Goal: Task Accomplishment & Management: Complete application form

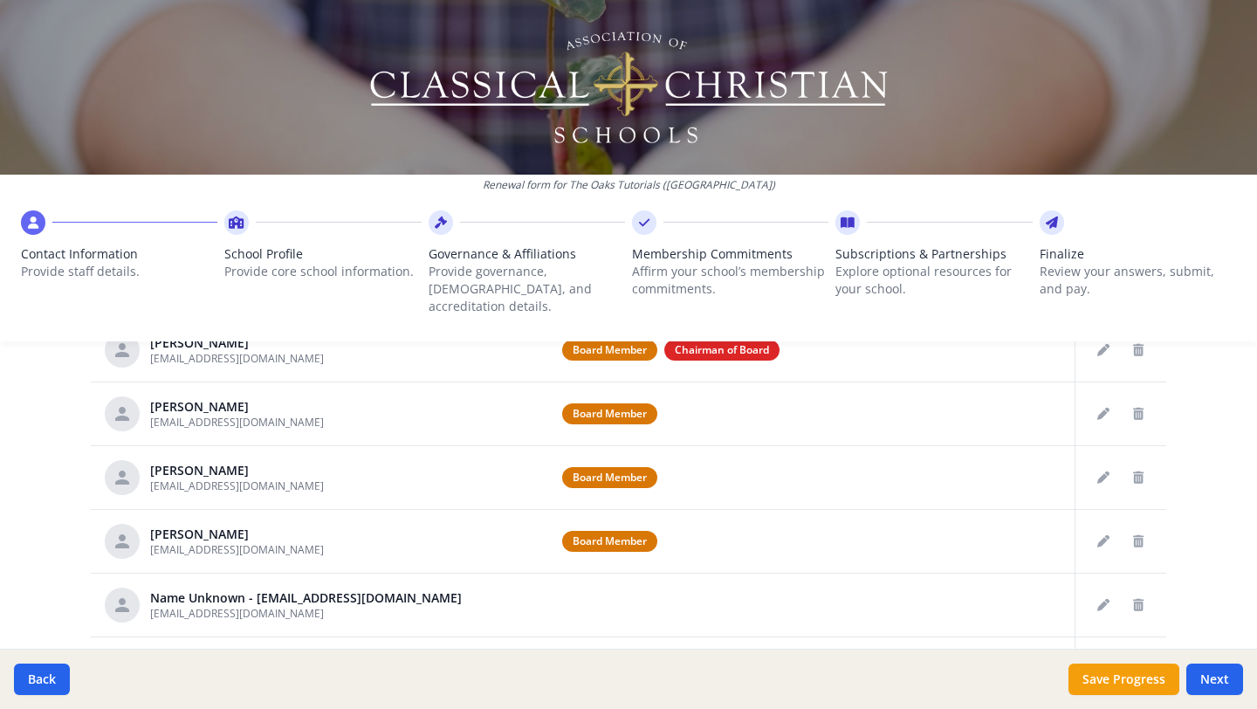
scroll to position [882, 0]
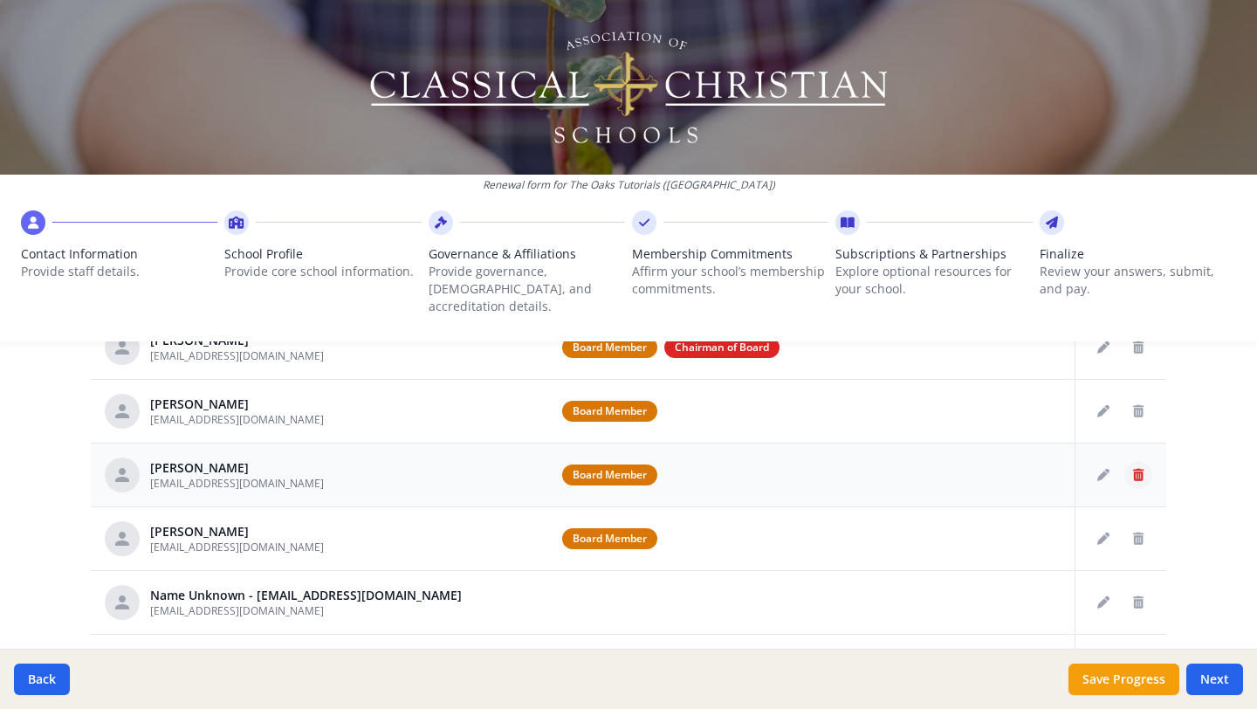
click at [1133, 469] on icon "Delete staff" at bounding box center [1138, 475] width 10 height 12
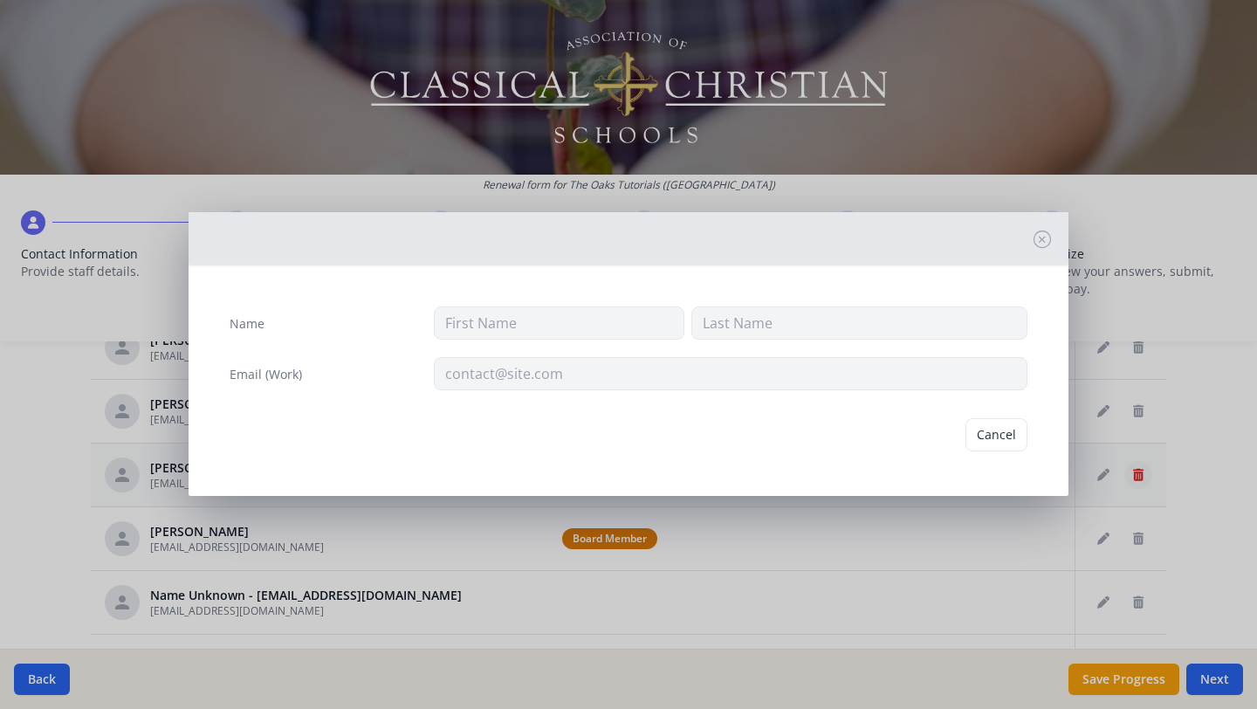
type input "[PERSON_NAME]"
type input "[EMAIL_ADDRESS][DOMAIN_NAME]"
click at [1007, 434] on button "Delete" at bounding box center [997, 434] width 60 height 33
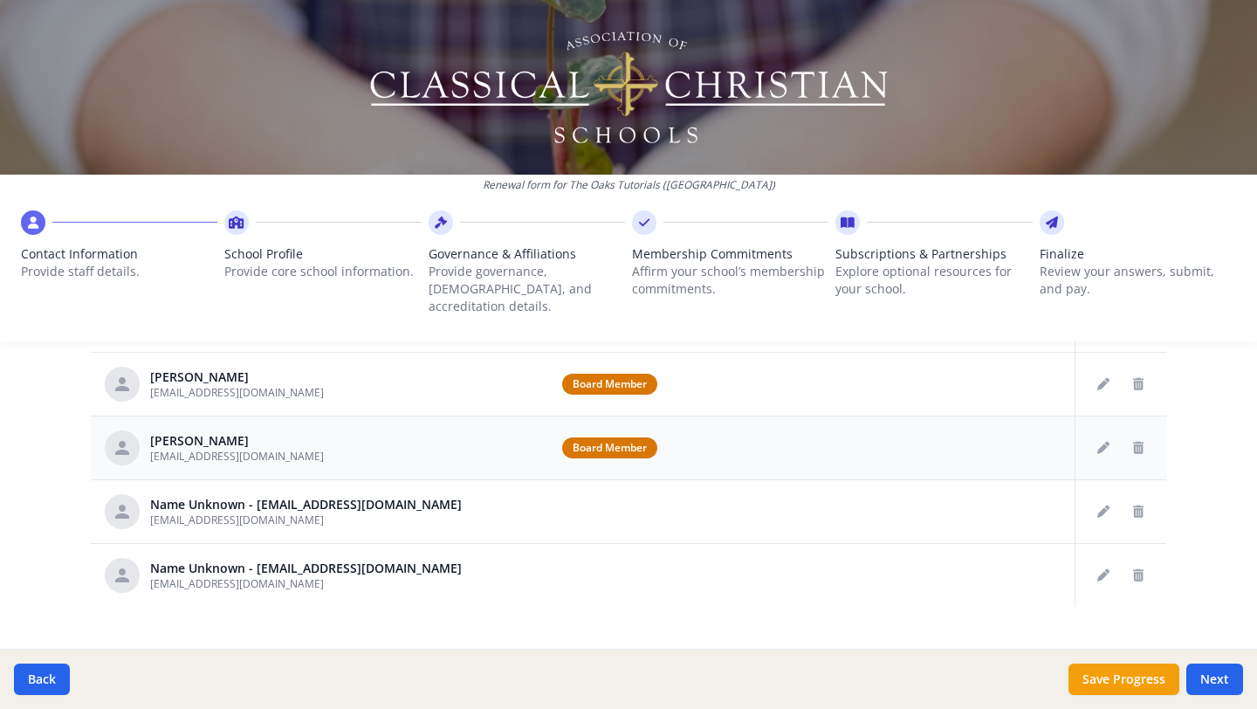
scroll to position [913, 0]
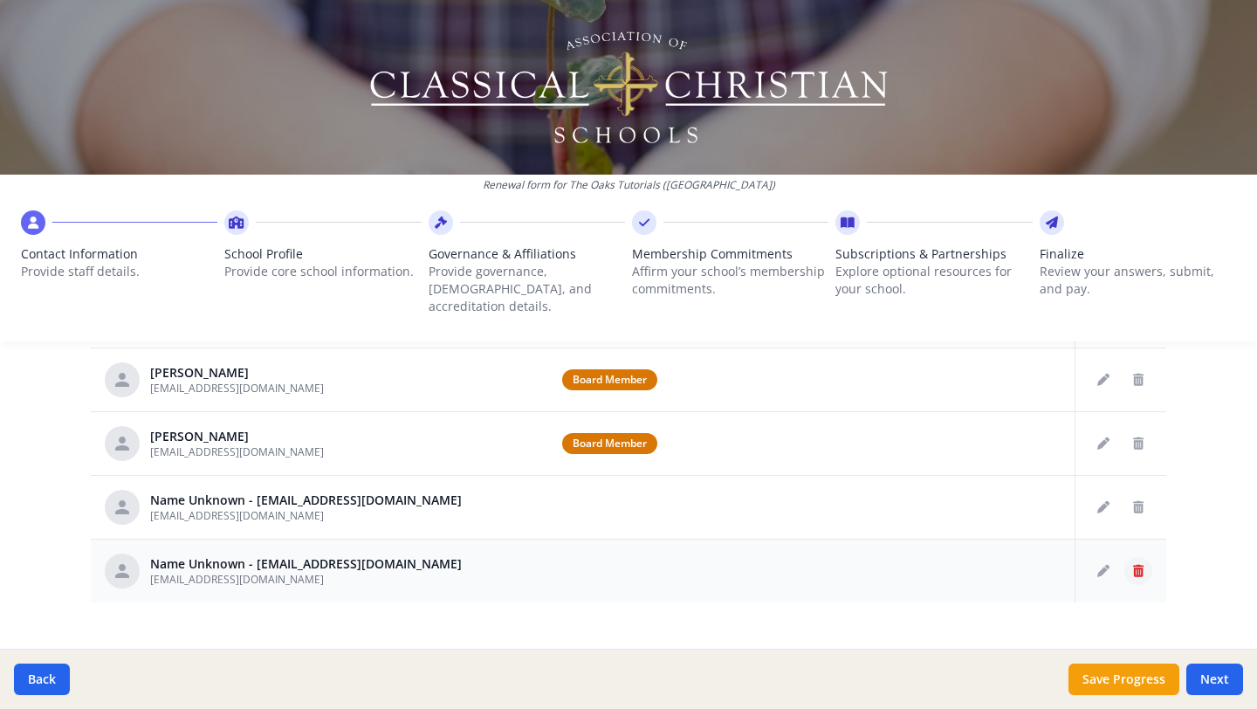
click at [1129, 557] on button "Delete staff" at bounding box center [1138, 571] width 28 height 28
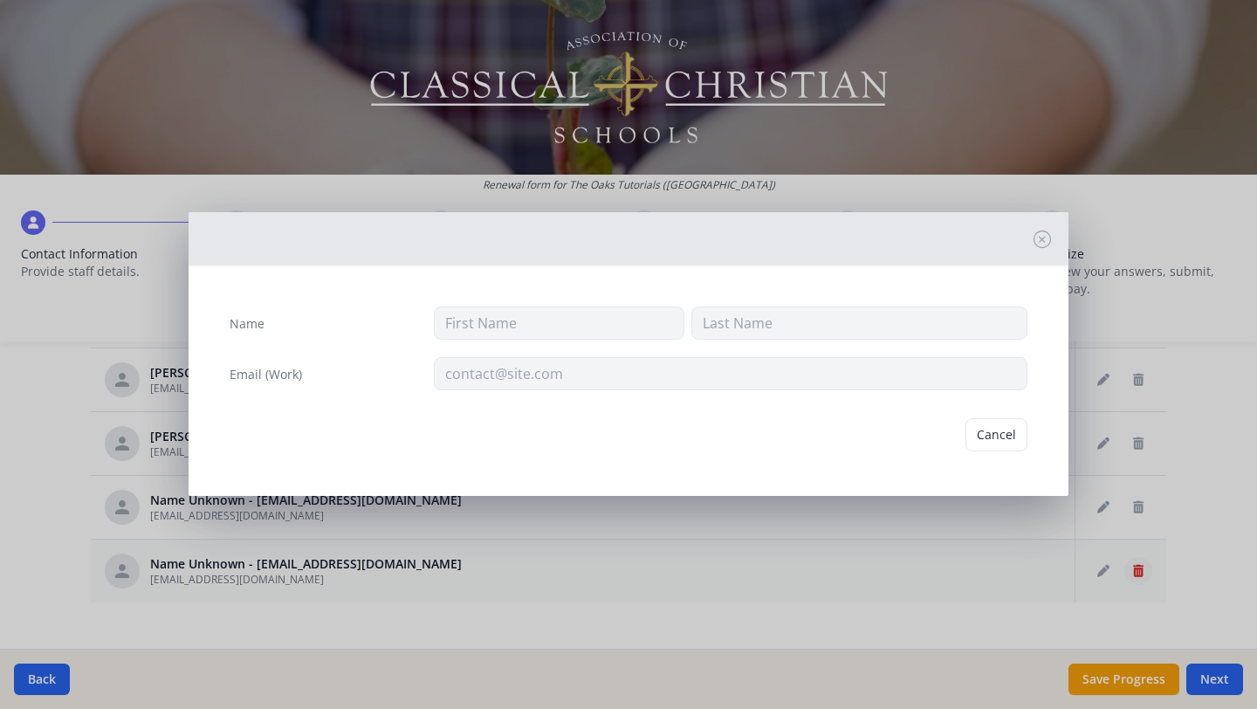
type input "[EMAIL_ADDRESS][DOMAIN_NAME]"
click at [1004, 436] on button "Delete" at bounding box center [997, 434] width 60 height 33
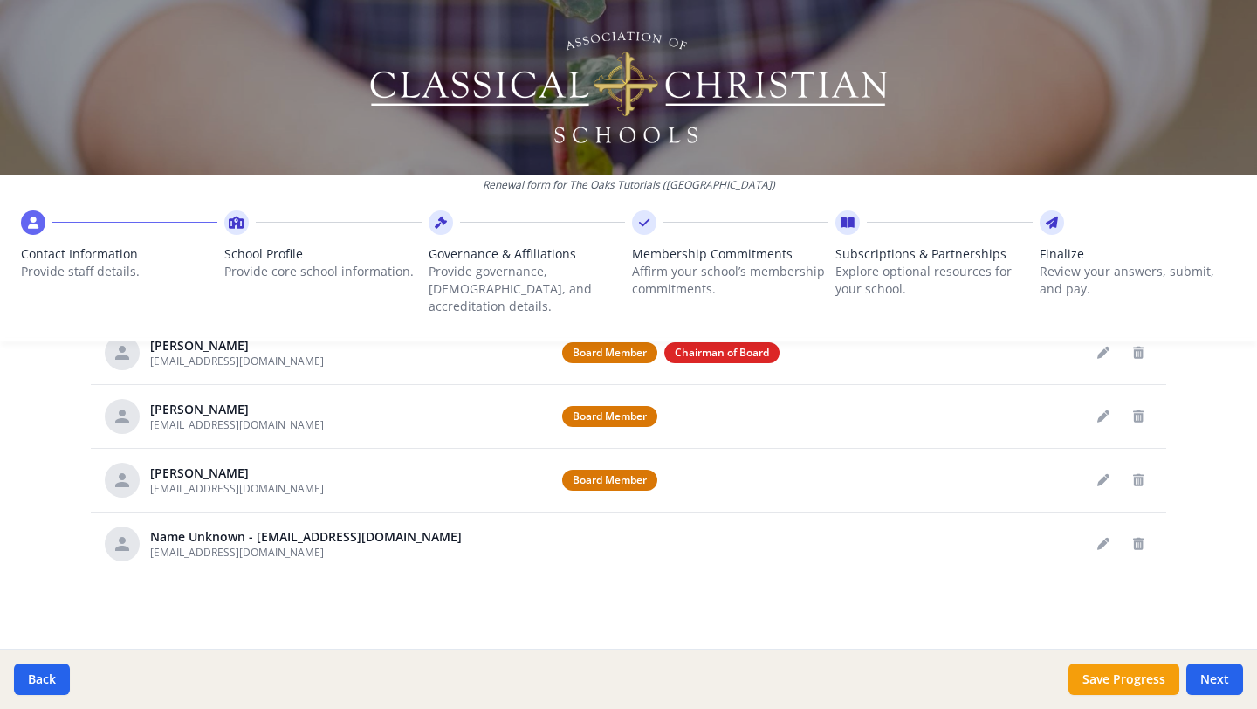
scroll to position [859, 0]
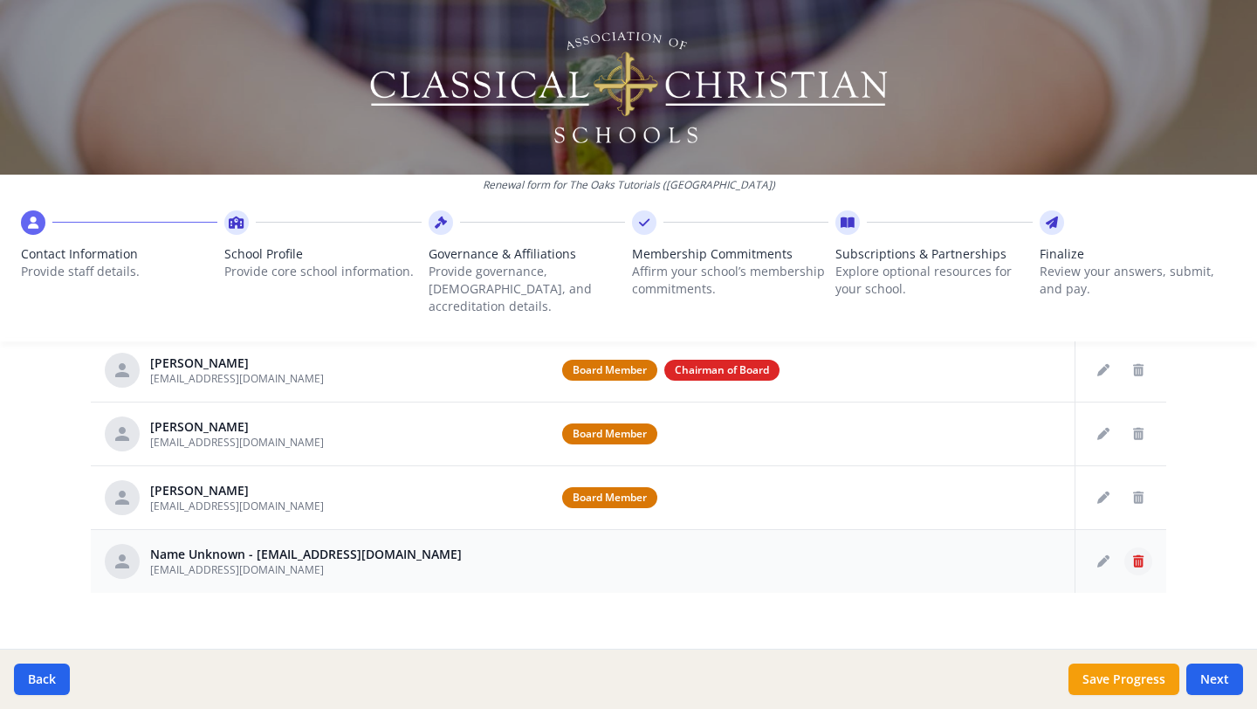
click at [1133, 555] on icon "Delete staff" at bounding box center [1138, 561] width 10 height 12
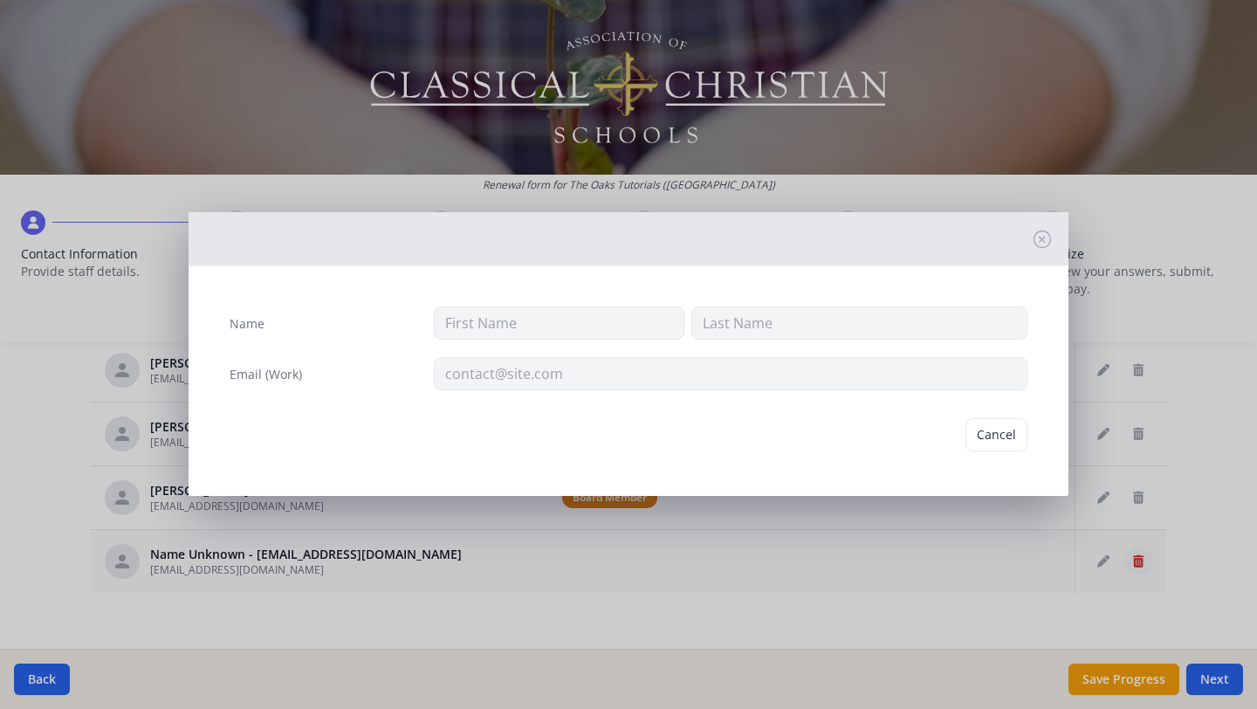
type input "[EMAIL_ADDRESS][DOMAIN_NAME]"
click at [984, 434] on button "Delete" at bounding box center [997, 434] width 60 height 33
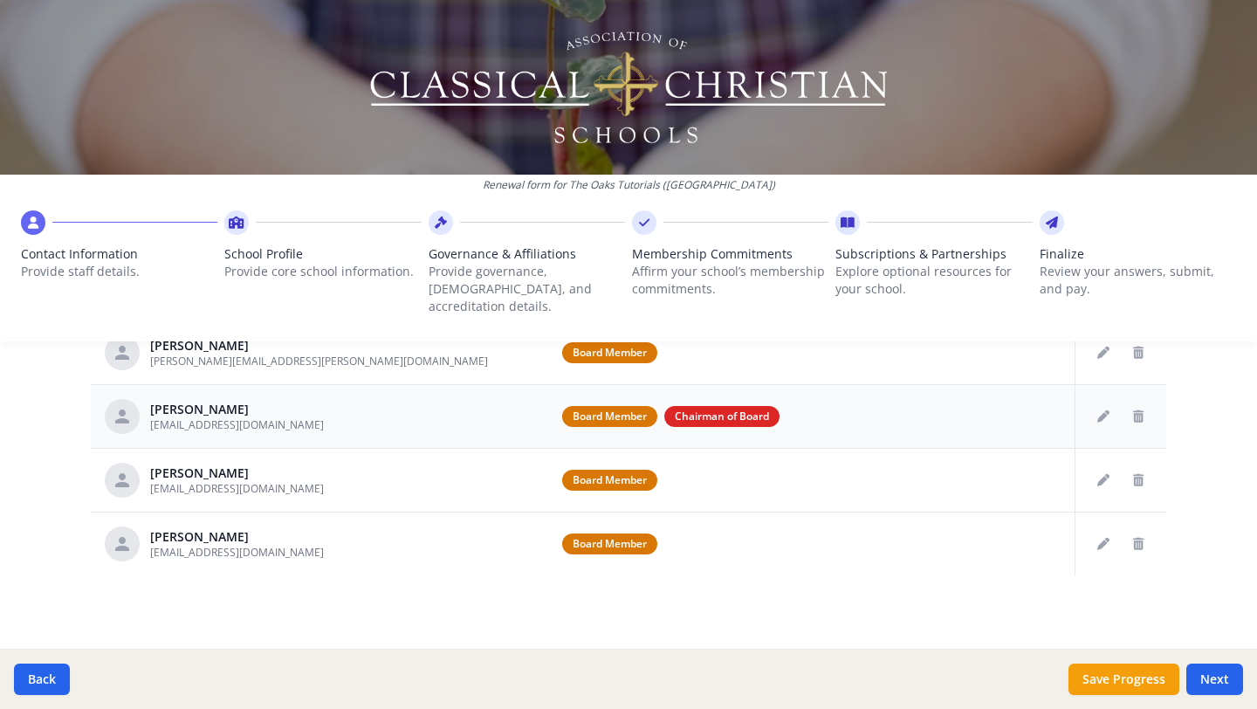
scroll to position [795, 0]
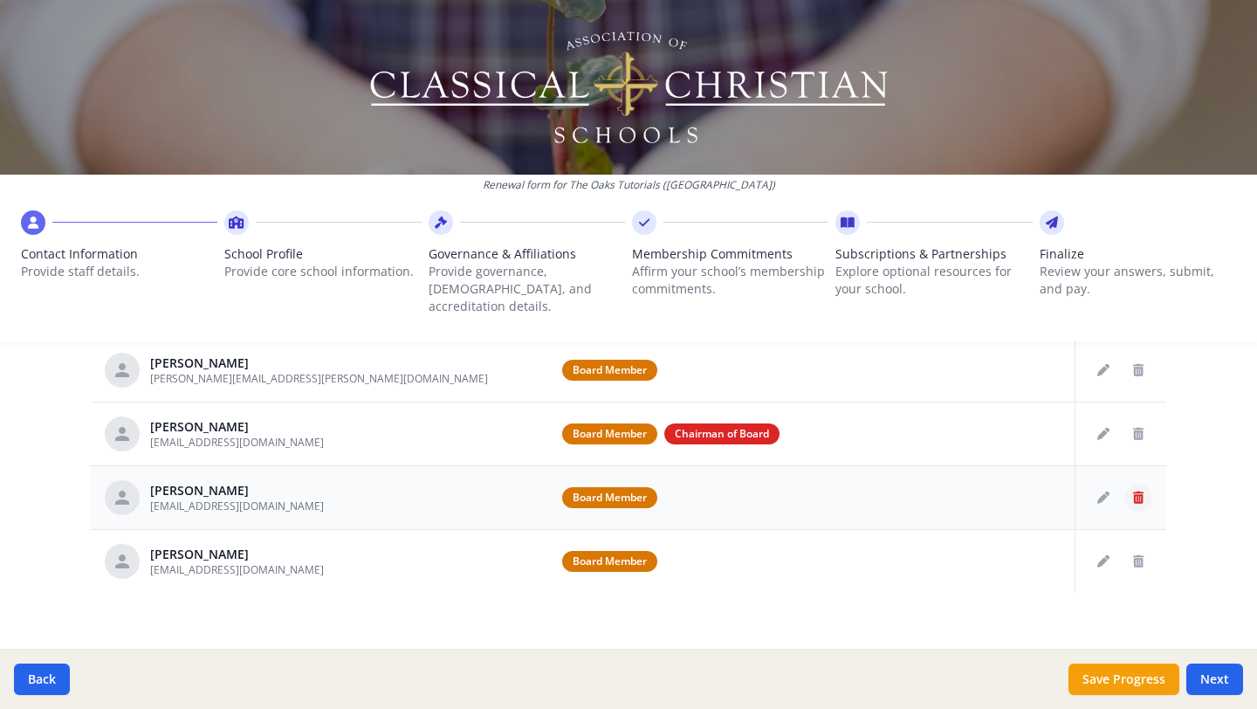
click at [1138, 484] on button "Delete staff" at bounding box center [1138, 498] width 28 height 28
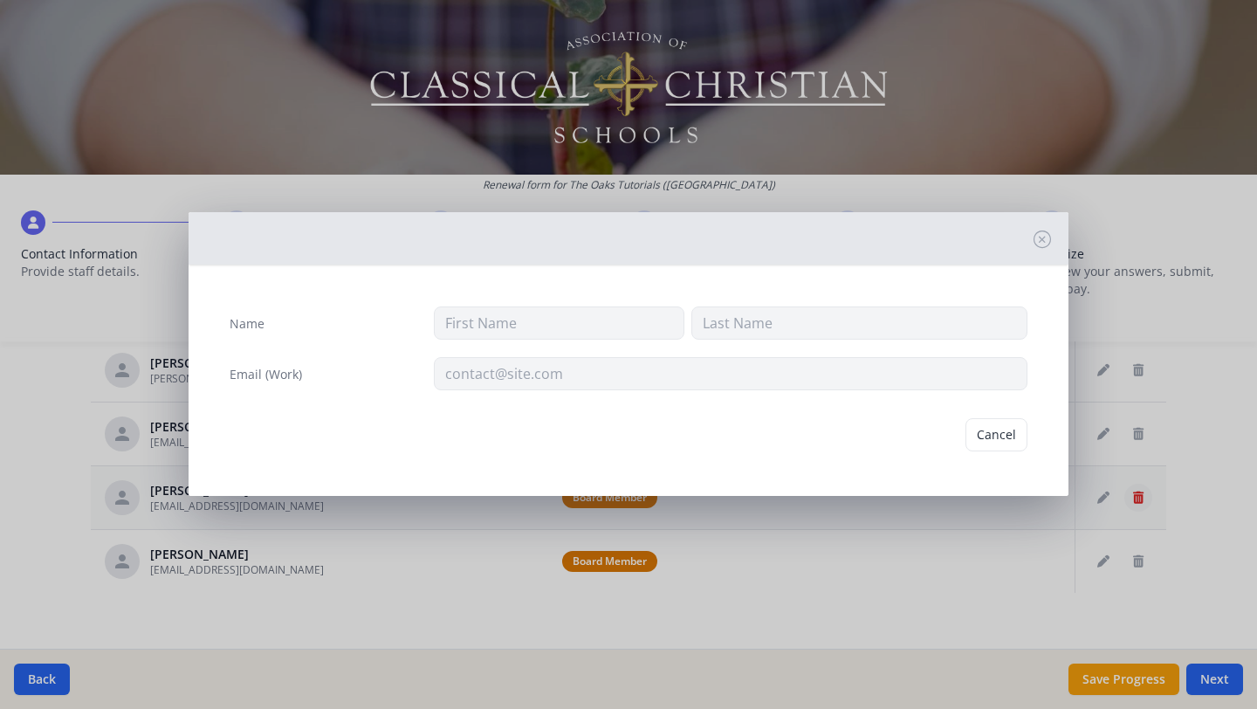
type input "[PERSON_NAME]"
type input "[EMAIL_ADDRESS][DOMAIN_NAME]"
click at [987, 426] on button "Delete" at bounding box center [997, 434] width 60 height 33
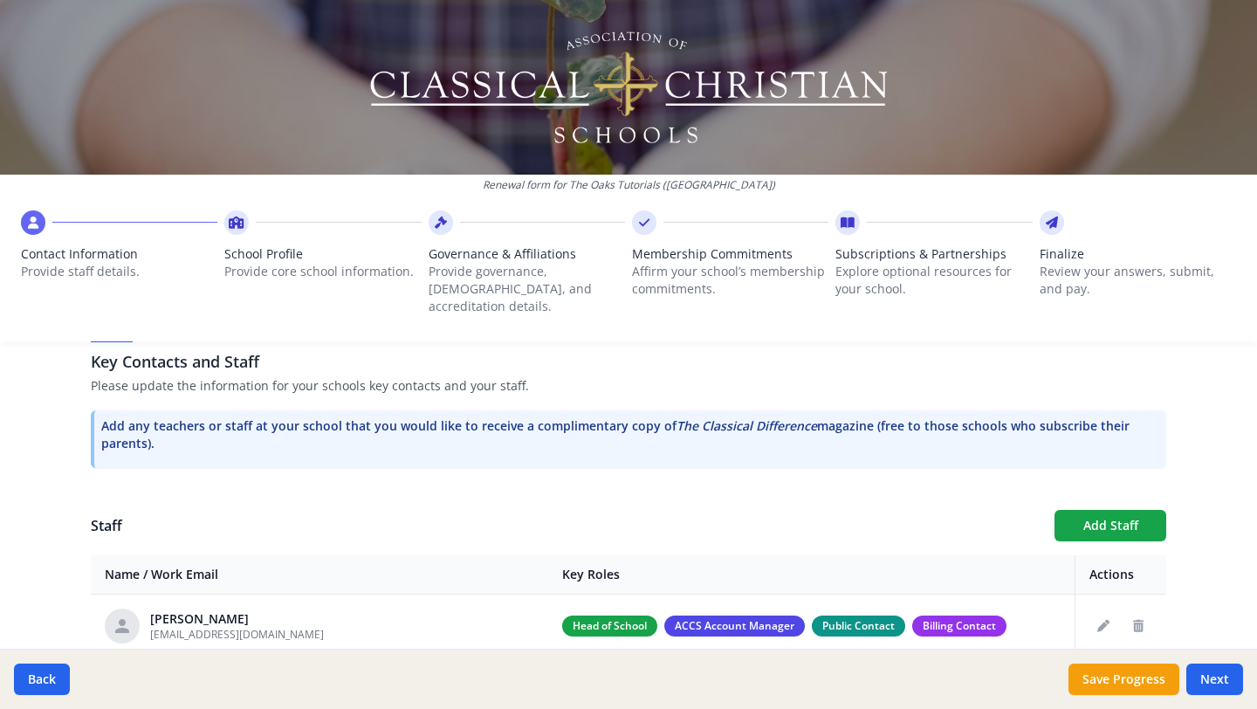
scroll to position [478, 0]
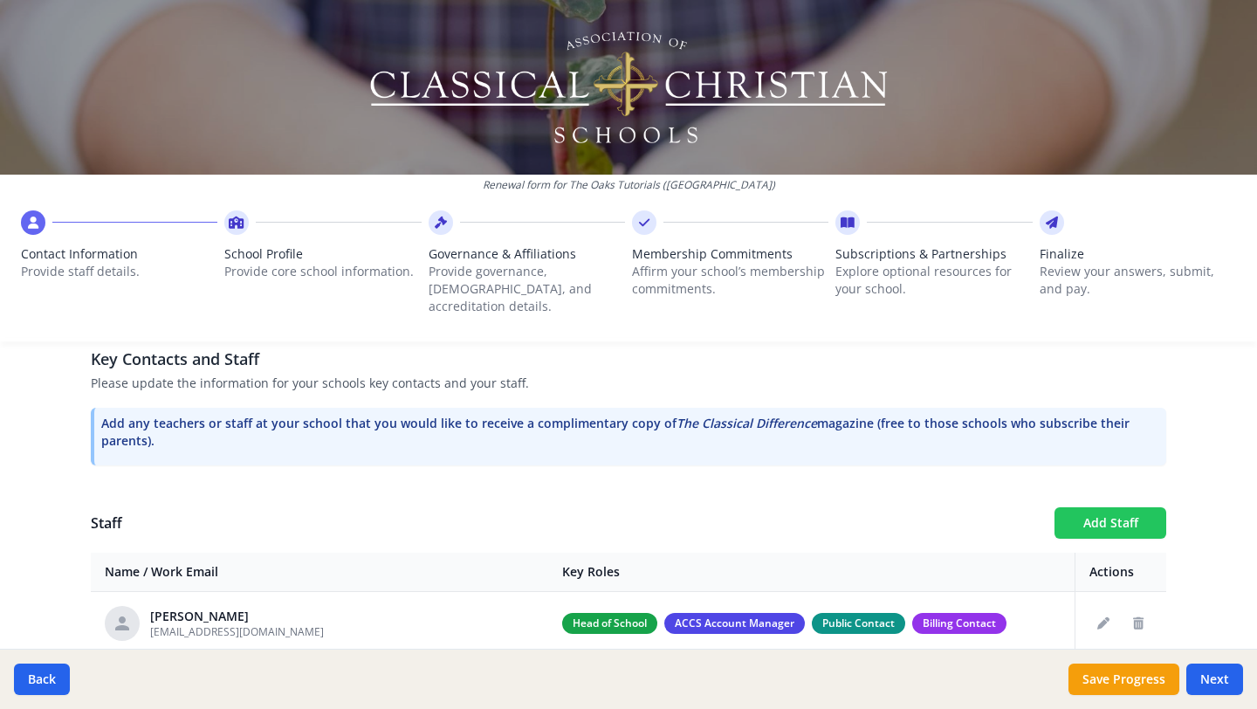
click at [1068, 507] on button "Add Staff" at bounding box center [1111, 522] width 112 height 31
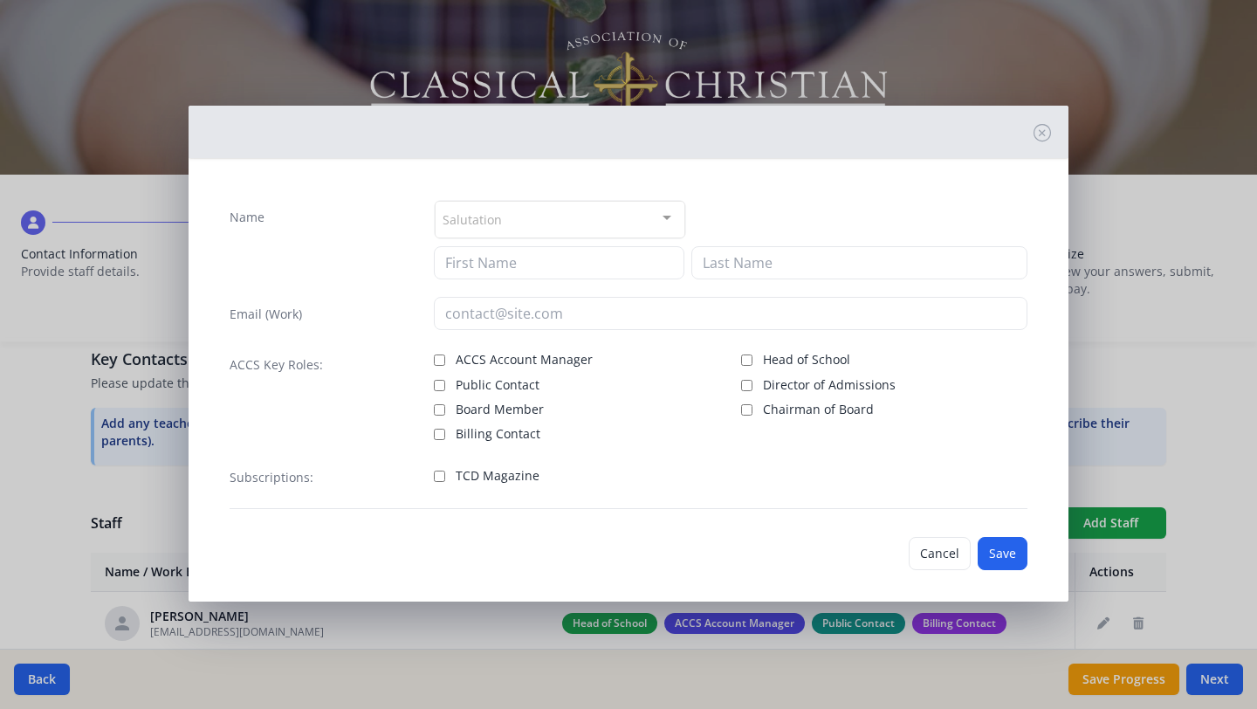
click at [543, 217] on div "Salutation" at bounding box center [560, 220] width 251 height 38
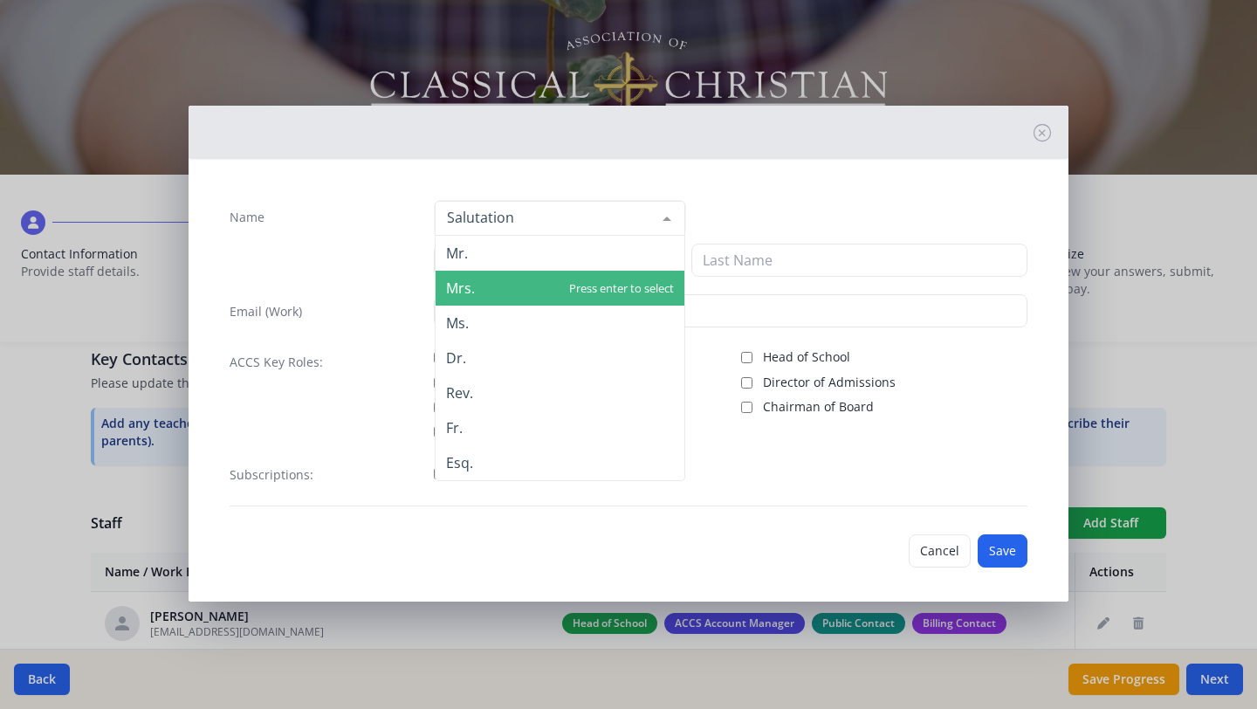
click at [512, 287] on span "Mrs." at bounding box center [560, 288] width 249 height 35
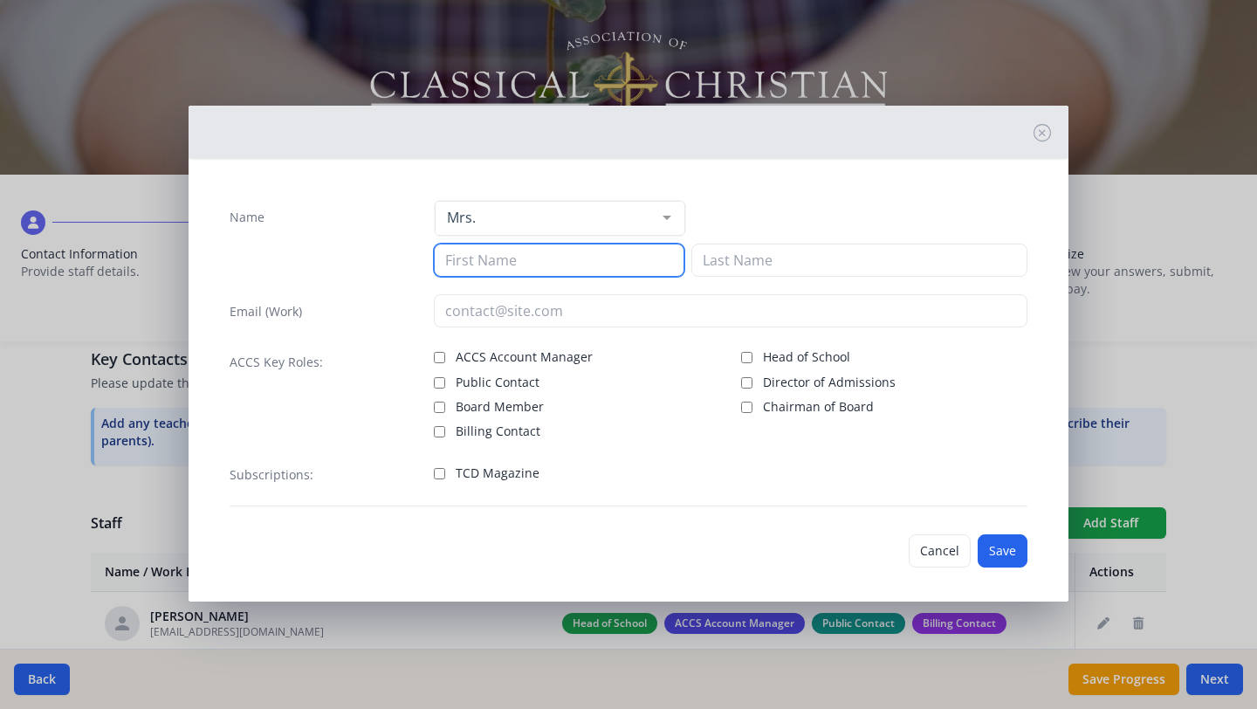
click at [500, 268] on input at bounding box center [559, 260] width 251 height 33
type input "[PERSON_NAME]"
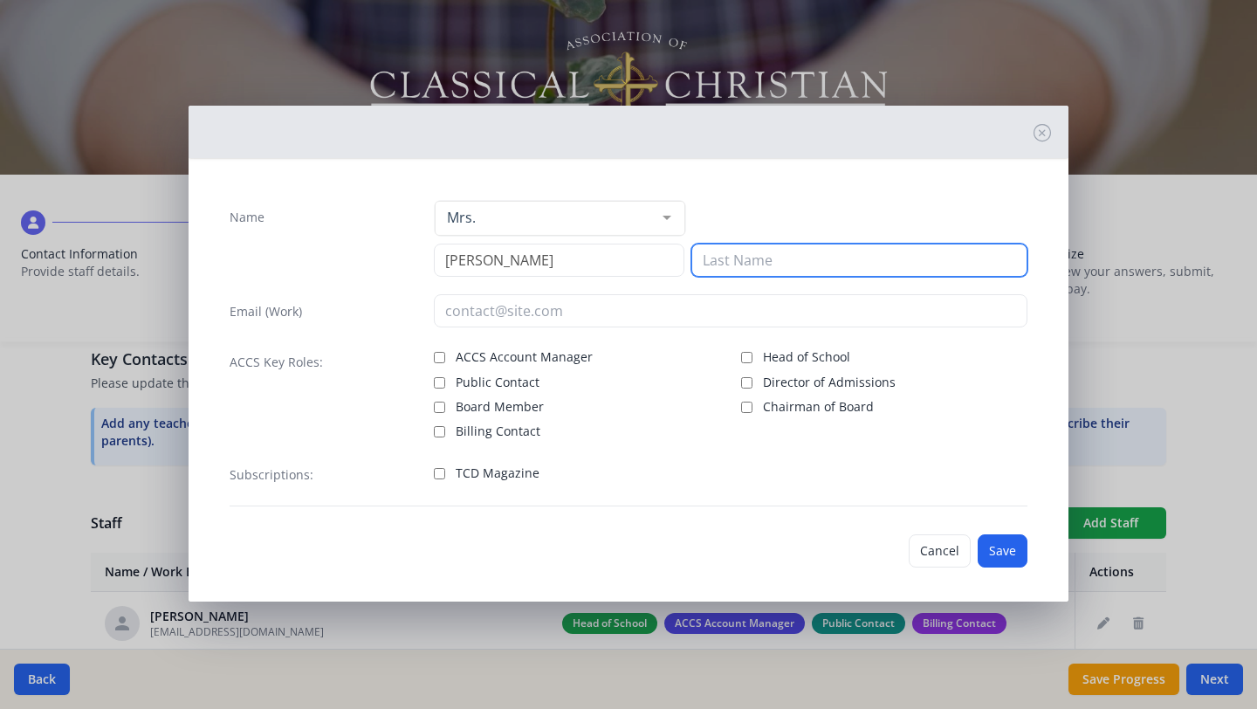
type input "[PERSON_NAME]"
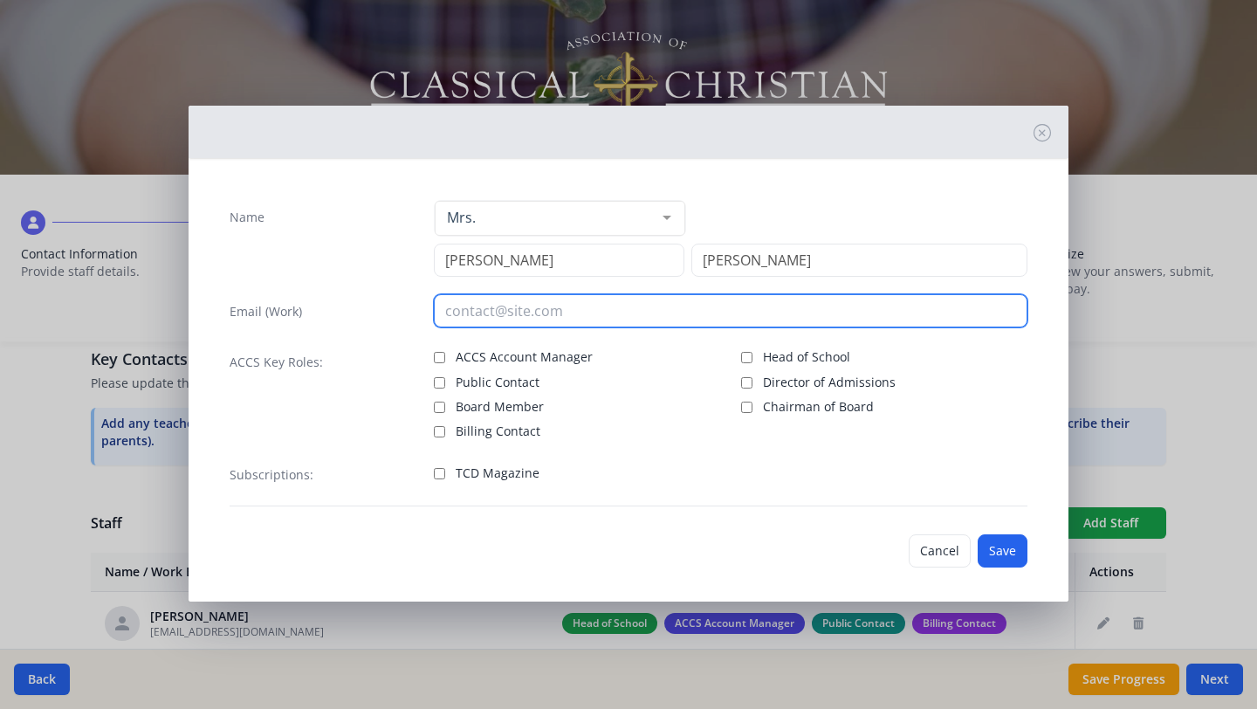
click at [576, 317] on input "email" at bounding box center [731, 310] width 595 height 33
type input "[EMAIL_ADDRESS][DOMAIN_NAME]"
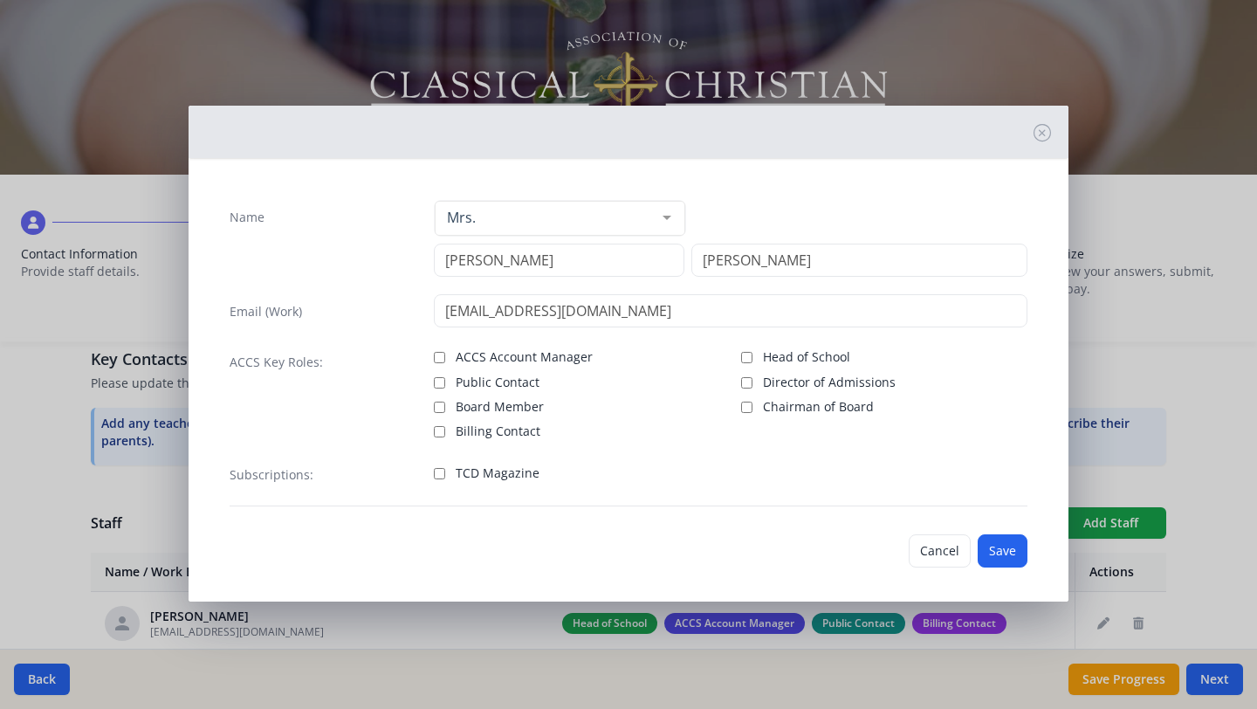
click at [657, 407] on label "Board Member" at bounding box center [577, 405] width 286 height 21
click at [445, 407] on input "Board Member" at bounding box center [439, 407] width 11 height 11
checkbox input "true"
click at [436, 356] on input "ACCS Account Manager" at bounding box center [439, 357] width 11 height 11
checkbox input "true"
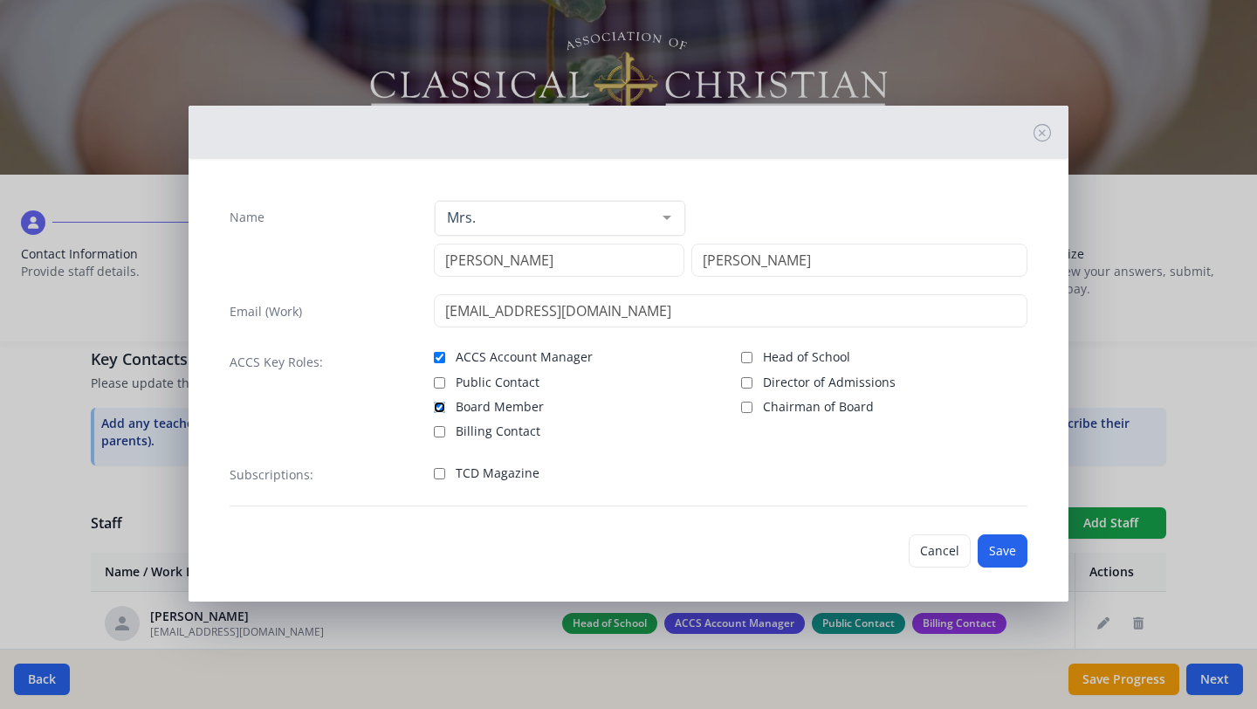
click at [437, 407] on input "Board Member" at bounding box center [439, 407] width 11 height 11
checkbox input "false"
click at [439, 432] on input "Billing Contact" at bounding box center [439, 431] width 11 height 11
checkbox input "true"
click at [984, 548] on button "Save" at bounding box center [1003, 550] width 50 height 33
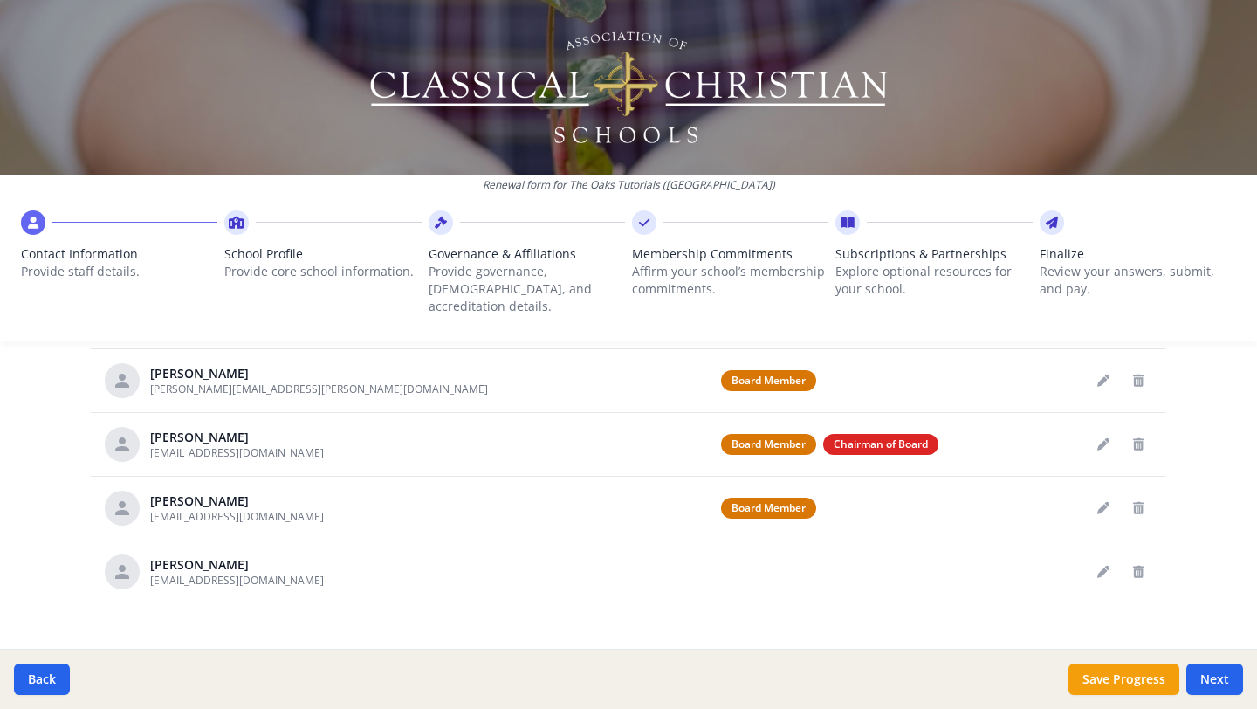
scroll to position [795, 0]
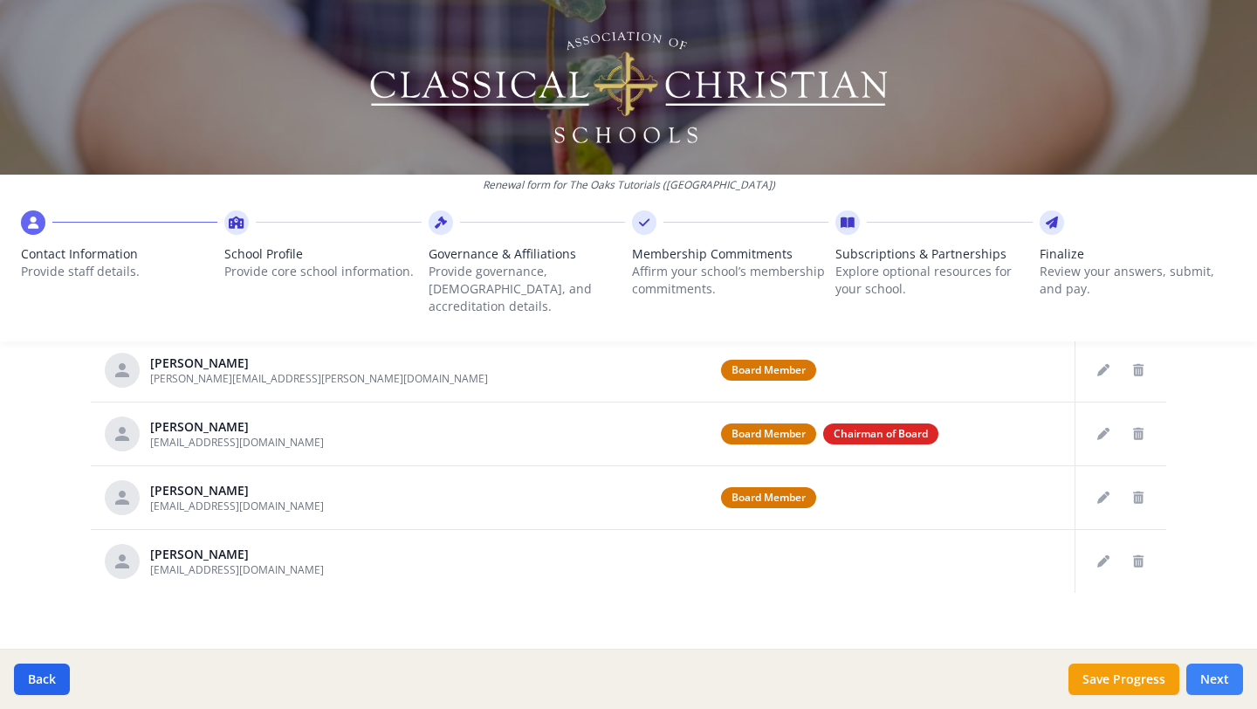
click at [1211, 677] on button "Next" at bounding box center [1214, 679] width 57 height 31
type input "[PHONE_NUMBER]"
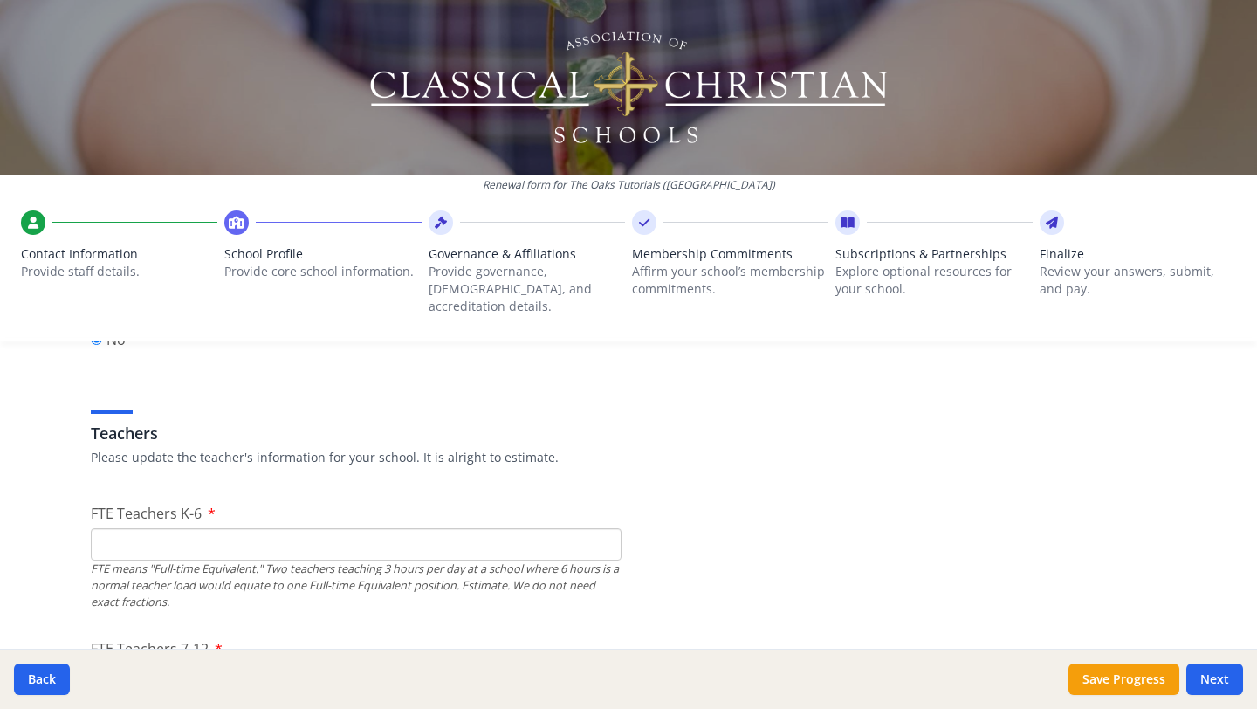
scroll to position [965, 0]
type input "1"
click at [598, 526] on input "1" at bounding box center [356, 542] width 531 height 32
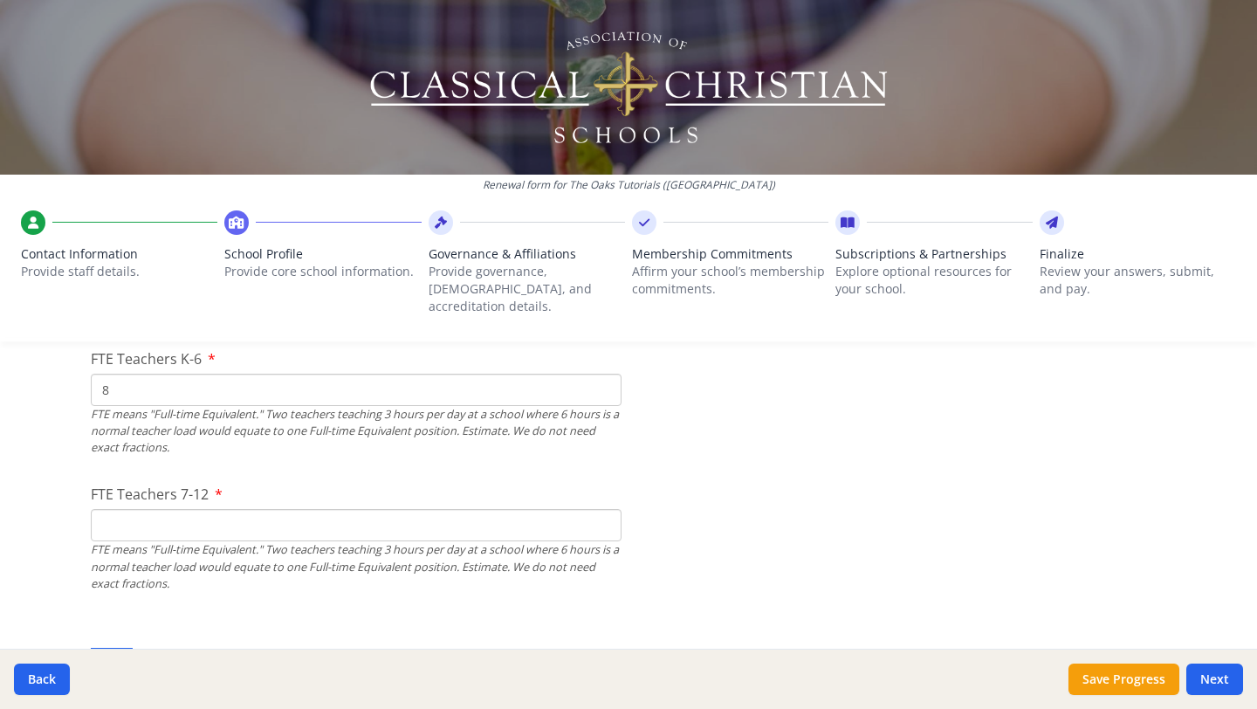
scroll to position [1135, 0]
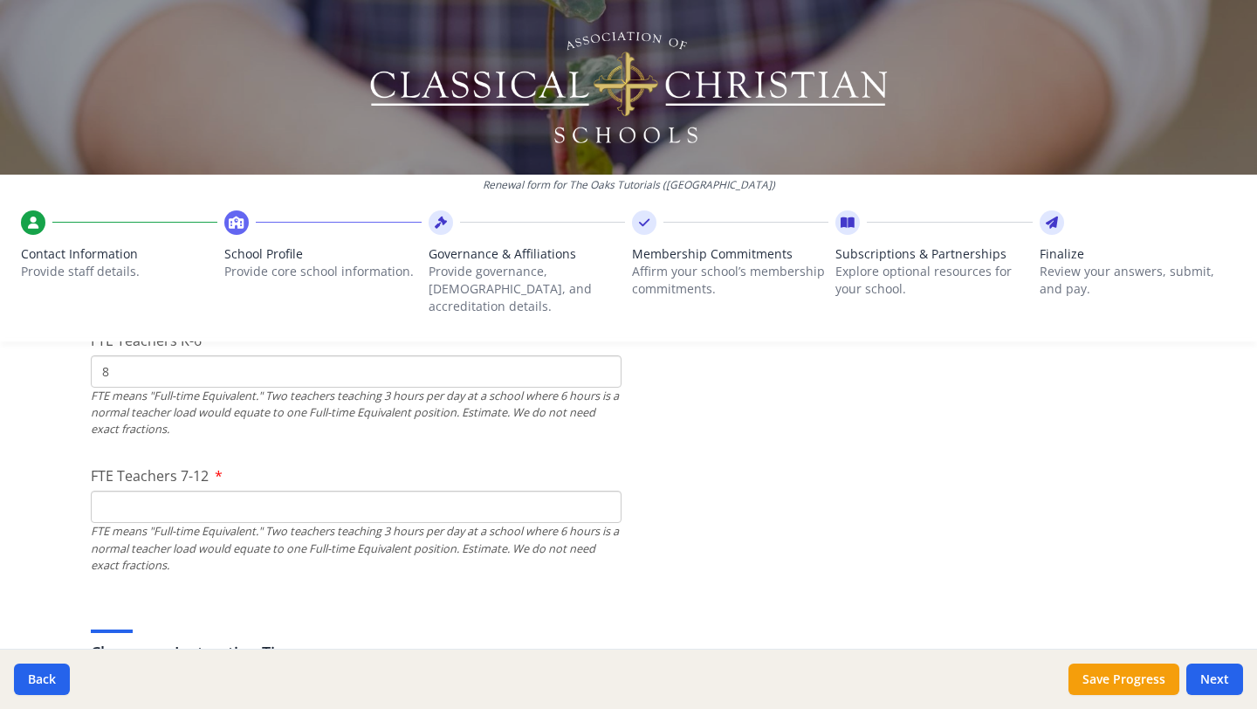
type input "8"
click at [131, 491] on input "FTE Teachers 7-12" at bounding box center [356, 507] width 531 height 32
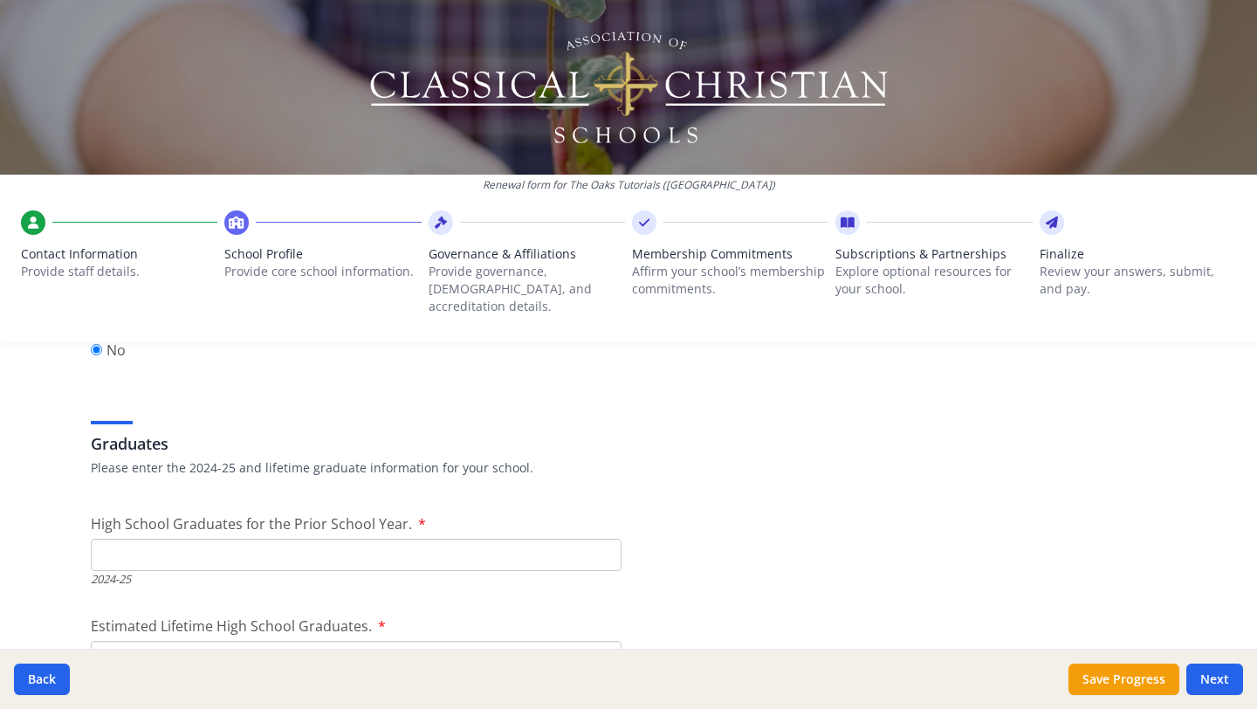
scroll to position [2400, 0]
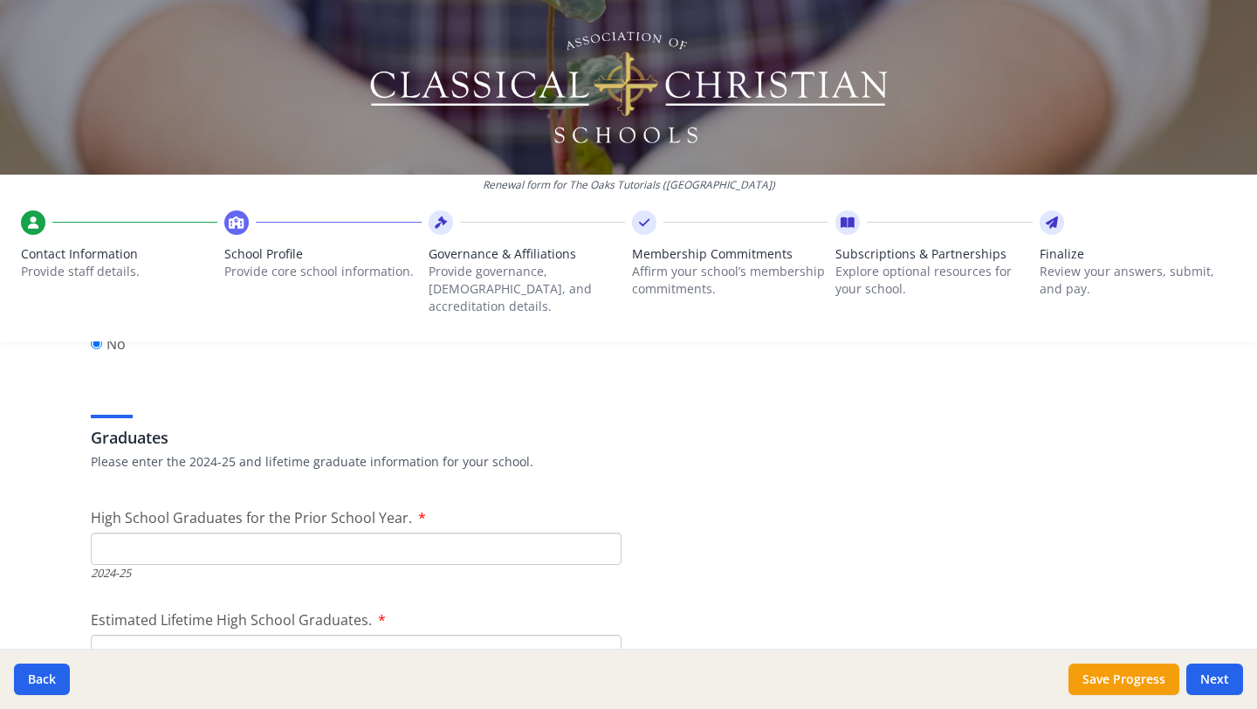
type input "9"
click at [155, 533] on input "High School Graduates for the Prior School Year." at bounding box center [356, 549] width 531 height 32
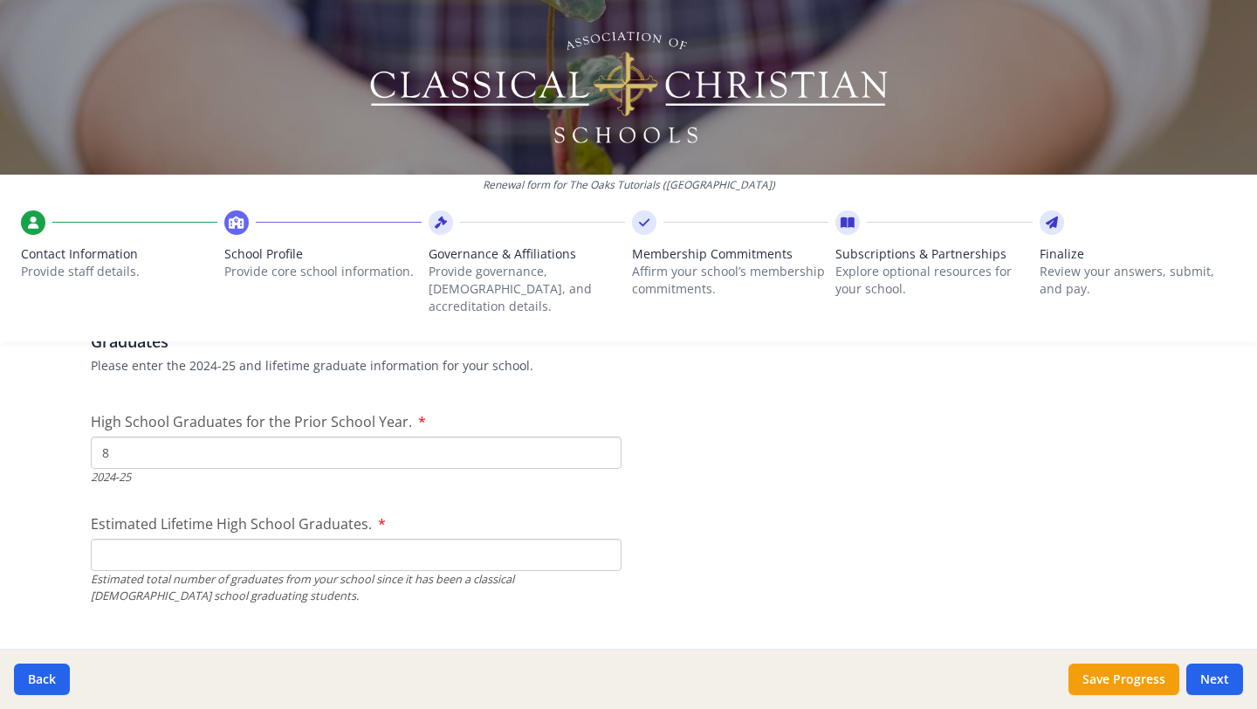
scroll to position [2495, 0]
type input "8"
click at [127, 540] on input "Estimated Lifetime High School Graduates." at bounding box center [356, 556] width 531 height 32
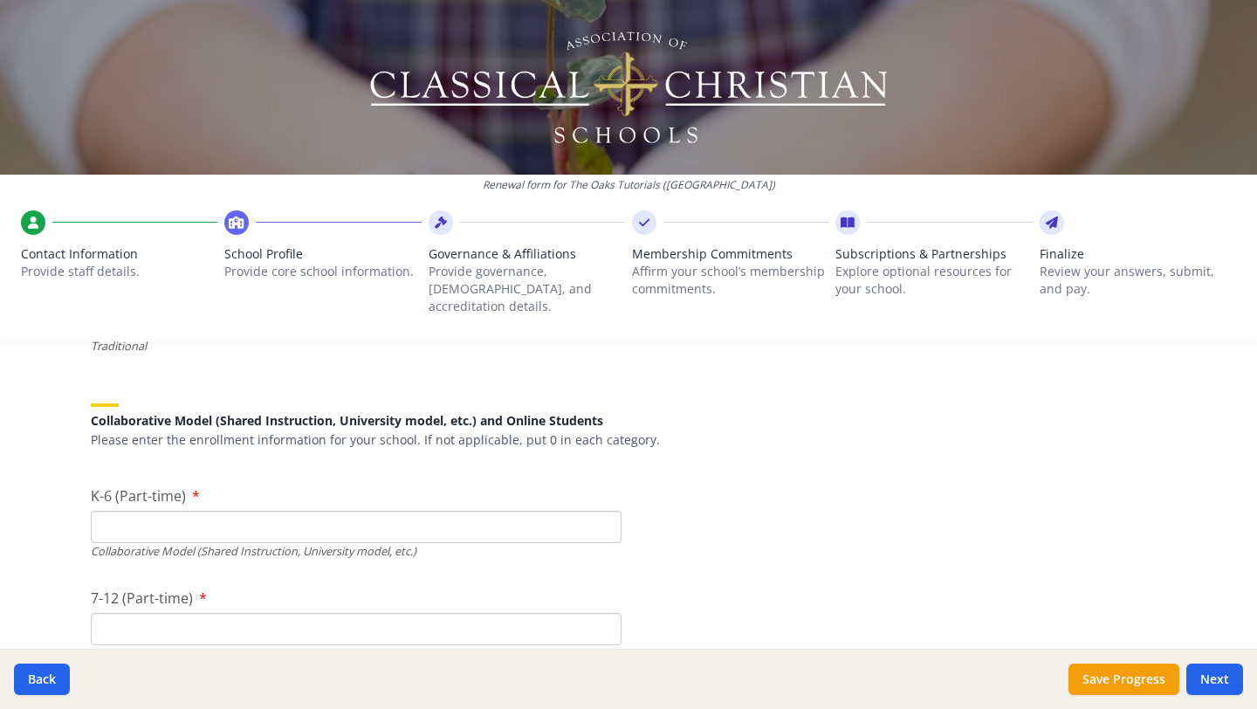
scroll to position [4045, 0]
type input "18"
click at [126, 512] on input "K-6 (Part-time)" at bounding box center [356, 528] width 531 height 32
type input "68"
click at [128, 614] on input "7-12 (Part-time)" at bounding box center [356, 630] width 531 height 32
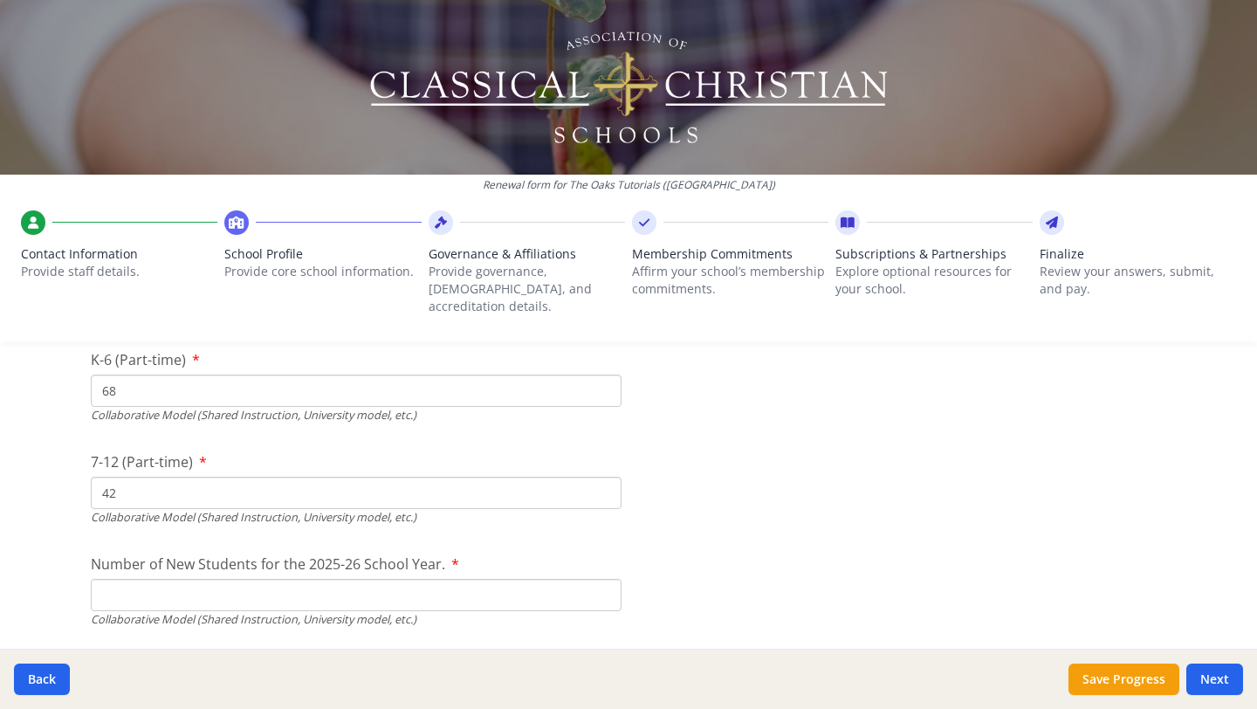
scroll to position [4189, 0]
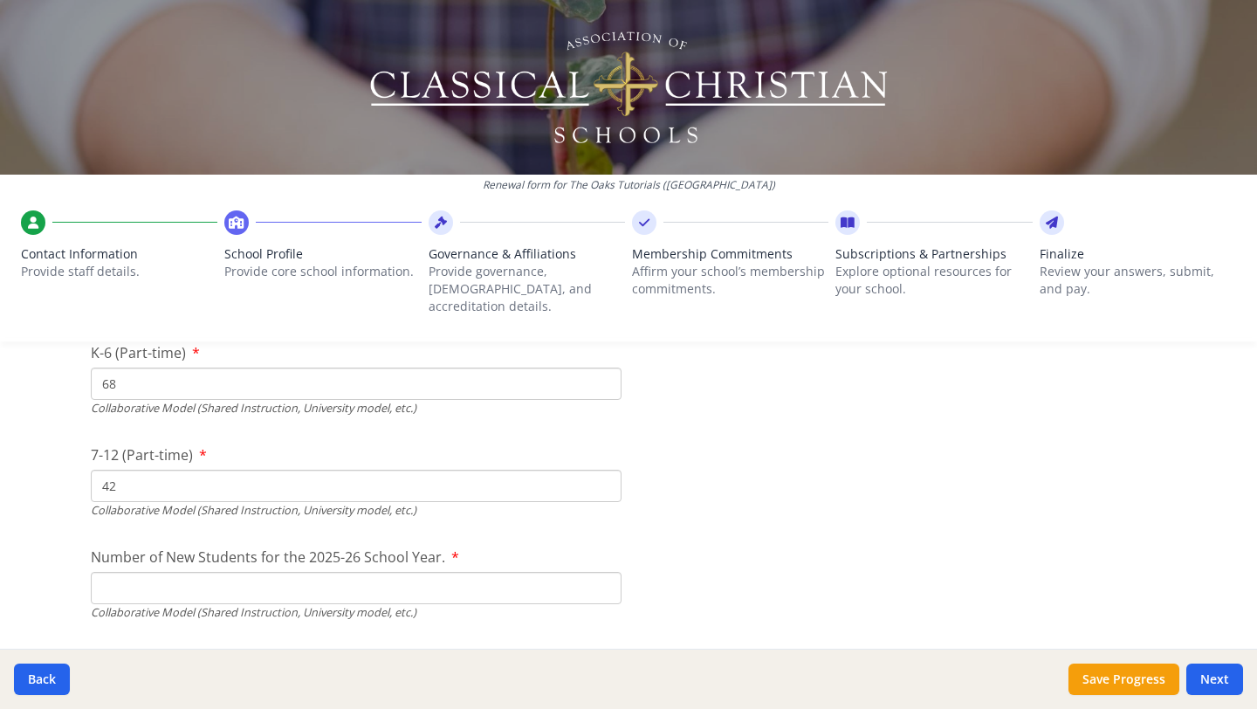
type input "42"
click at [139, 572] on input "Number of New Students for the 2025-26 School Year." at bounding box center [356, 588] width 531 height 32
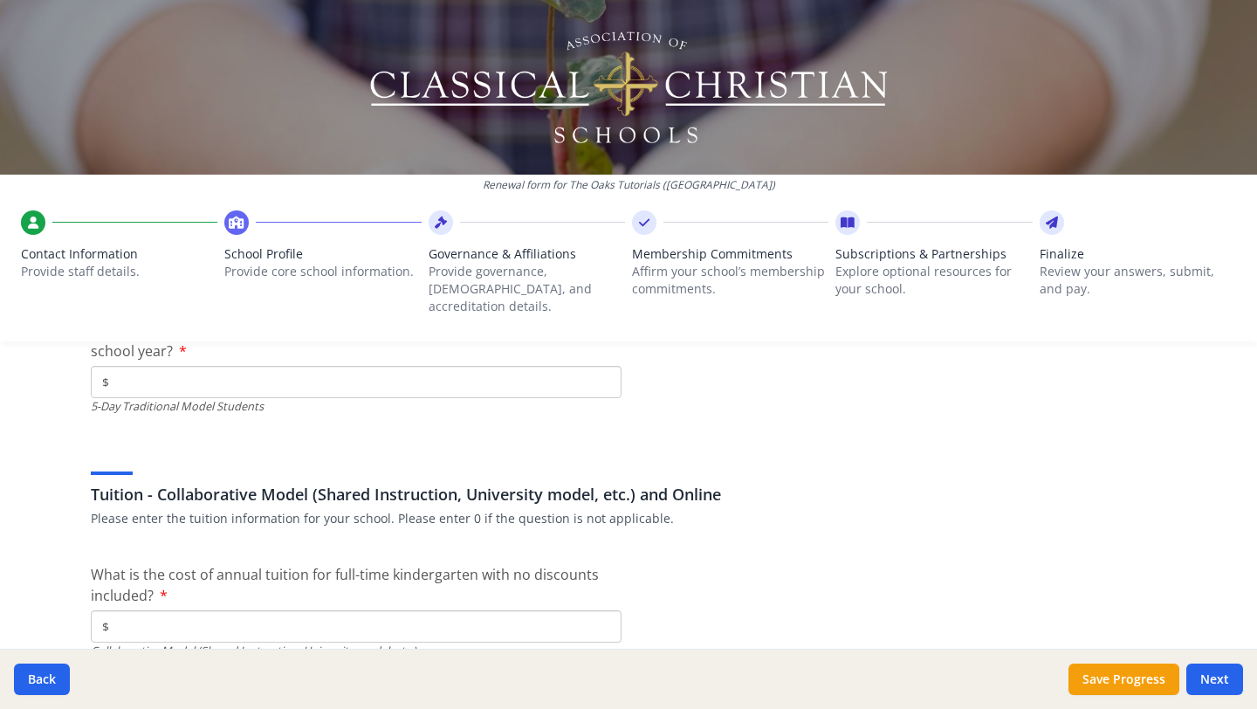
scroll to position [5209, 0]
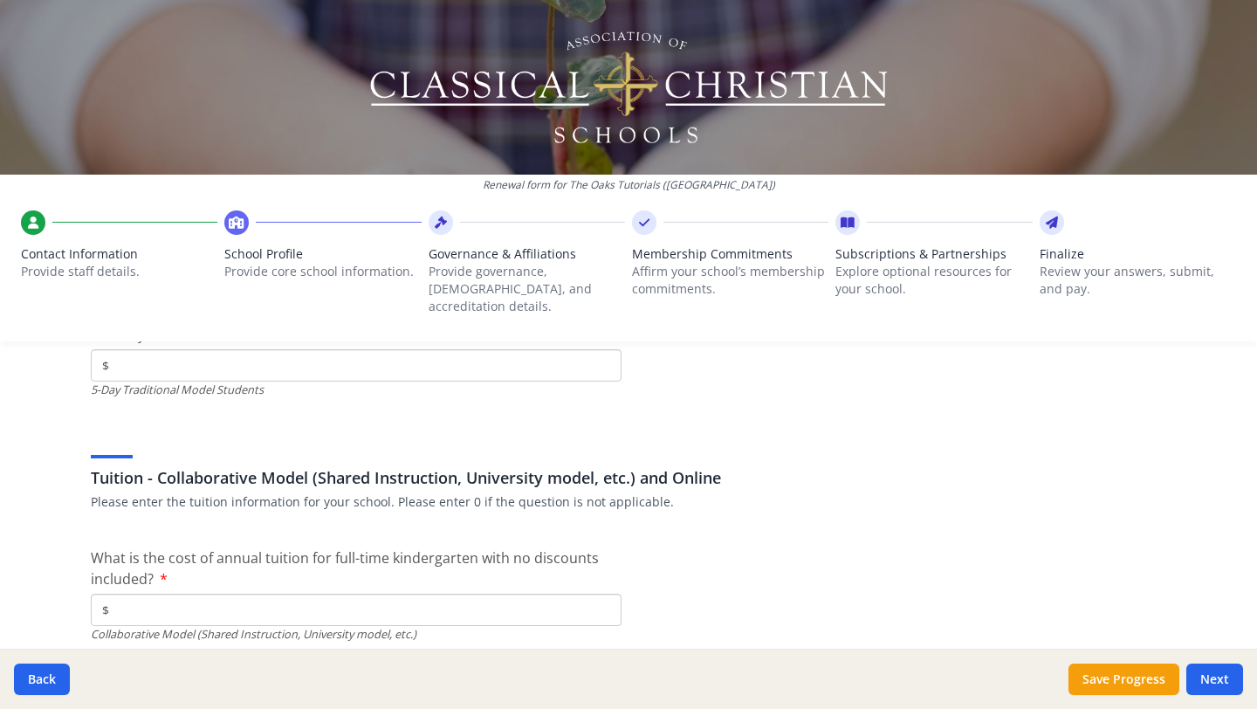
type input "25"
click at [155, 598] on input "$" at bounding box center [356, 610] width 531 height 32
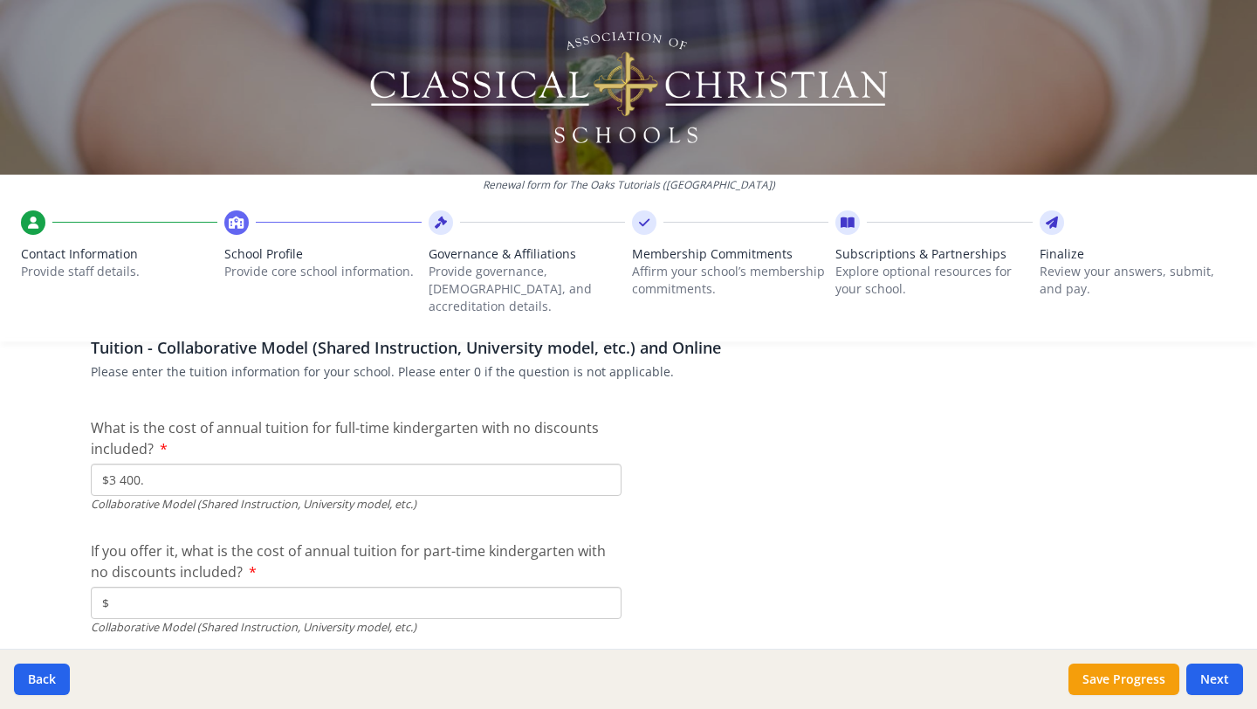
scroll to position [5349, 0]
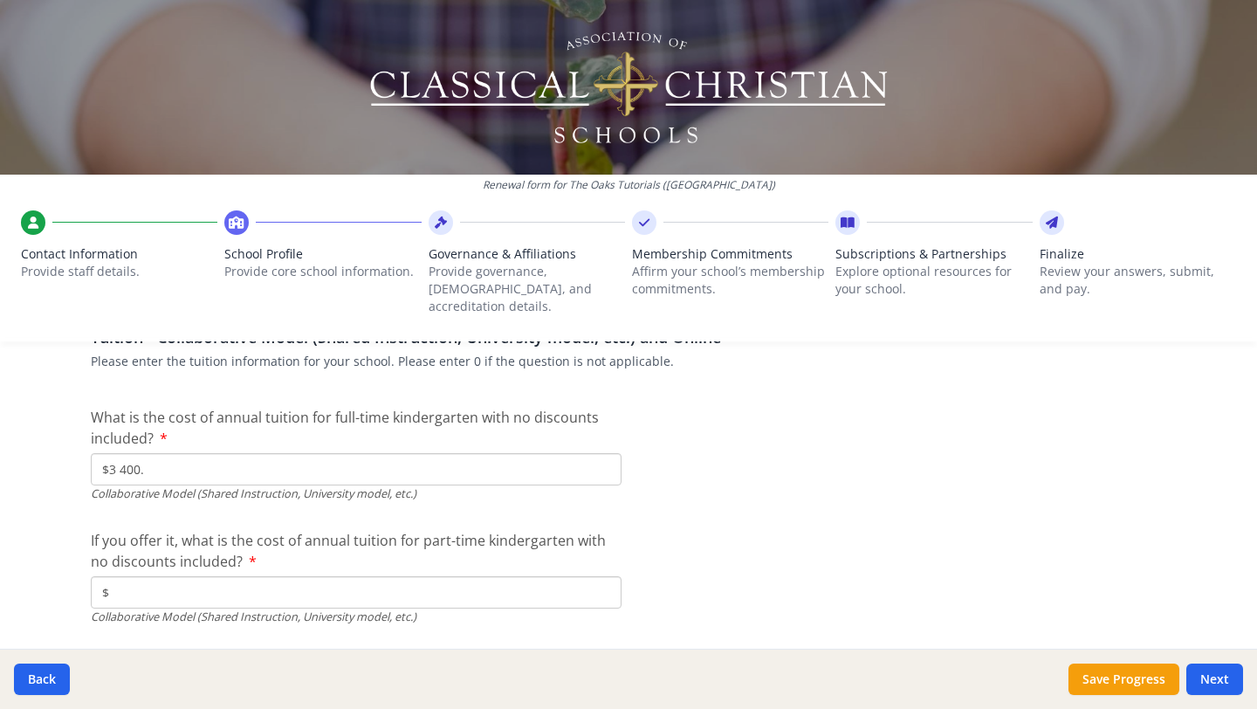
type input "$3 400."
click at [148, 576] on input "$" at bounding box center [356, 592] width 531 height 32
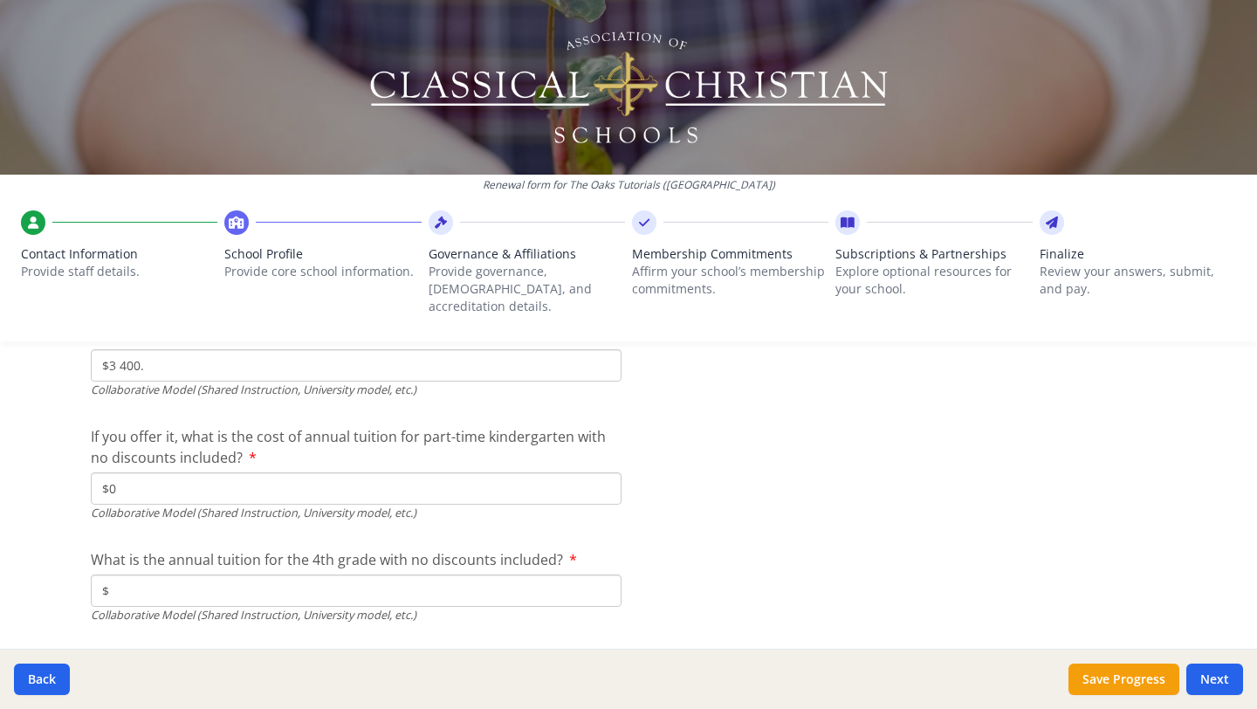
scroll to position [5456, 0]
type input "$3 600."
click at [139, 575] on input "$" at bounding box center [356, 588] width 531 height 32
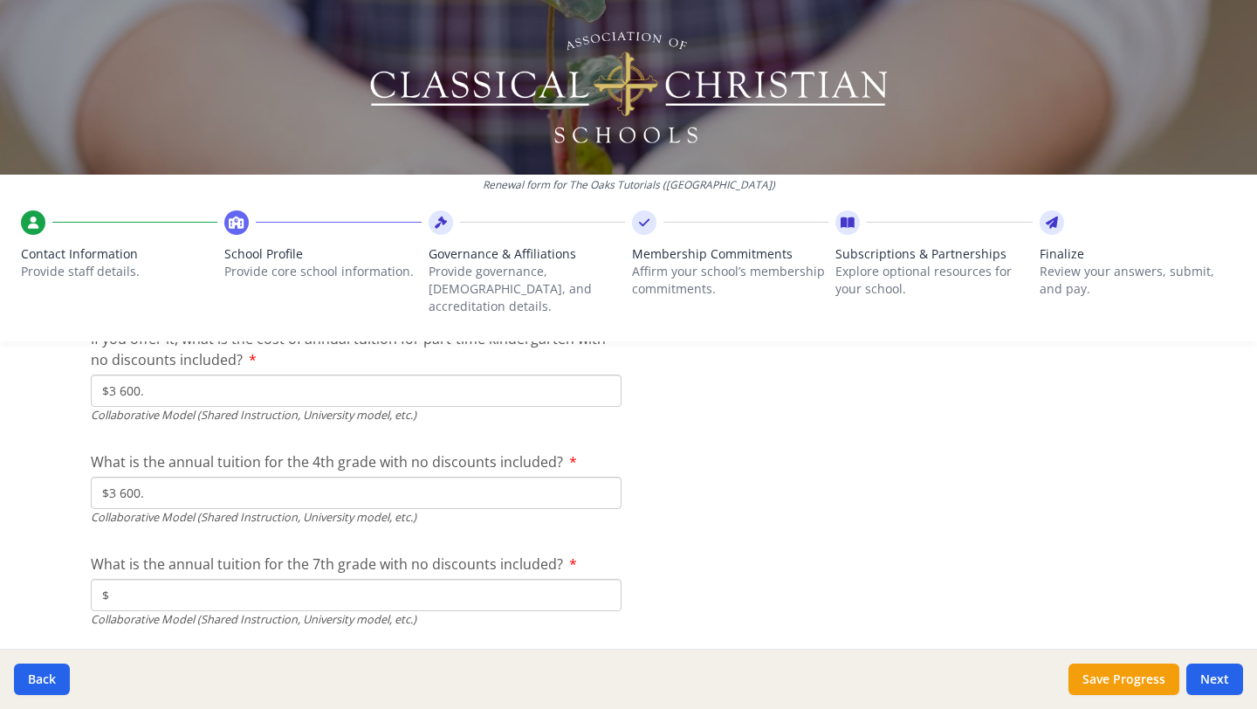
scroll to position [5555, 0]
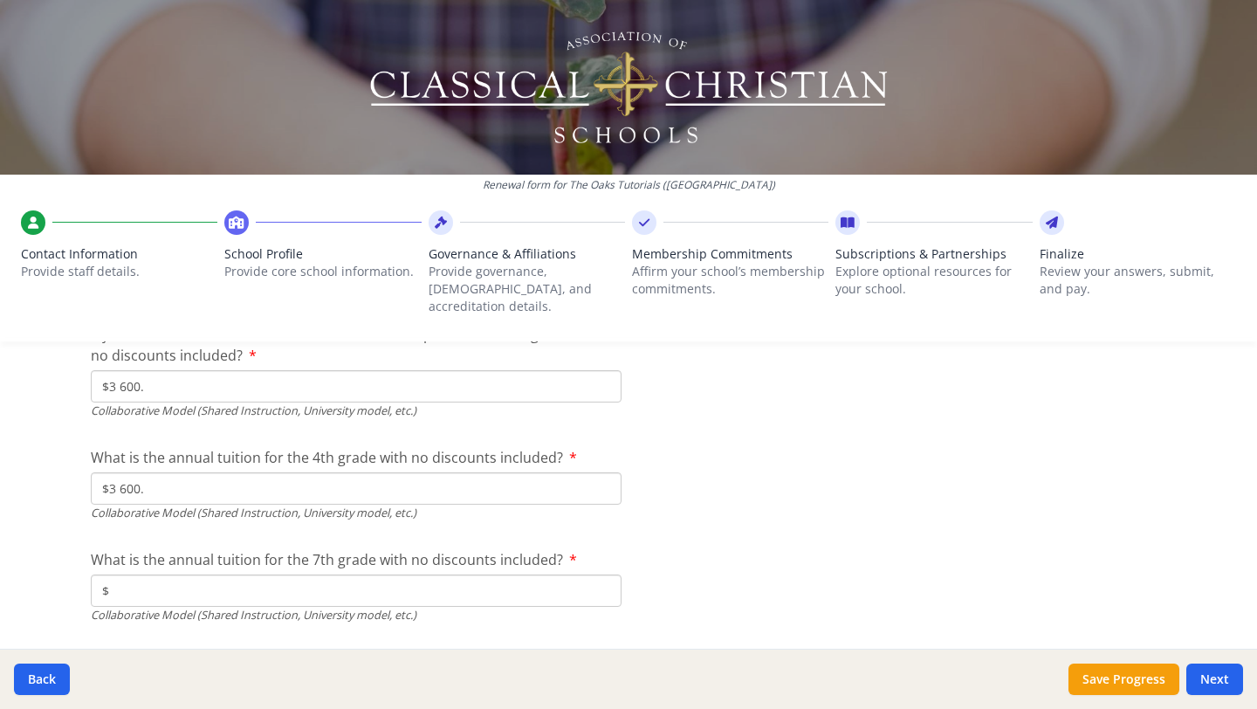
type input "$3 600."
click at [143, 579] on input "$" at bounding box center [356, 590] width 531 height 32
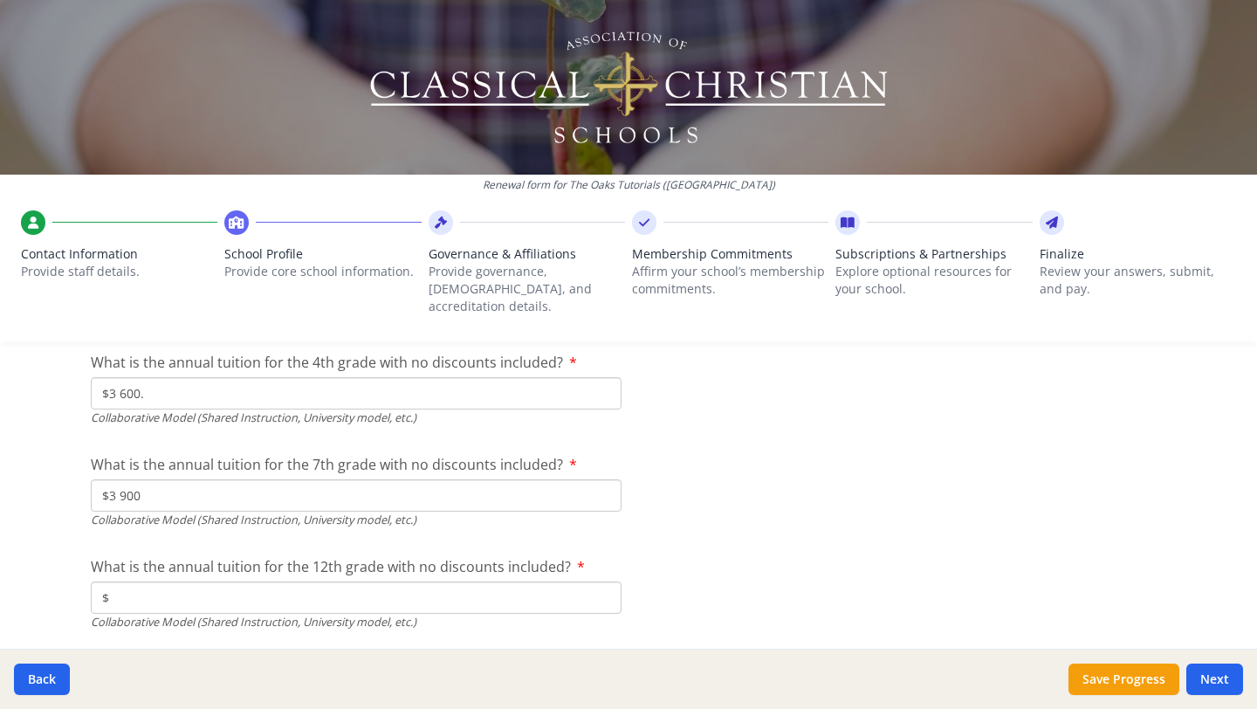
scroll to position [5662, 0]
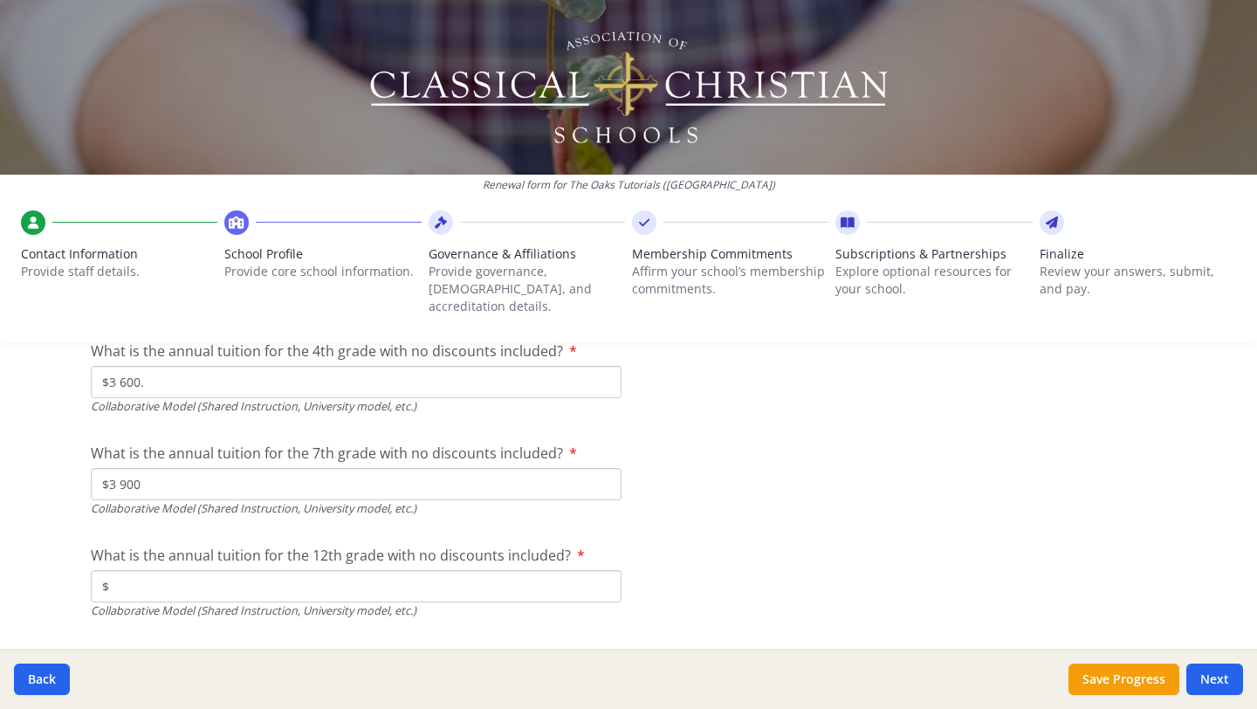
type input "$3 900"
click at [146, 570] on input "$" at bounding box center [356, 586] width 531 height 32
type input "$4 000"
click at [108, 372] on input "$3 600." at bounding box center [356, 382] width 531 height 32
type input "$3 600."
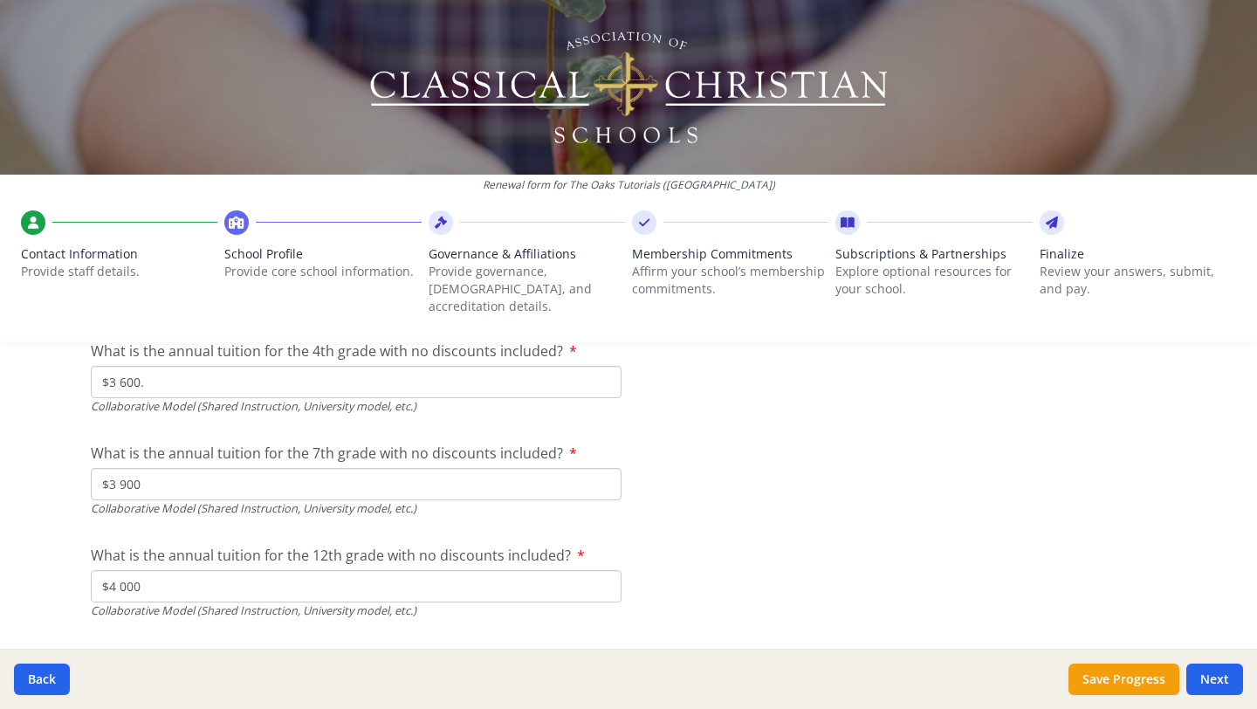
click at [155, 366] on input "$3 600." at bounding box center [356, 382] width 531 height 32
click at [140, 468] on input "$3 900" at bounding box center [356, 484] width 531 height 32
type input "$3 900."
click at [136, 572] on input "$4 000" at bounding box center [356, 586] width 531 height 32
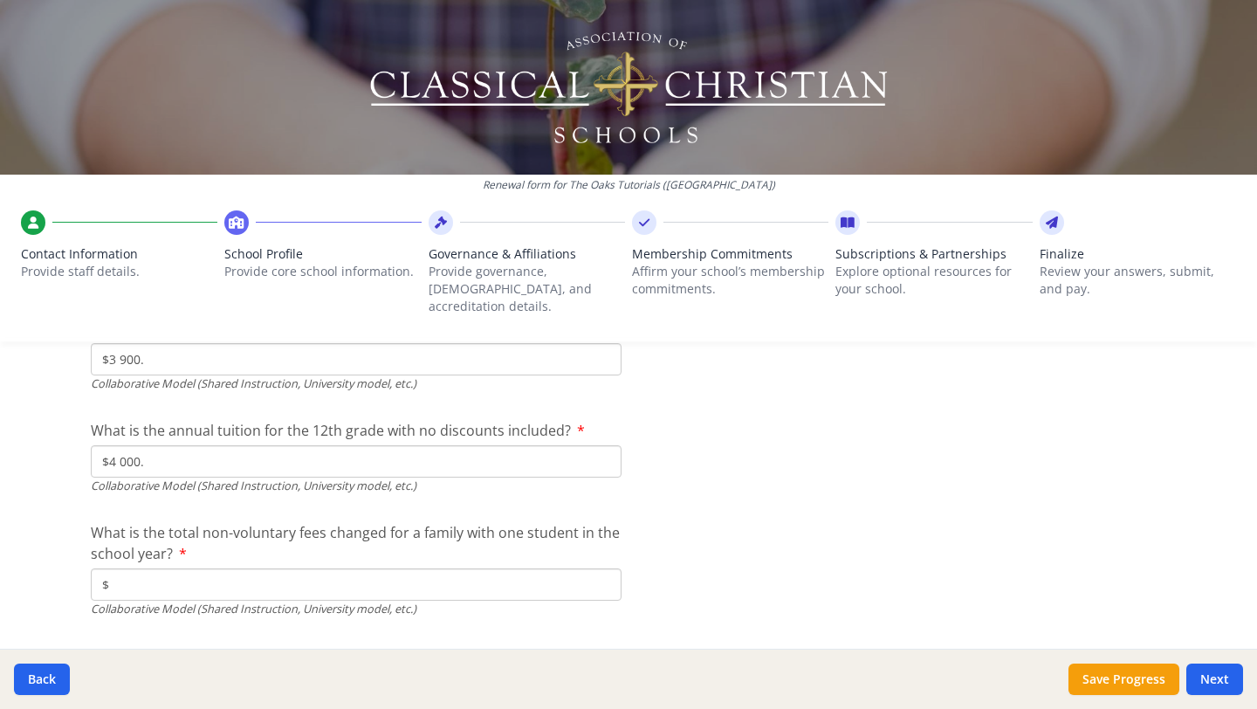
scroll to position [5812, 0]
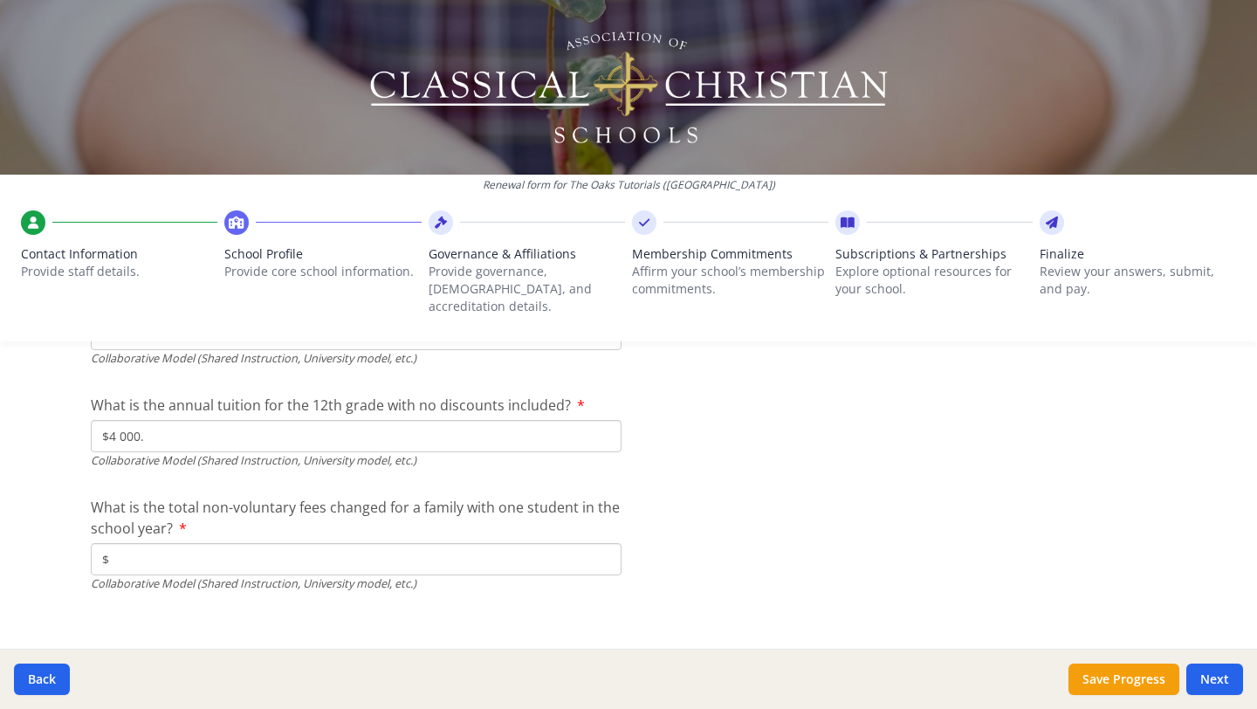
type input "$4 000."
click at [118, 543] on input "$" at bounding box center [356, 559] width 531 height 32
type input "$300"
click at [105, 522] on div "What is the total non-voluntary fees changed for a family with one student in t…" at bounding box center [356, 544] width 531 height 95
click at [1097, 691] on button "Save Progress" at bounding box center [1124, 679] width 111 height 31
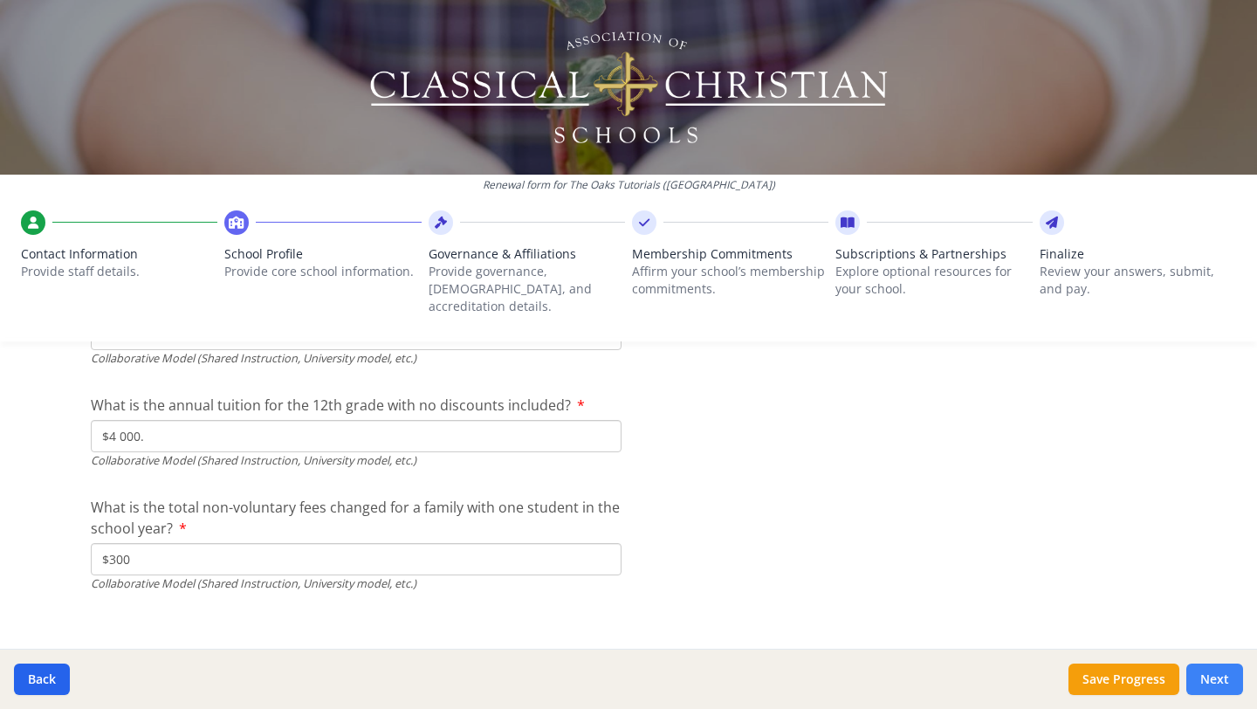
click at [1215, 677] on button "Next" at bounding box center [1214, 679] width 57 height 31
click at [1162, 678] on button "Save Progress" at bounding box center [1124, 679] width 111 height 31
click at [1159, 685] on button "Save Progress" at bounding box center [1124, 679] width 111 height 31
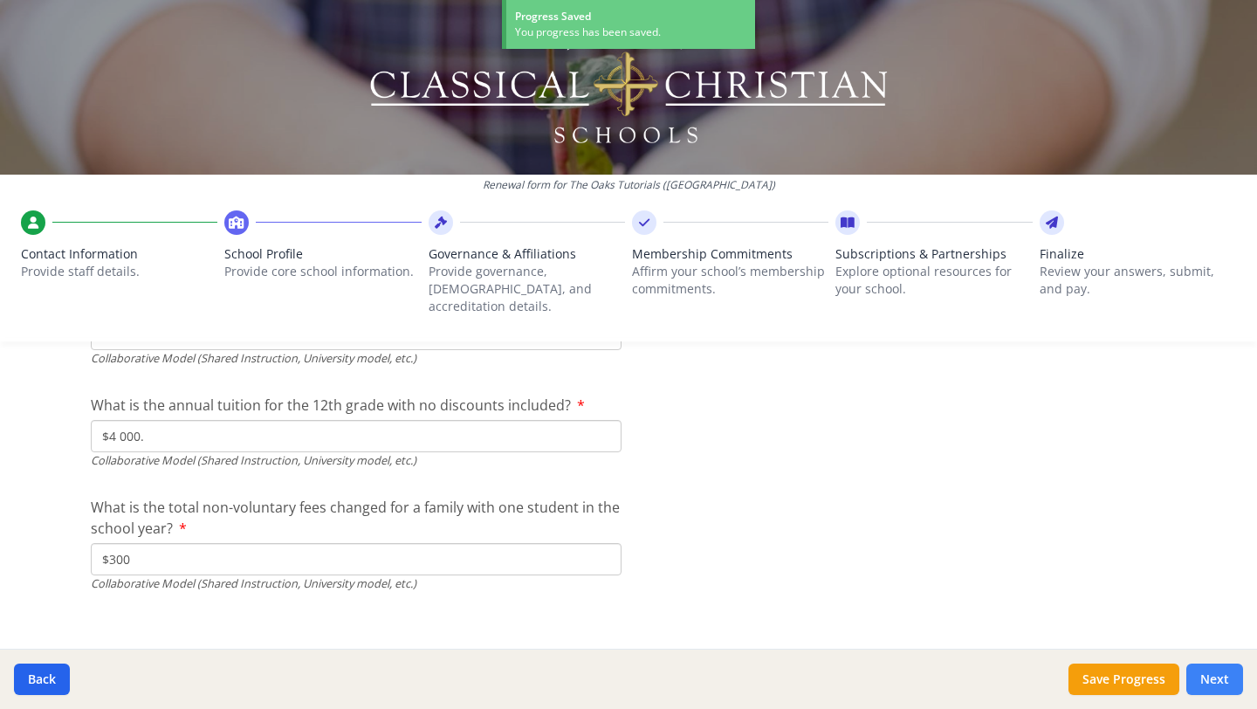
click at [1232, 677] on button "Next" at bounding box center [1214, 679] width 57 height 31
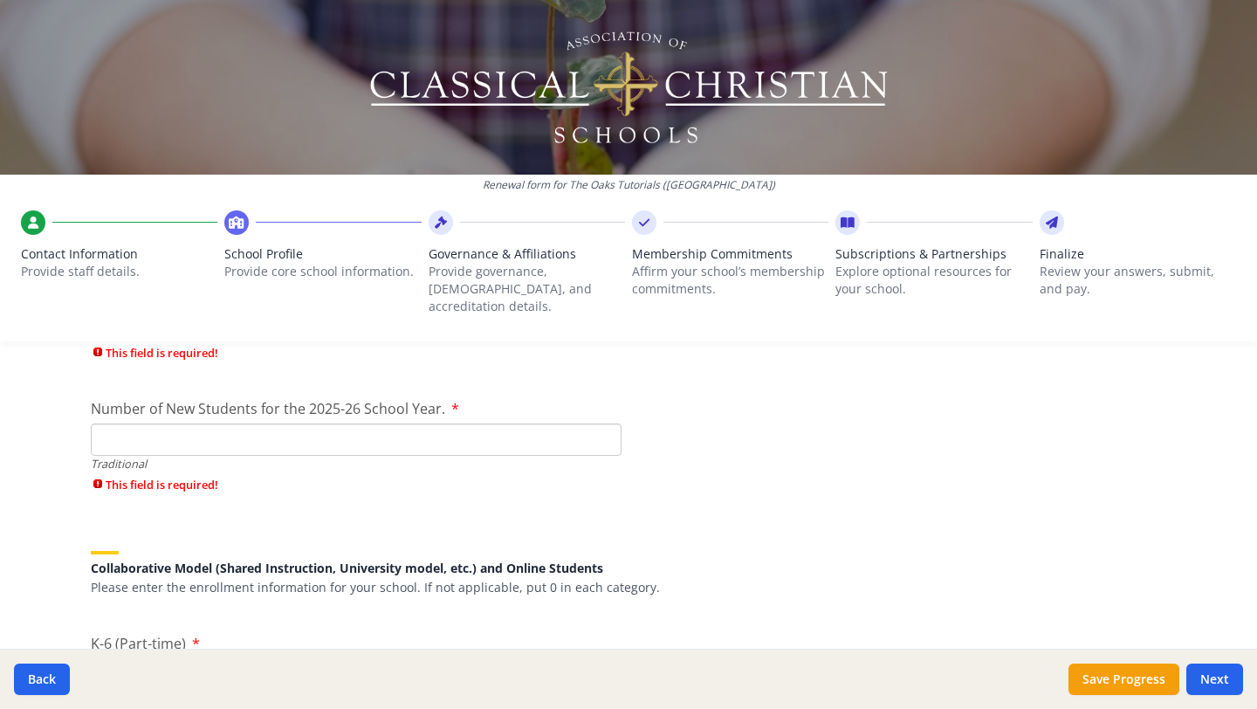
scroll to position [4026, 0]
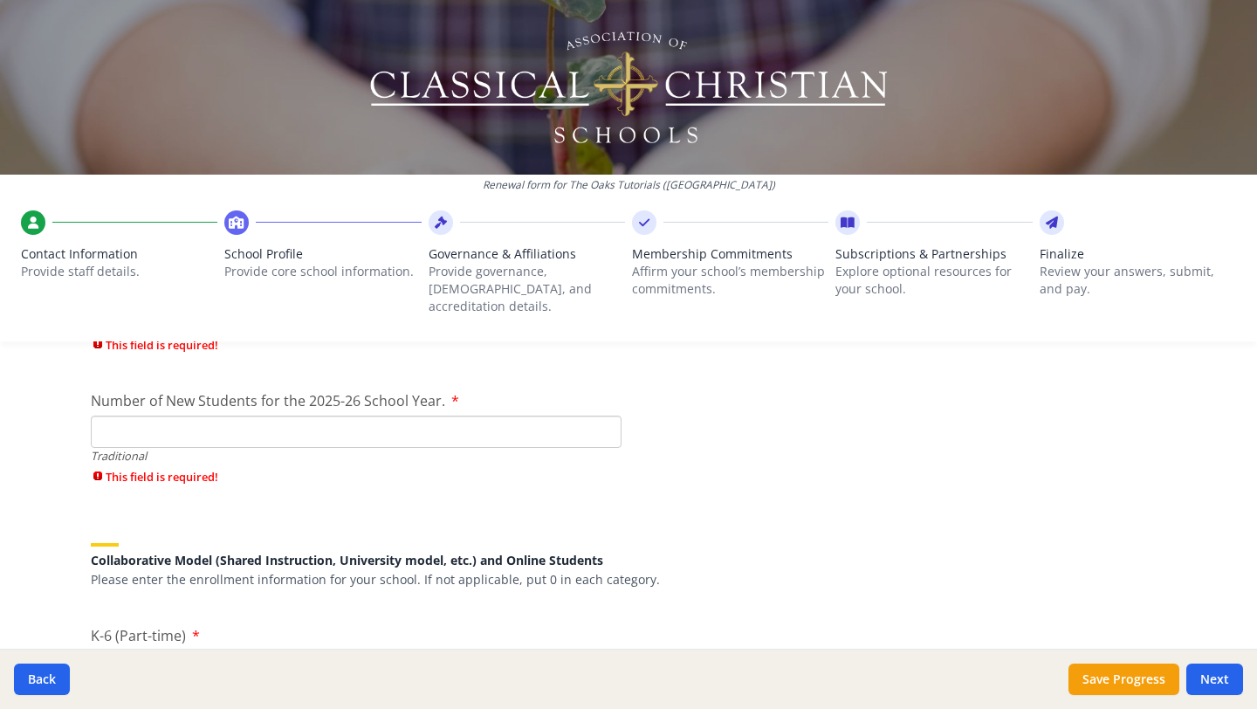
click at [210, 416] on input "Number of New Students for the 2025-26 School Year." at bounding box center [356, 432] width 531 height 32
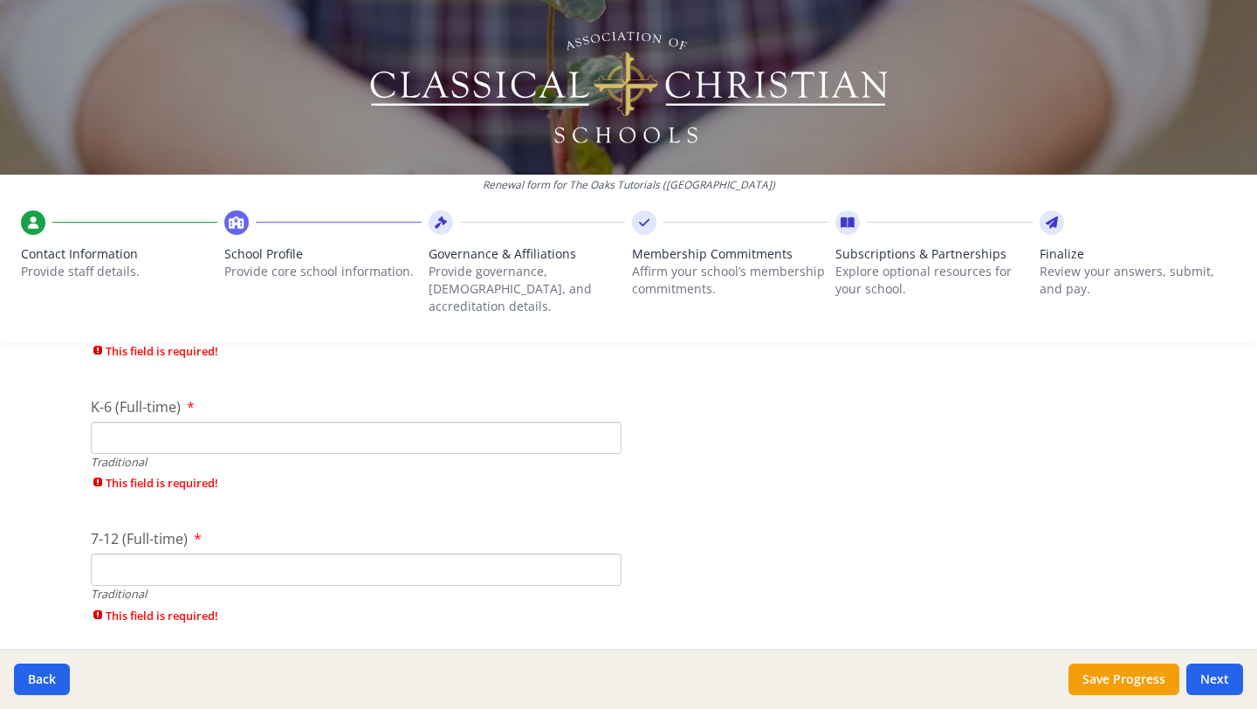
scroll to position [3754, 0]
click at [173, 423] on input "K-6 (Full-time)" at bounding box center [356, 439] width 531 height 32
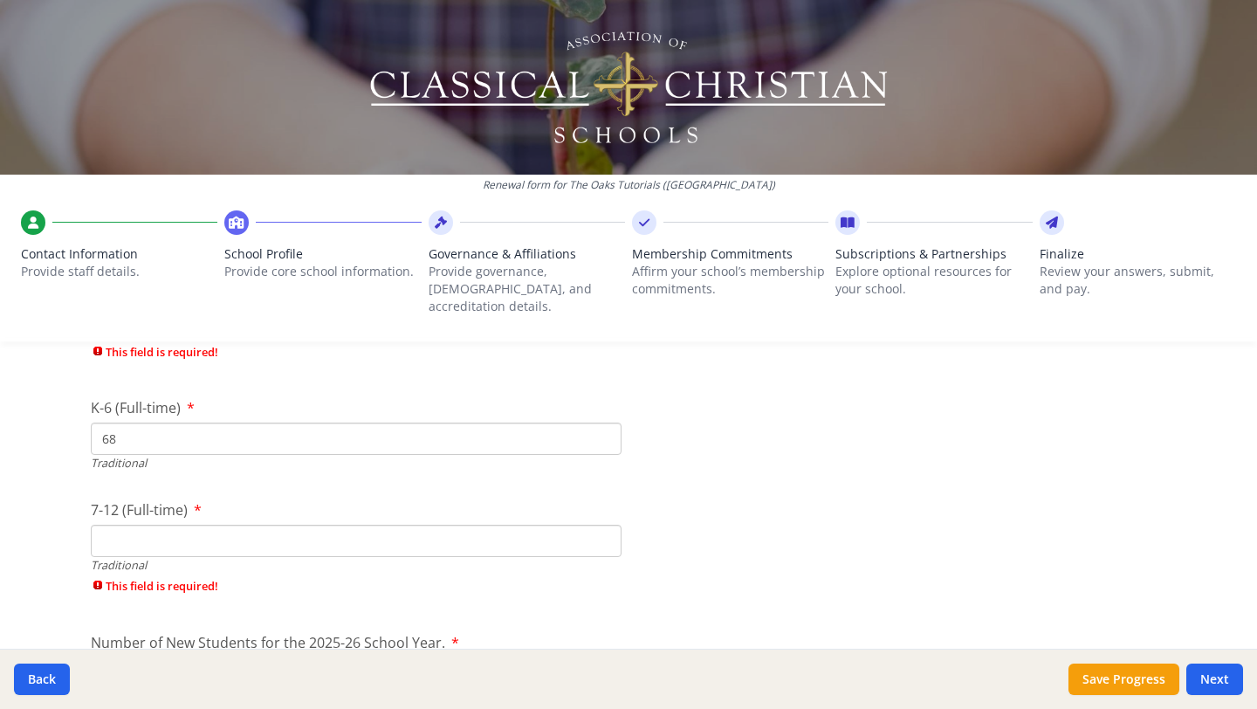
type input "68"
click at [151, 559] on div "7-12 (Full-time) Traditional This field is required!" at bounding box center [356, 551] width 531 height 104
click at [151, 525] on input "7-12 (Full-time)" at bounding box center [356, 541] width 531 height 32
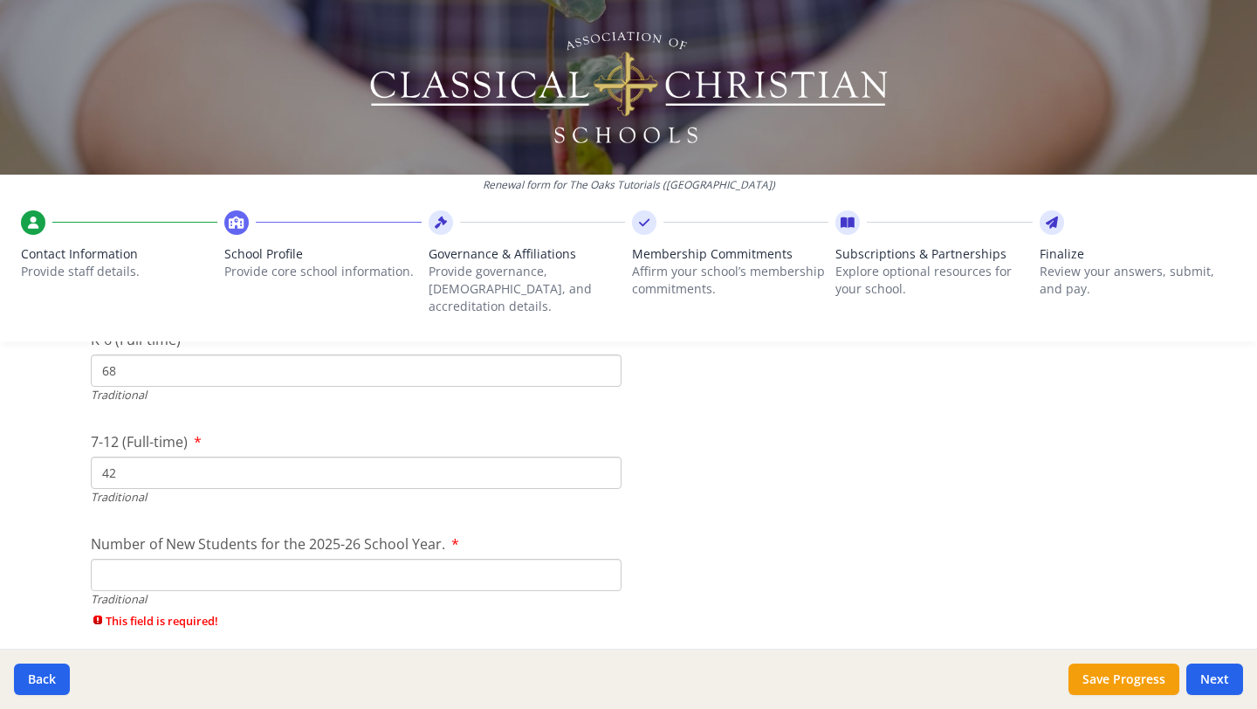
scroll to position [3826, 0]
type input "42"
click at [116, 556] on input "Number of New Students for the 2025-26 School Year." at bounding box center [356, 571] width 531 height 32
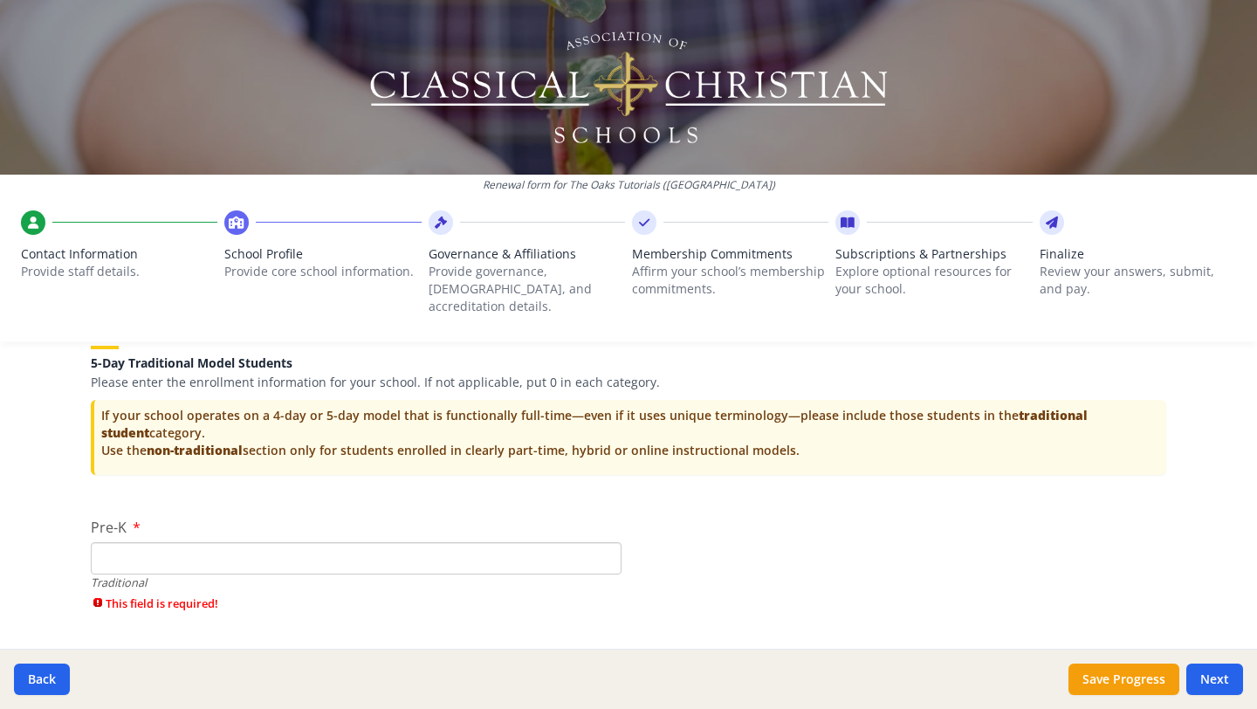
scroll to position [3497, 0]
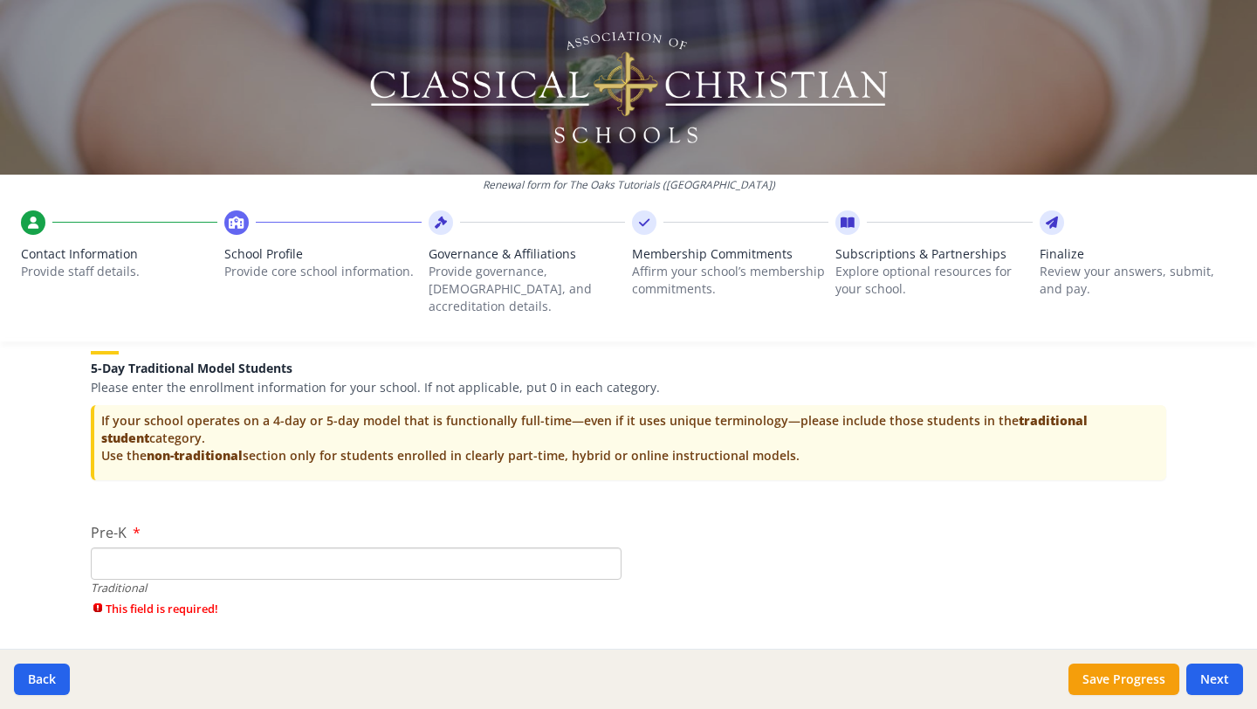
type input "25"
click at [112, 547] on input "Pre-K" at bounding box center [356, 563] width 531 height 32
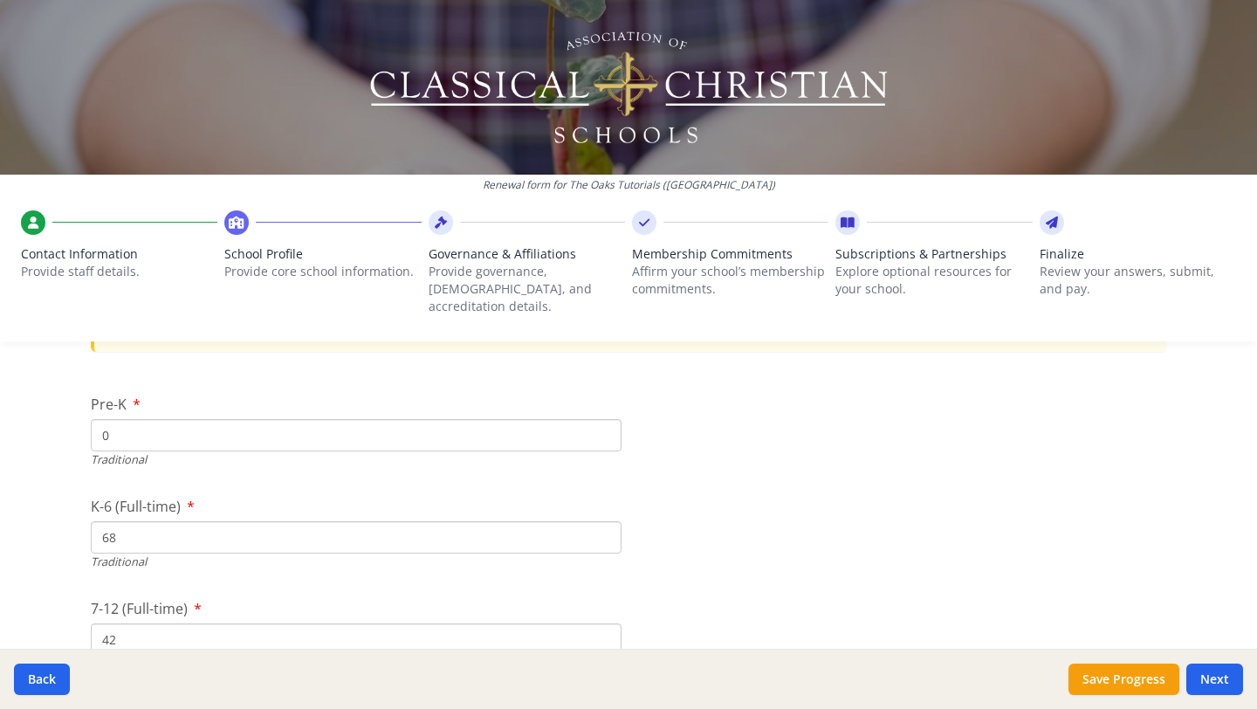
scroll to position [3639, 0]
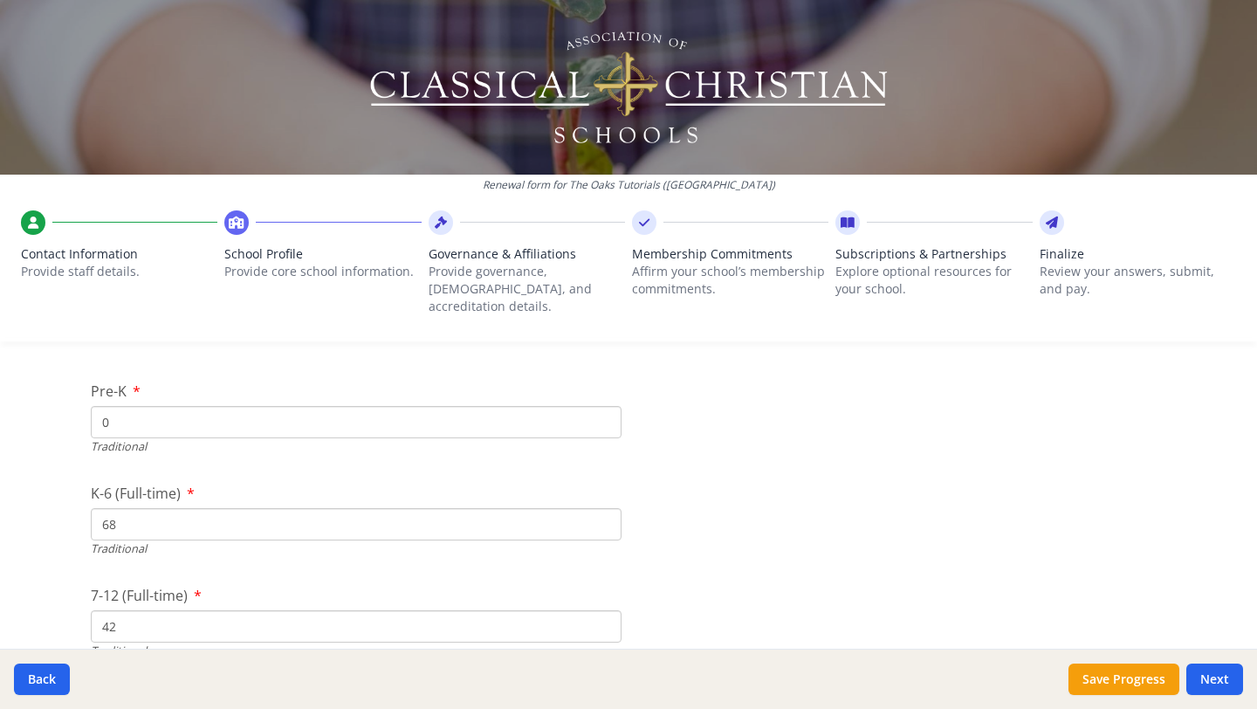
type input "0"
click at [127, 510] on input "68" at bounding box center [356, 524] width 531 height 32
type input "6"
type input "0"
click at [119, 610] on input "42" at bounding box center [356, 626] width 531 height 32
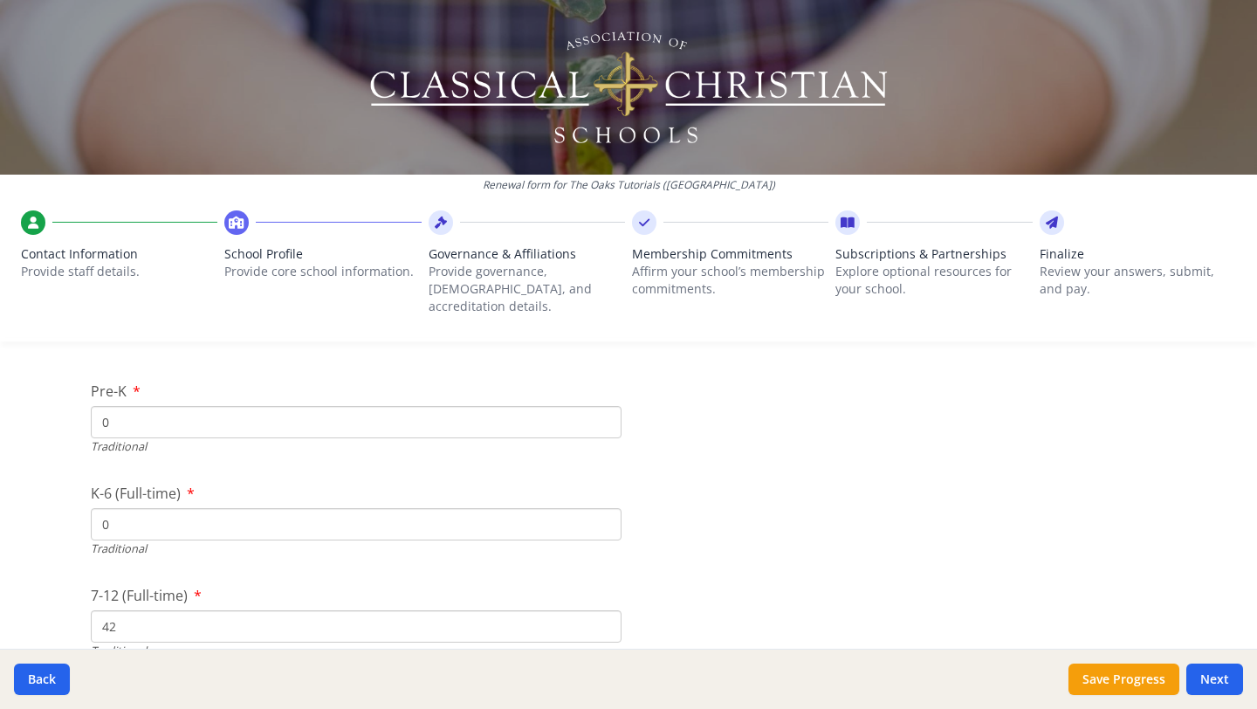
type input "4"
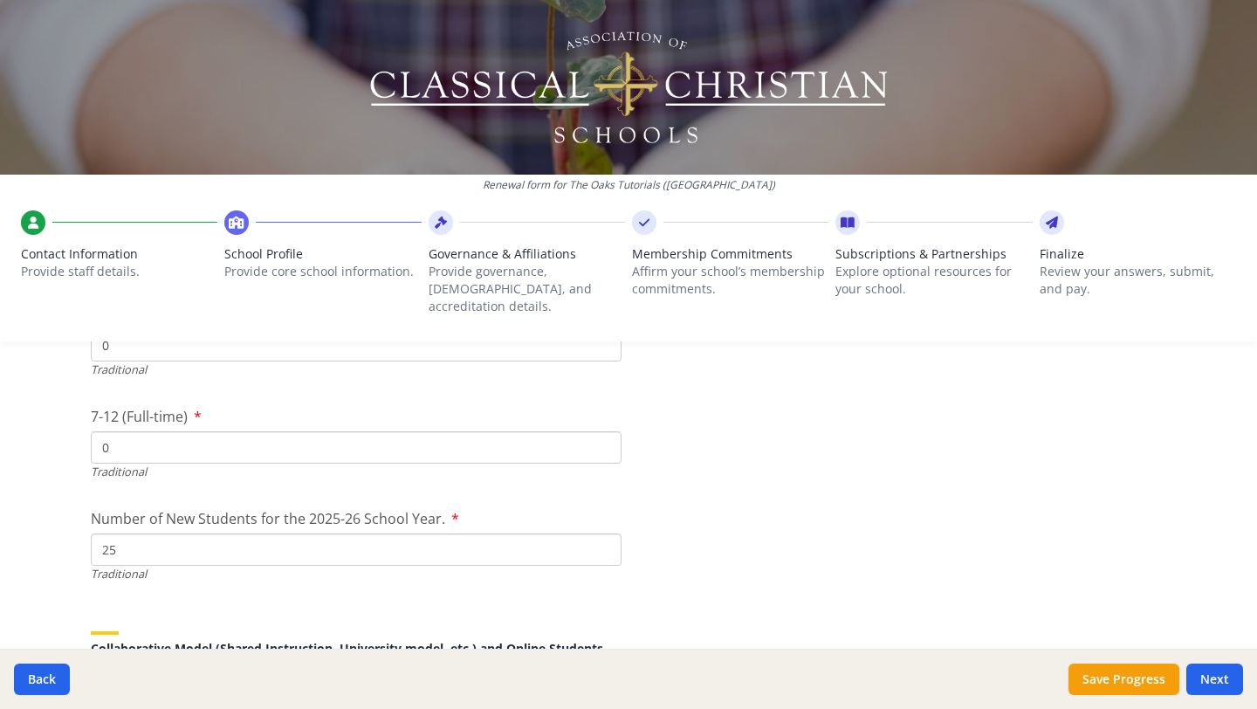
scroll to position [3822, 0]
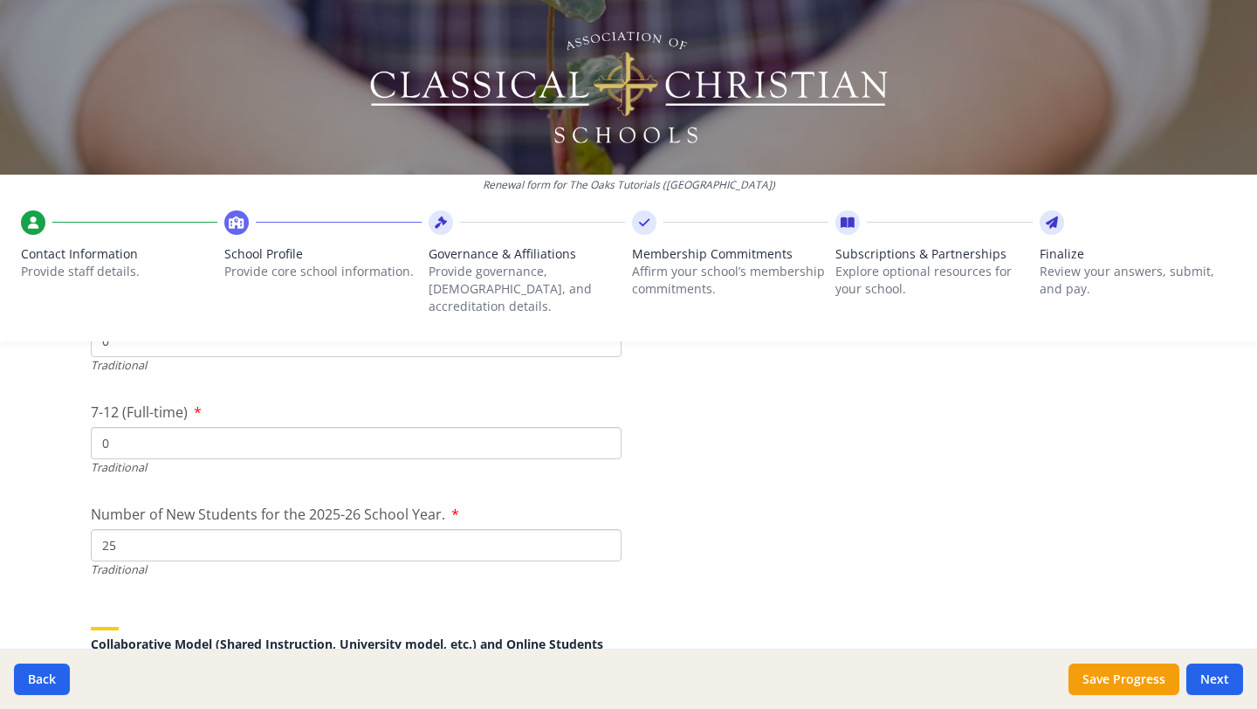
type input "0"
click at [136, 534] on input "25" at bounding box center [356, 545] width 531 height 32
type input "2"
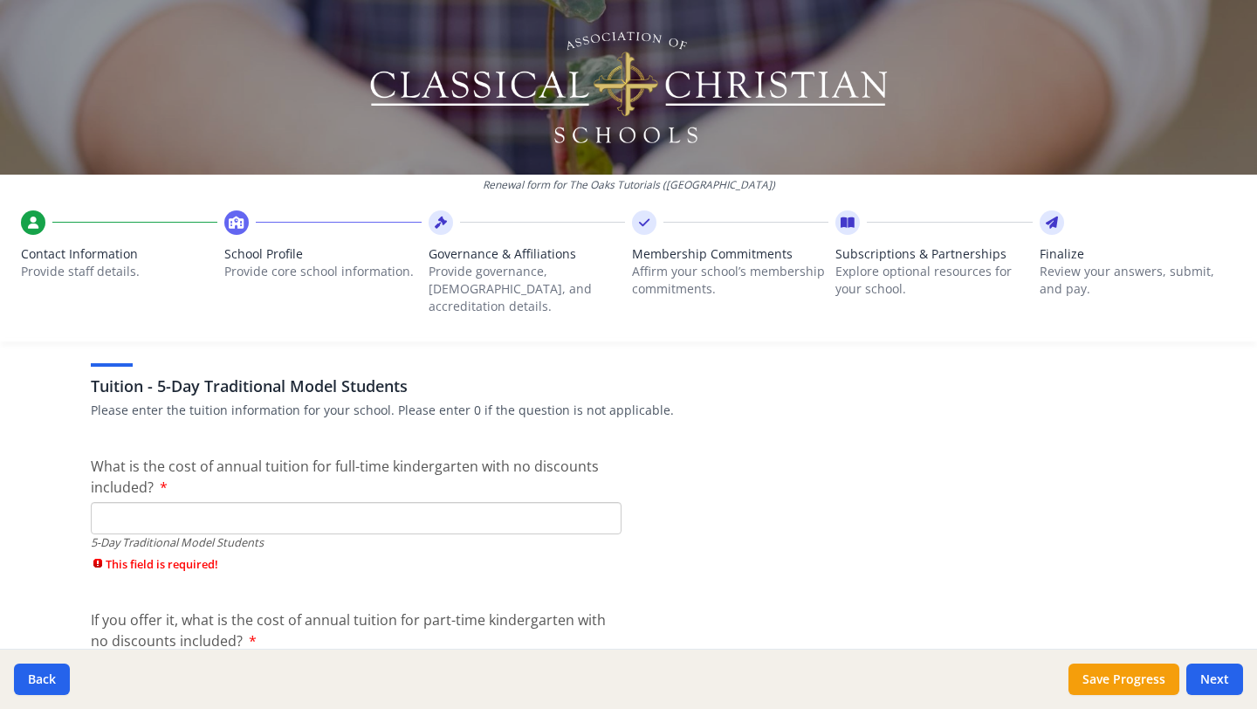
scroll to position [4515, 0]
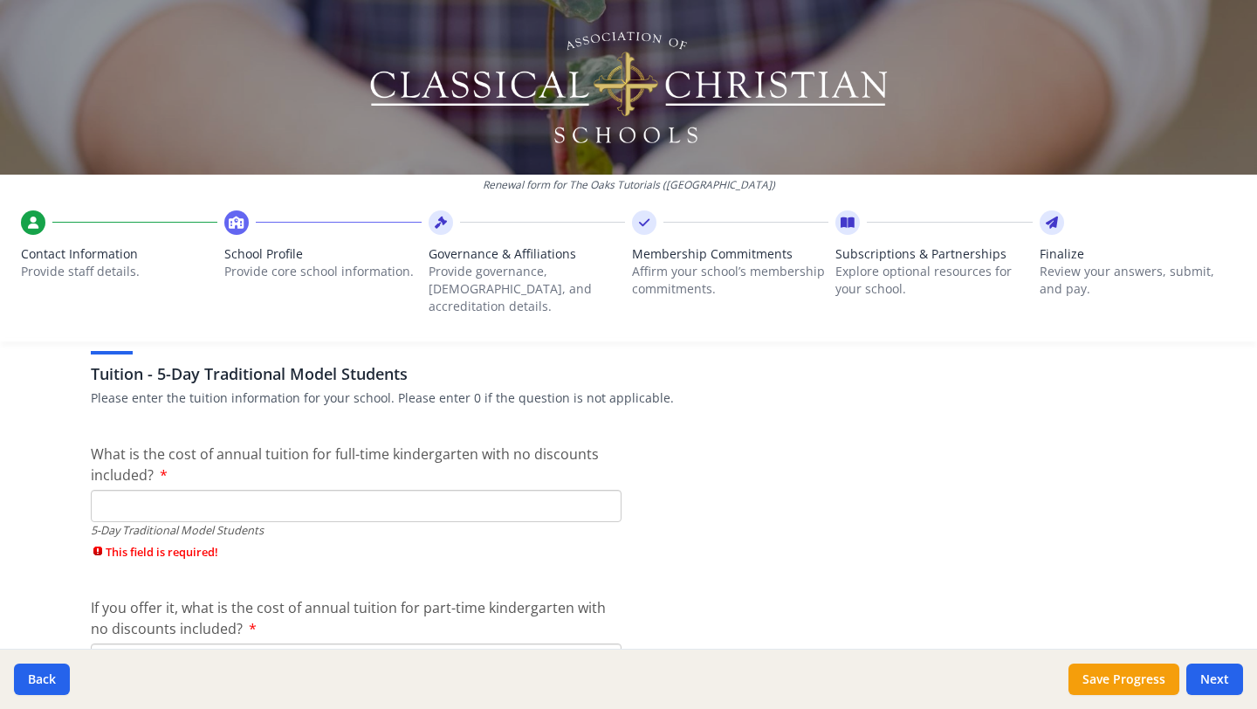
type input "0"
click at [124, 491] on input "What is the cost of annual tuition for full-time kindergarten with no discounts…" at bounding box center [356, 506] width 531 height 32
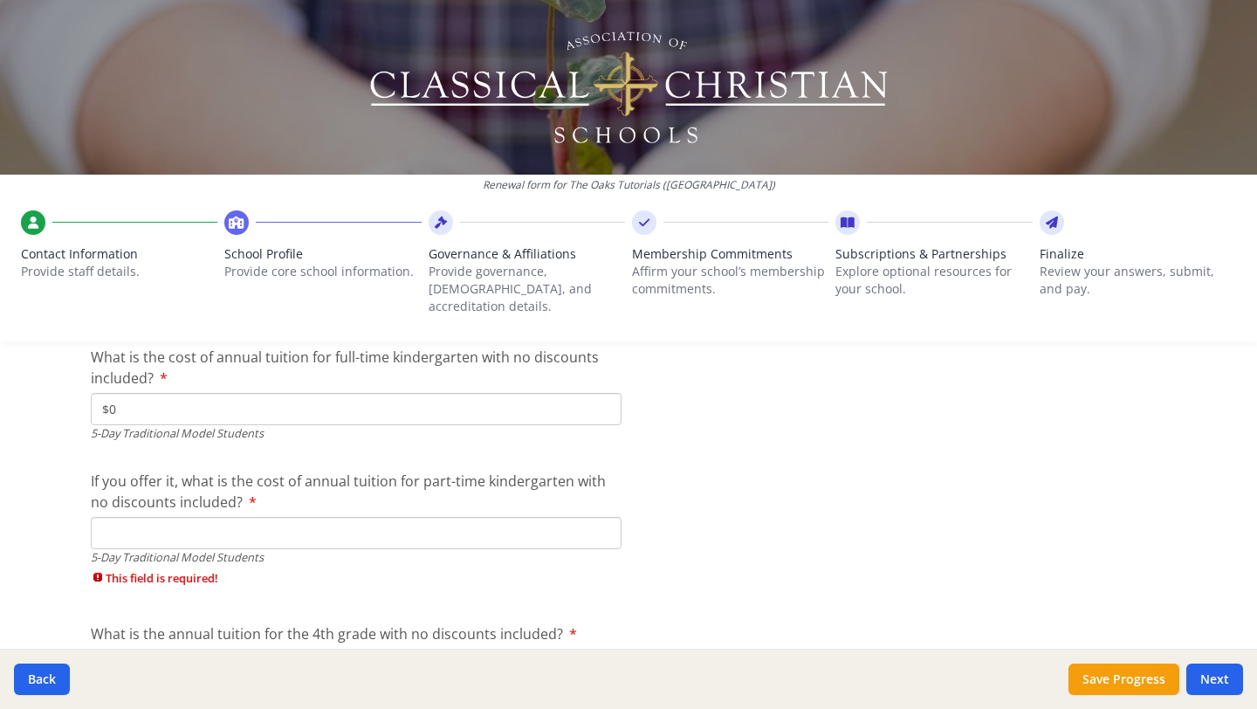
scroll to position [4610, 0]
type input "$0"
click at [117, 521] on input "If you offer it, what is the cost of annual tuition for part-time kindergarten …" at bounding box center [356, 535] width 531 height 32
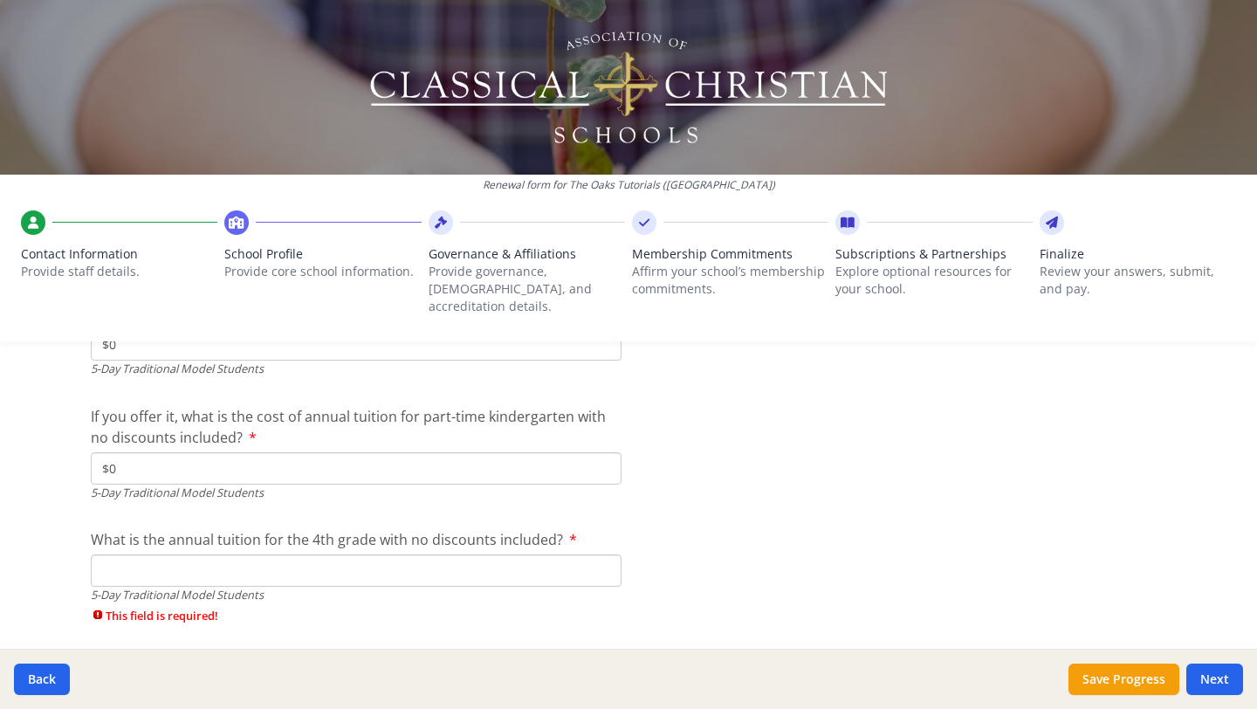
scroll to position [4678, 0]
type input "$0"
click at [113, 553] on input "What is the annual tuition for the 4th grade with no discounts included?" at bounding box center [356, 569] width 531 height 32
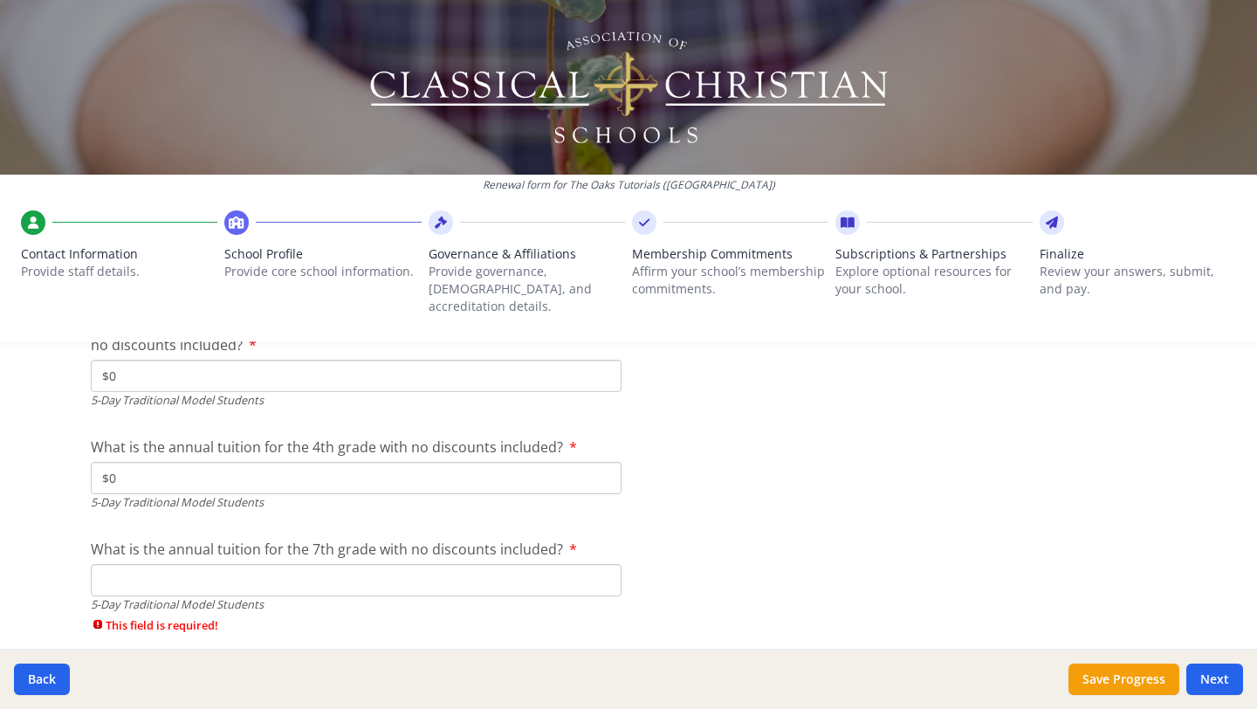
scroll to position [4769, 0]
type input "$0"
click at [112, 564] on input "What is the annual tuition for the 7th grade with no discounts included?" at bounding box center [356, 579] width 531 height 32
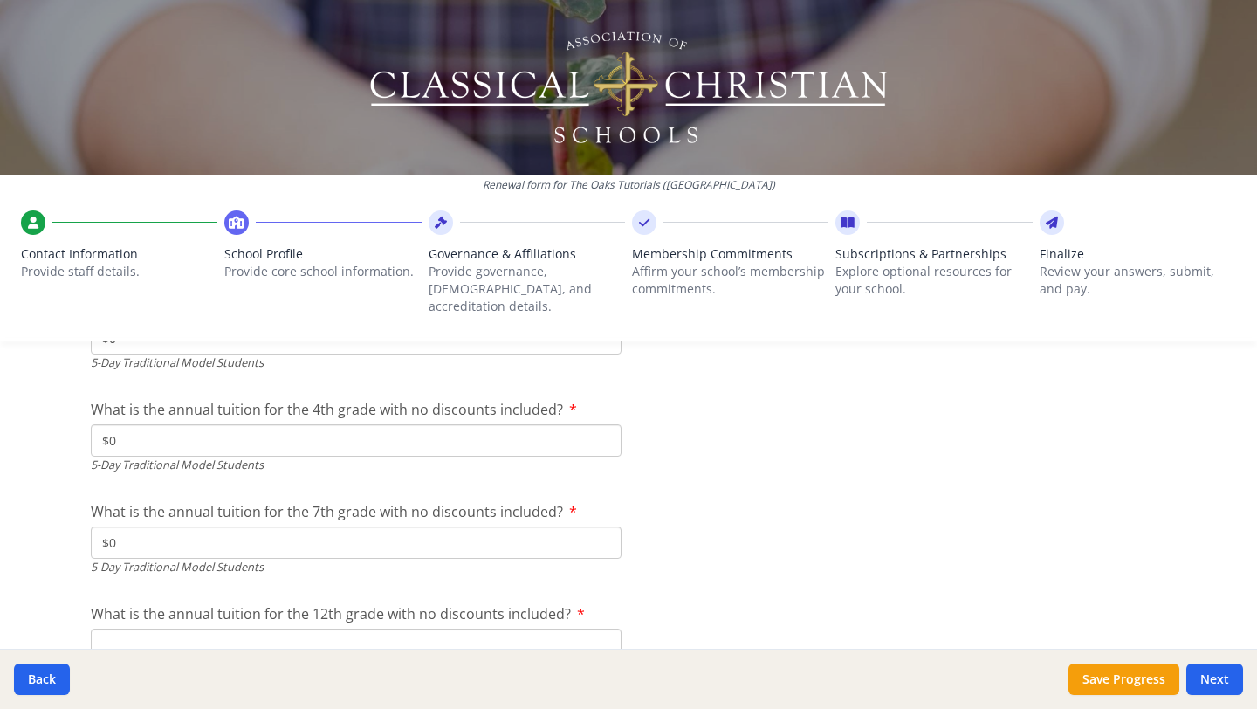
scroll to position [4857, 0]
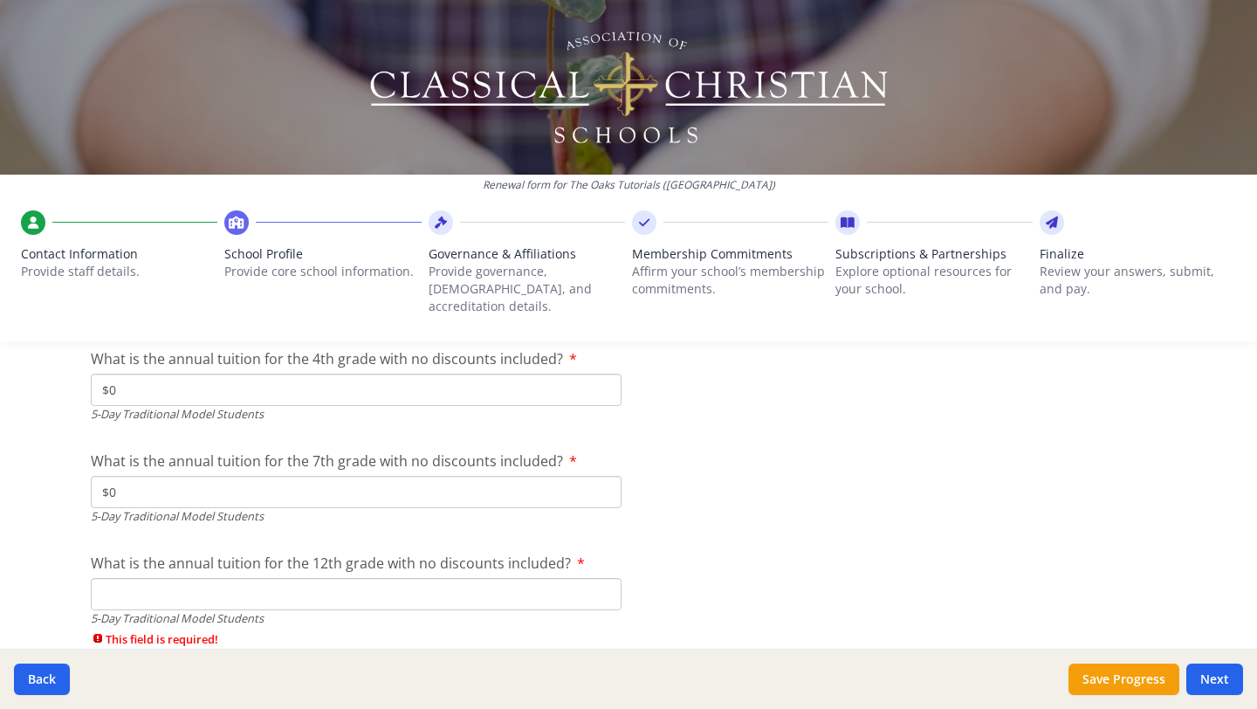
type input "$0"
click at [111, 578] on input "What is the annual tuition for the 12th grade with no discounts included?" at bounding box center [356, 594] width 531 height 32
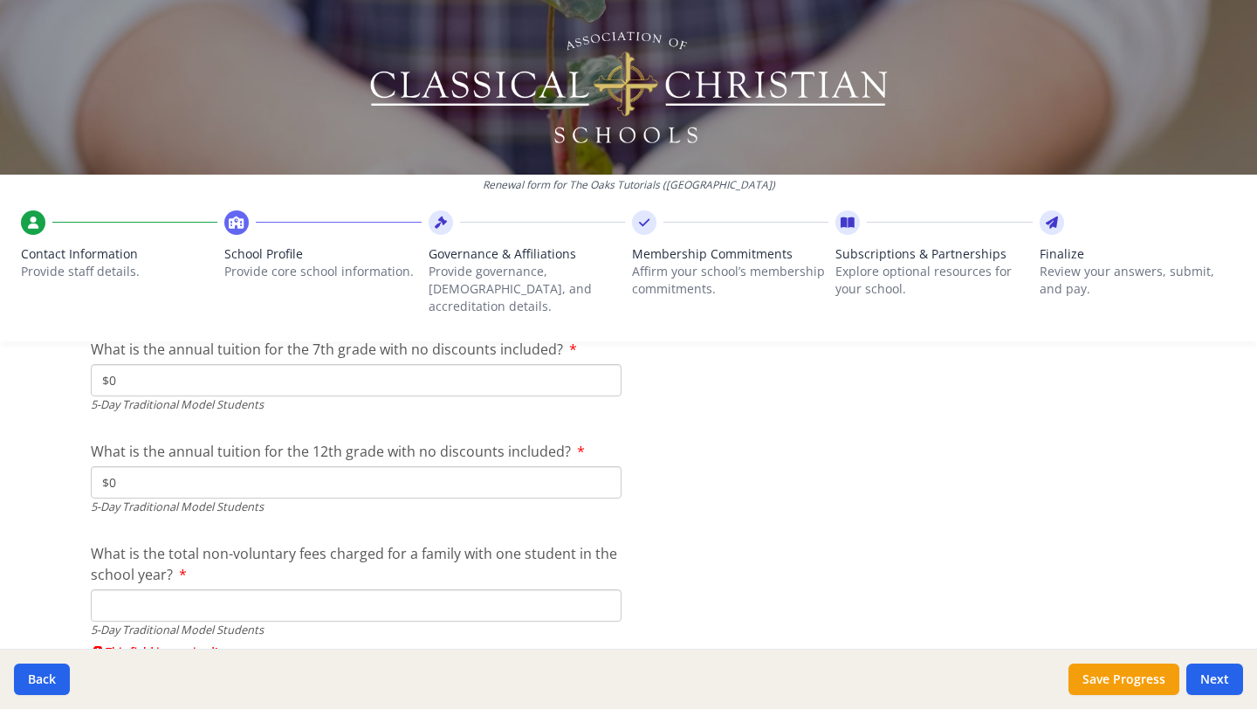
scroll to position [4973, 0]
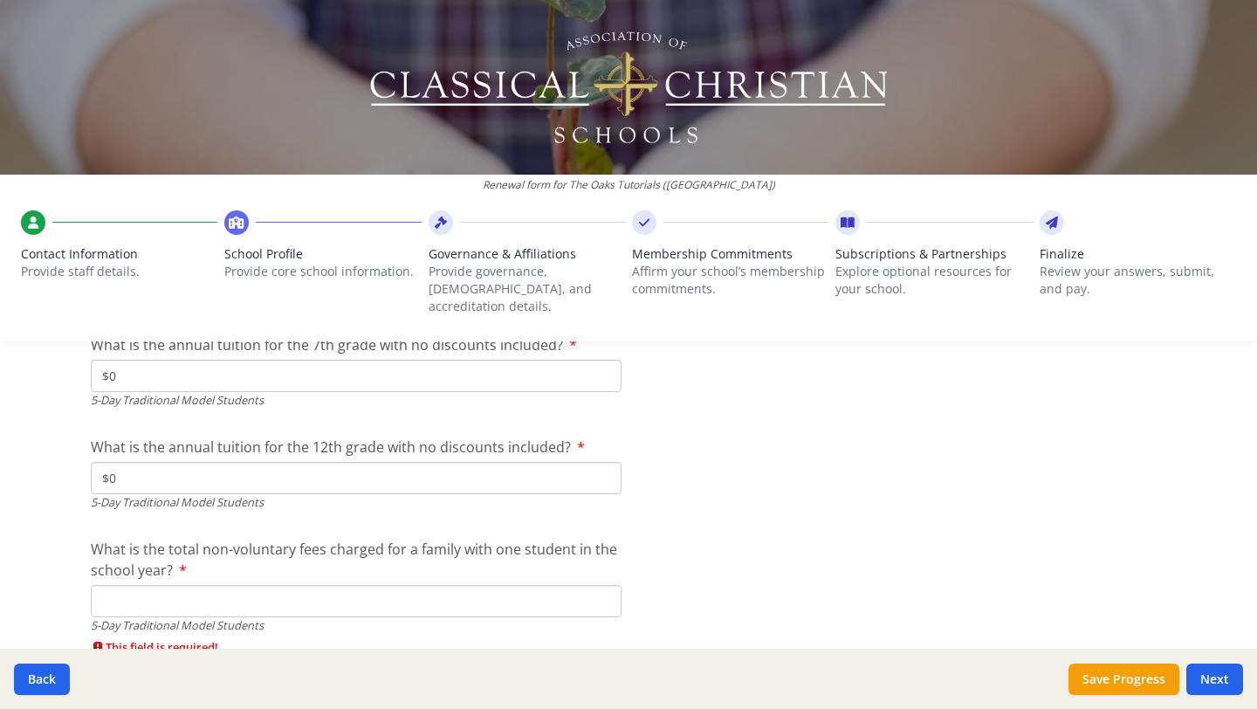
type input "$0"
click at [127, 585] on input "What is the total non-voluntary fees charged for a family with one student in t…" at bounding box center [356, 601] width 531 height 32
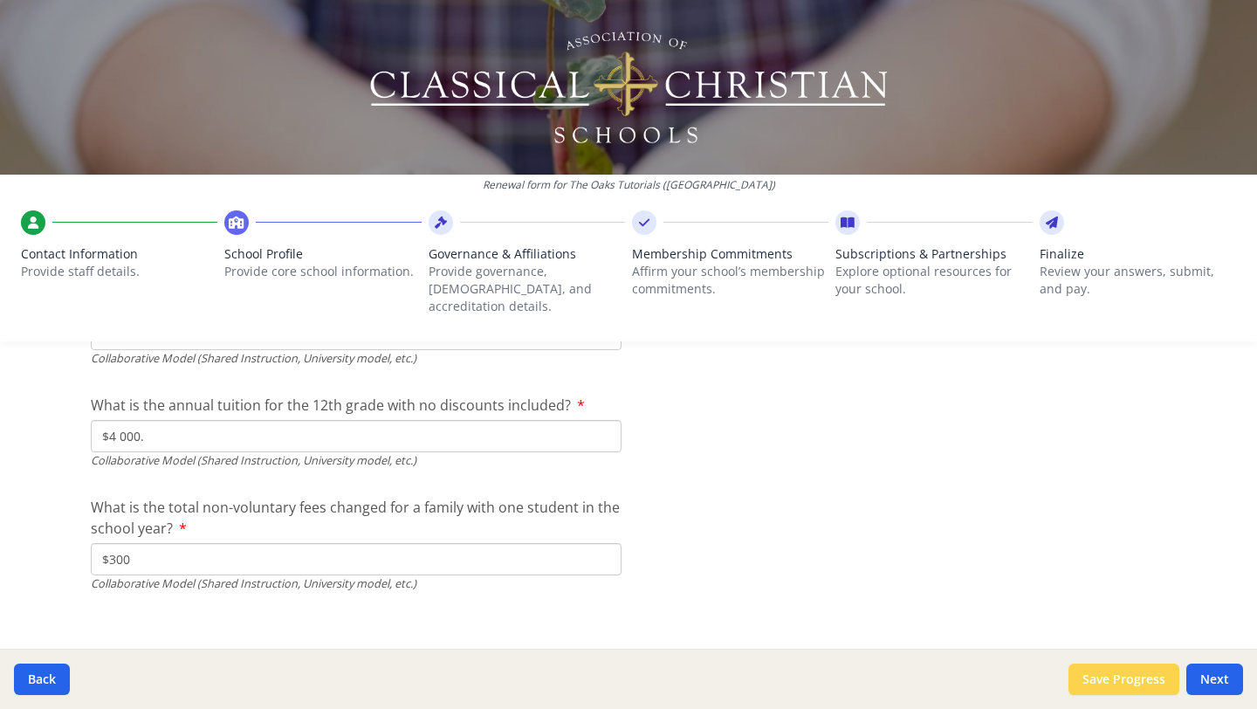
type input "$0"
click at [1116, 672] on button "Save Progress" at bounding box center [1124, 679] width 111 height 31
click at [1212, 677] on button "Next" at bounding box center [1214, 679] width 57 height 31
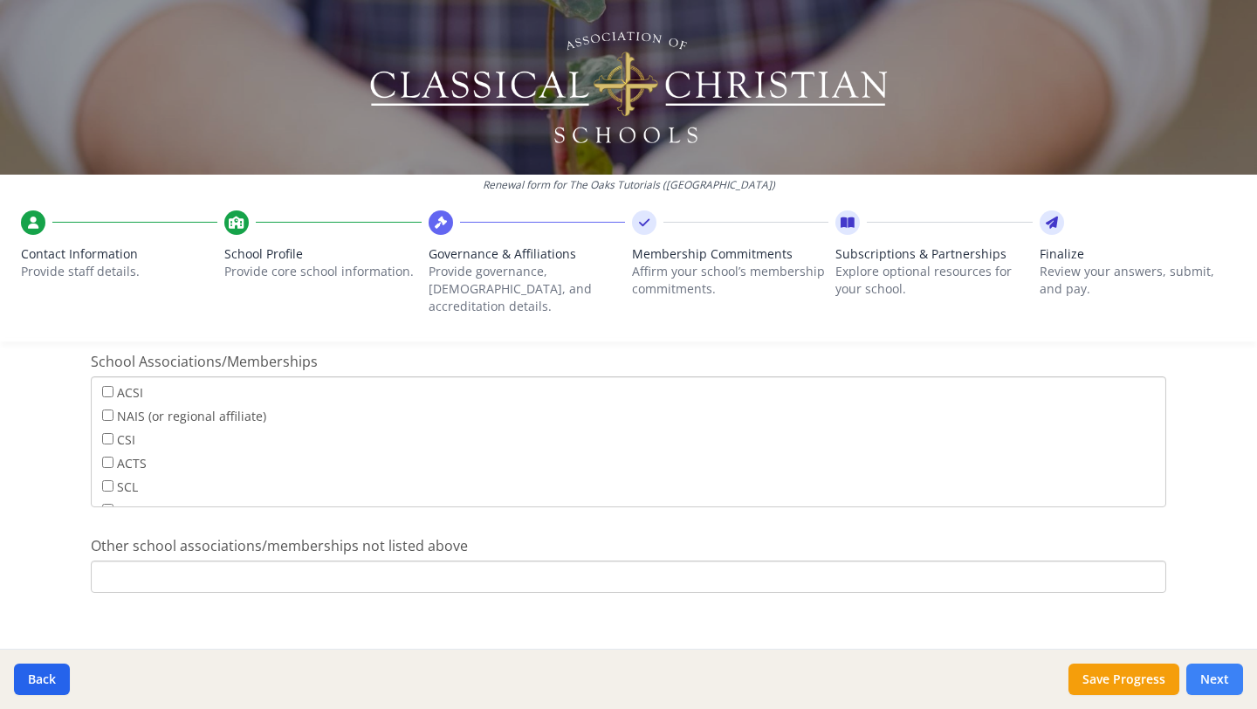
type input "[PHONE_NUMBER]"
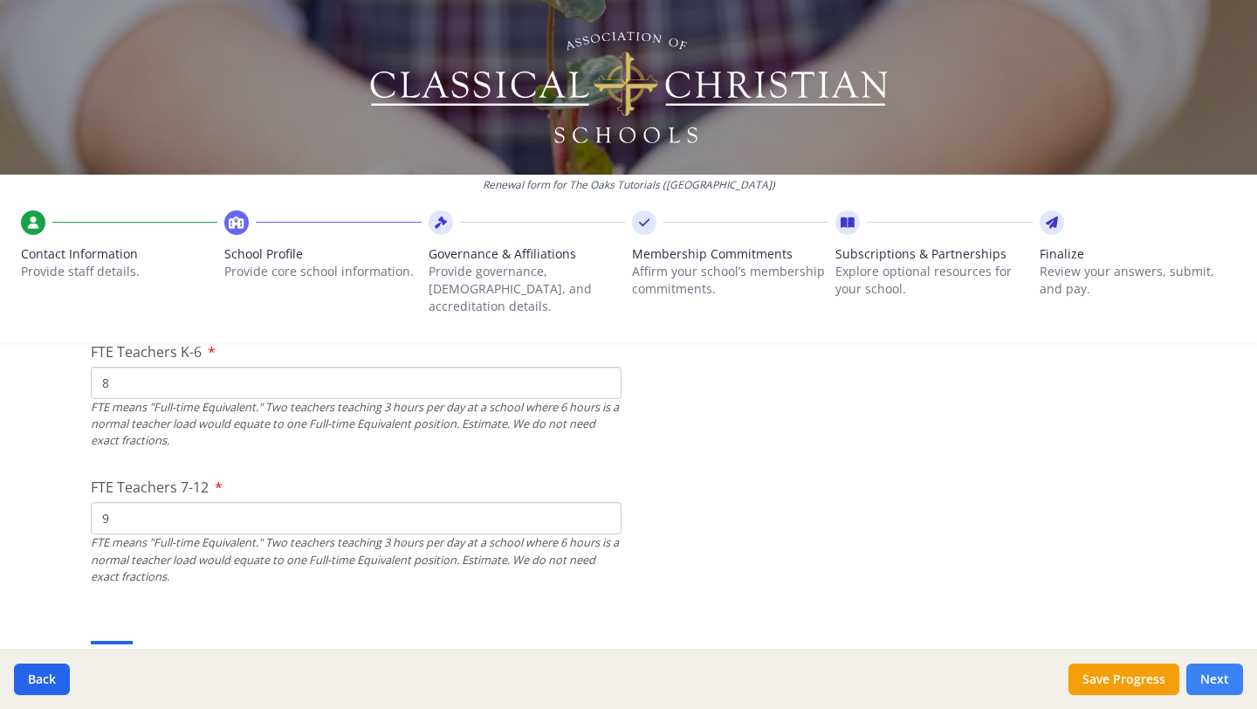
click at [1221, 679] on button "Next" at bounding box center [1214, 679] width 57 height 31
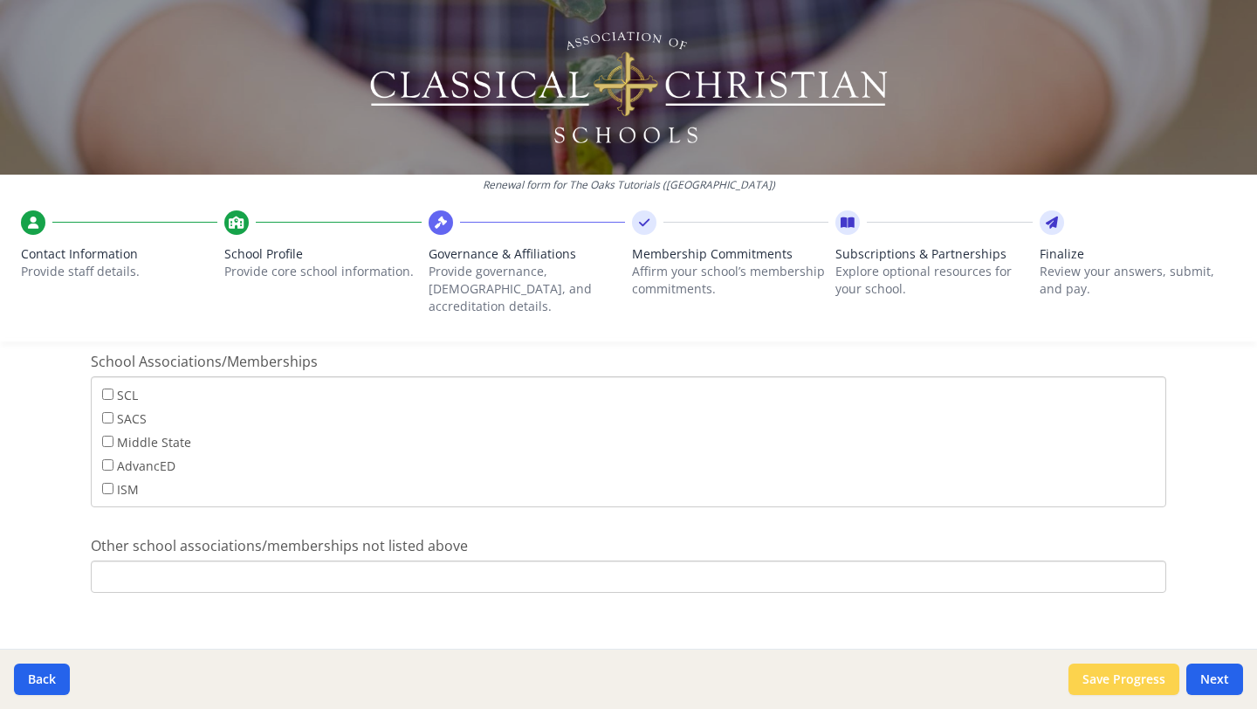
click at [1138, 680] on button "Save Progress" at bounding box center [1124, 679] width 111 height 31
click at [1150, 678] on button "Save Progress" at bounding box center [1124, 679] width 111 height 31
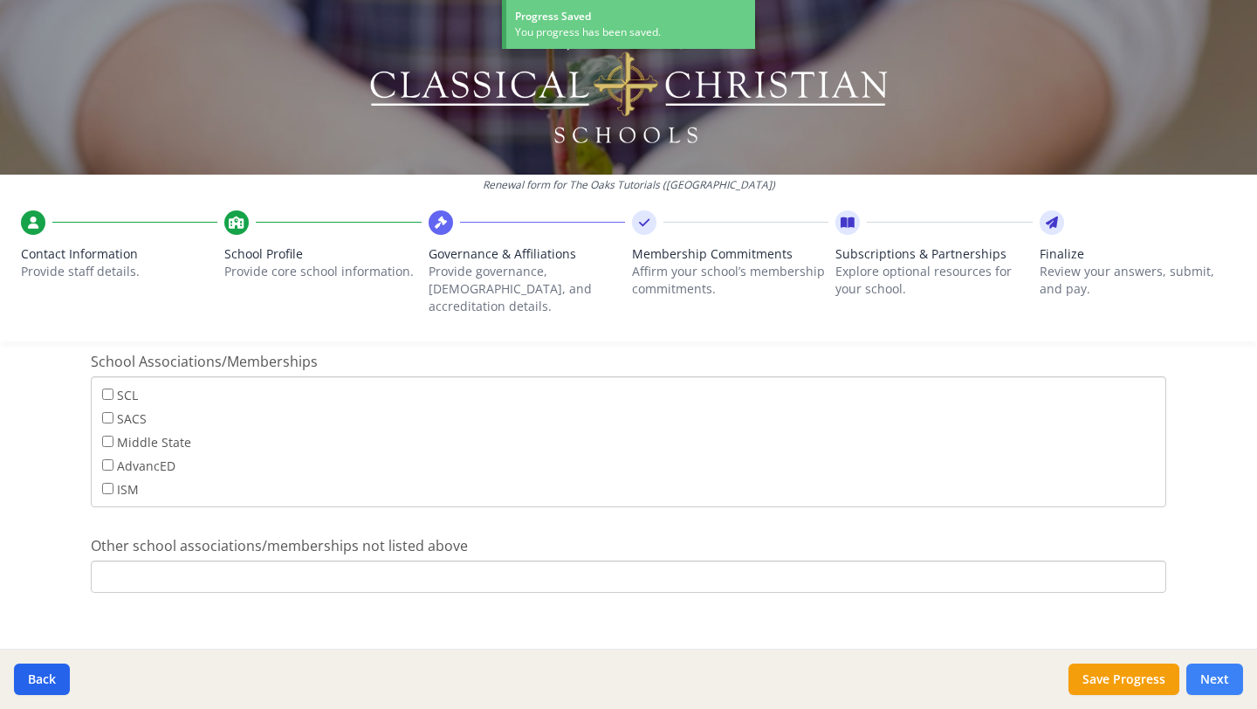
click at [1212, 677] on button "Next" at bounding box center [1214, 679] width 57 height 31
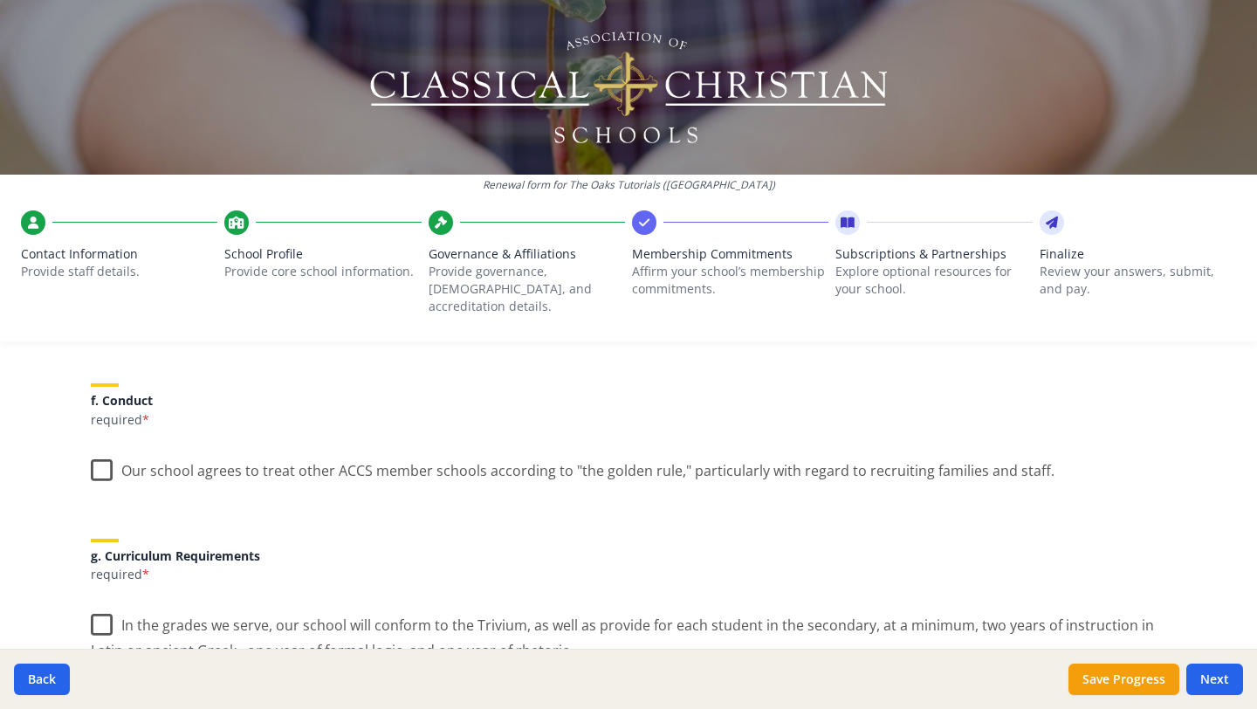
click at [94, 457] on label "Our school agrees to treat other ACCS member schools according to "the golden r…" at bounding box center [573, 467] width 964 height 38
click at [0, 0] on input "Our school agrees to treat other ACCS member schools according to "the golden r…" at bounding box center [0, 0] width 0 height 0
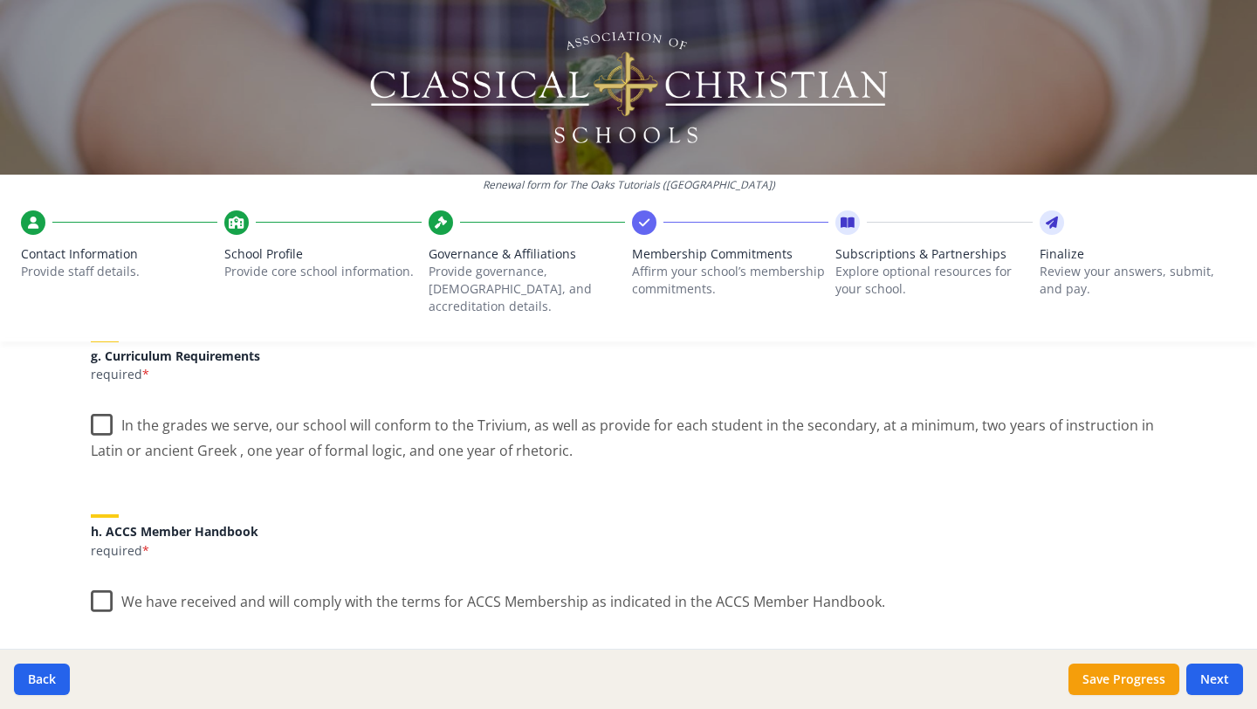
scroll to position [1325, 0]
click at [91, 413] on label "In the grades we serve, our school will conform to the Trivium, as well as prov…" at bounding box center [629, 430] width 1076 height 58
click at [0, 0] on input "In the grades we serve, our school will conform to the Trivium, as well as prov…" at bounding box center [0, 0] width 0 height 0
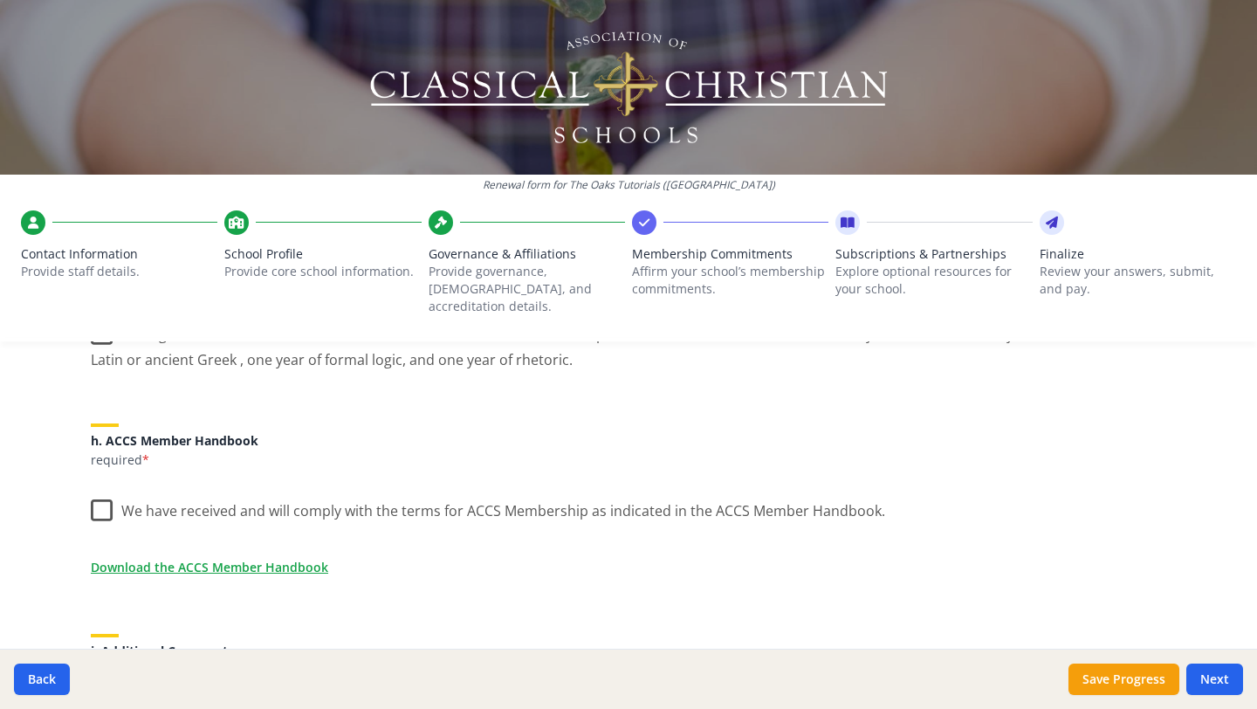
scroll to position [1420, 0]
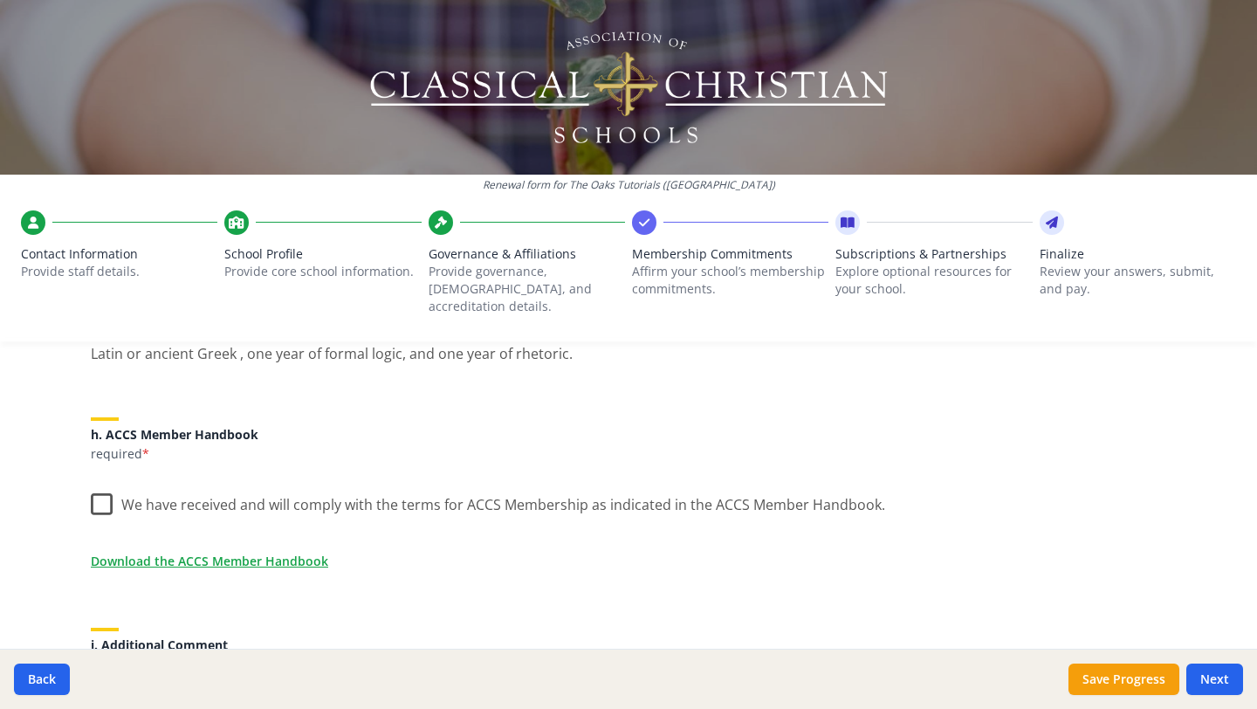
click at [95, 485] on label "We have received and will comply with the terms for ACCS Membership as indicate…" at bounding box center [488, 501] width 794 height 38
click at [0, 0] on input "We have received and will comply with the terms for ACCS Membership as indicate…" at bounding box center [0, 0] width 0 height 0
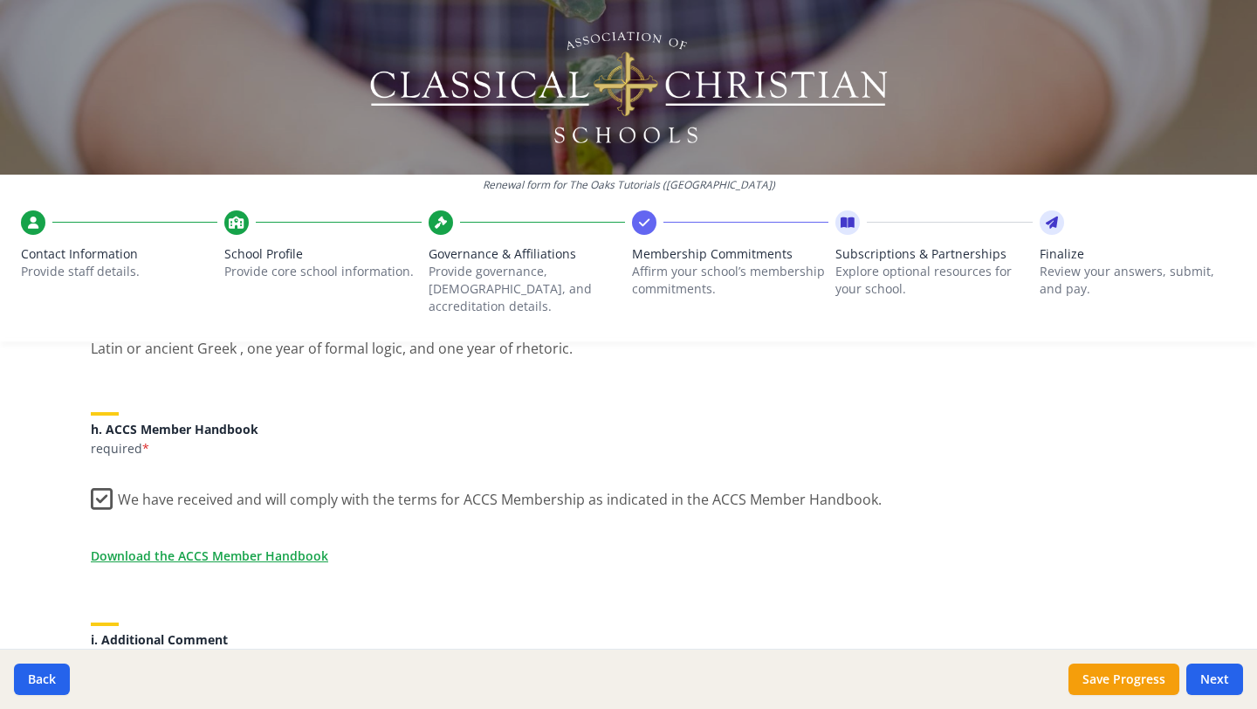
scroll to position [1419, 0]
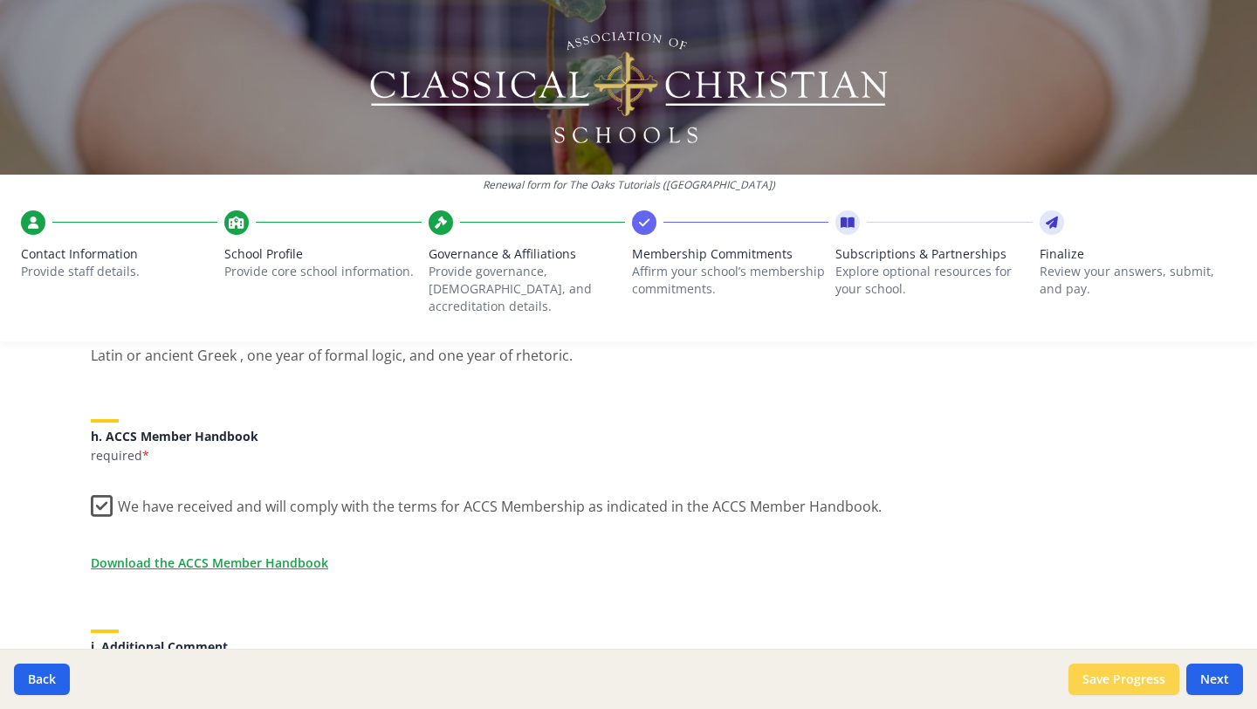
click at [1104, 682] on button "Save Progress" at bounding box center [1124, 679] width 111 height 31
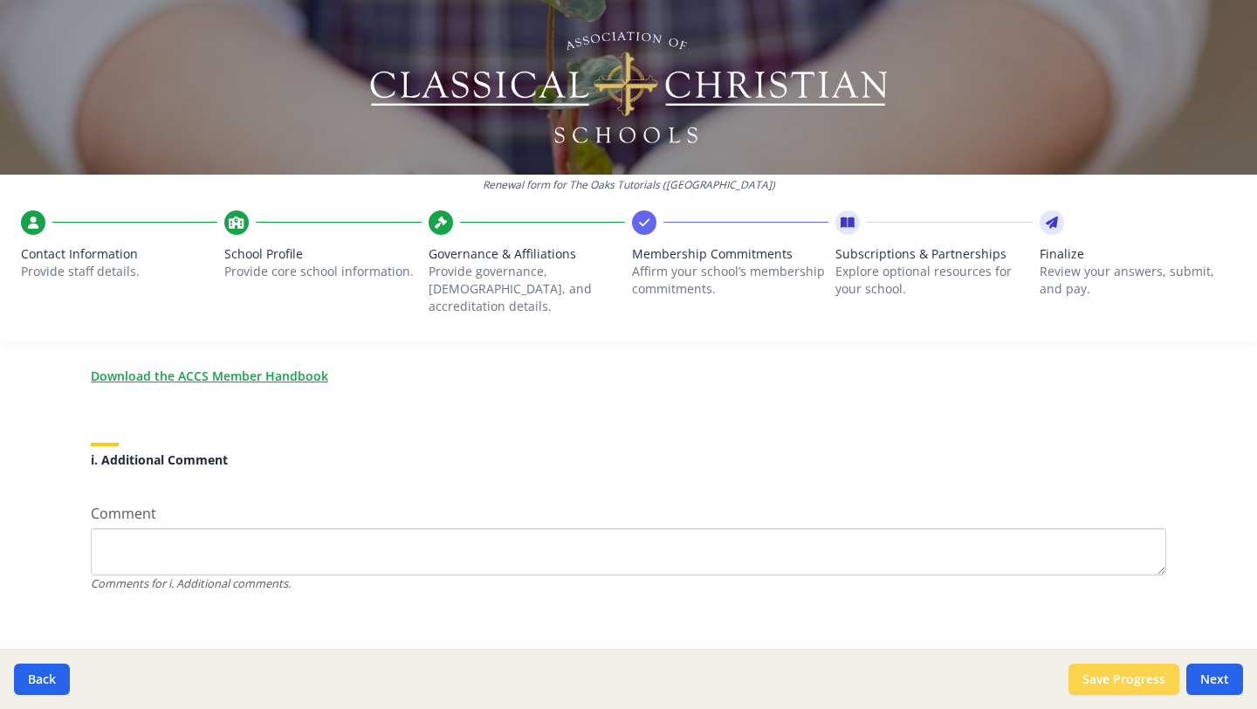
click at [1150, 683] on button "Save Progress" at bounding box center [1124, 679] width 111 height 31
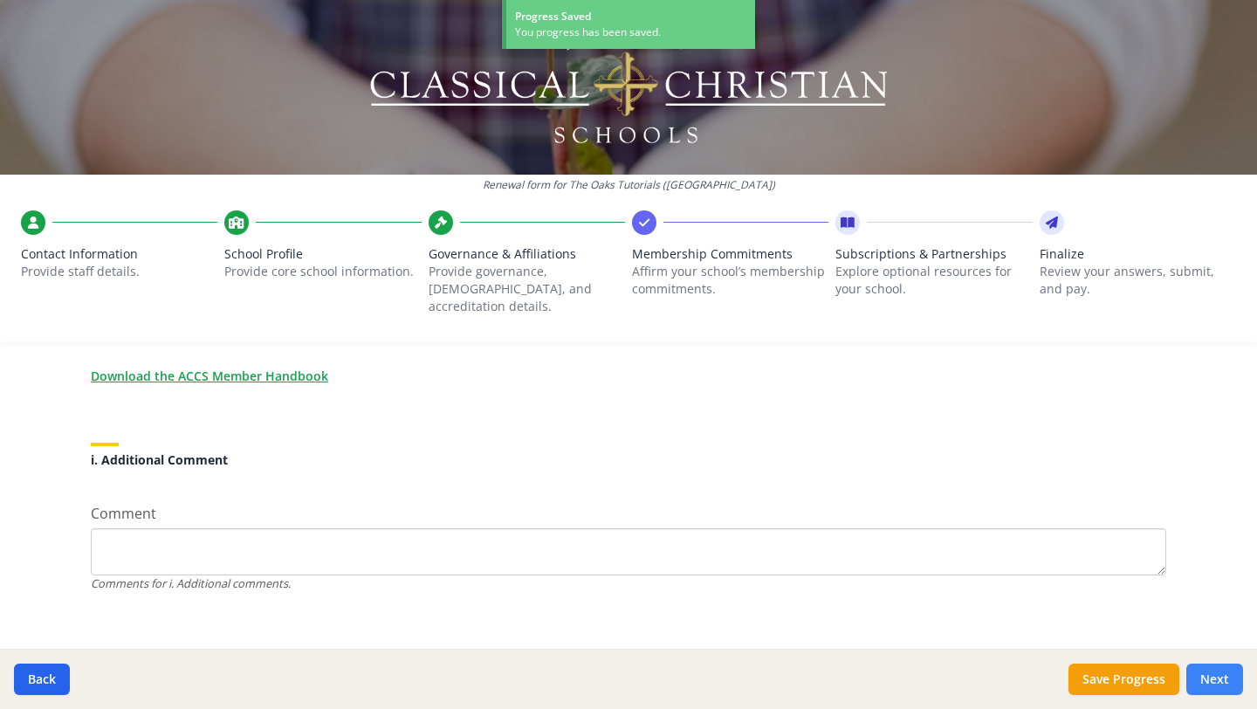
click at [1224, 684] on button "Next" at bounding box center [1214, 679] width 57 height 31
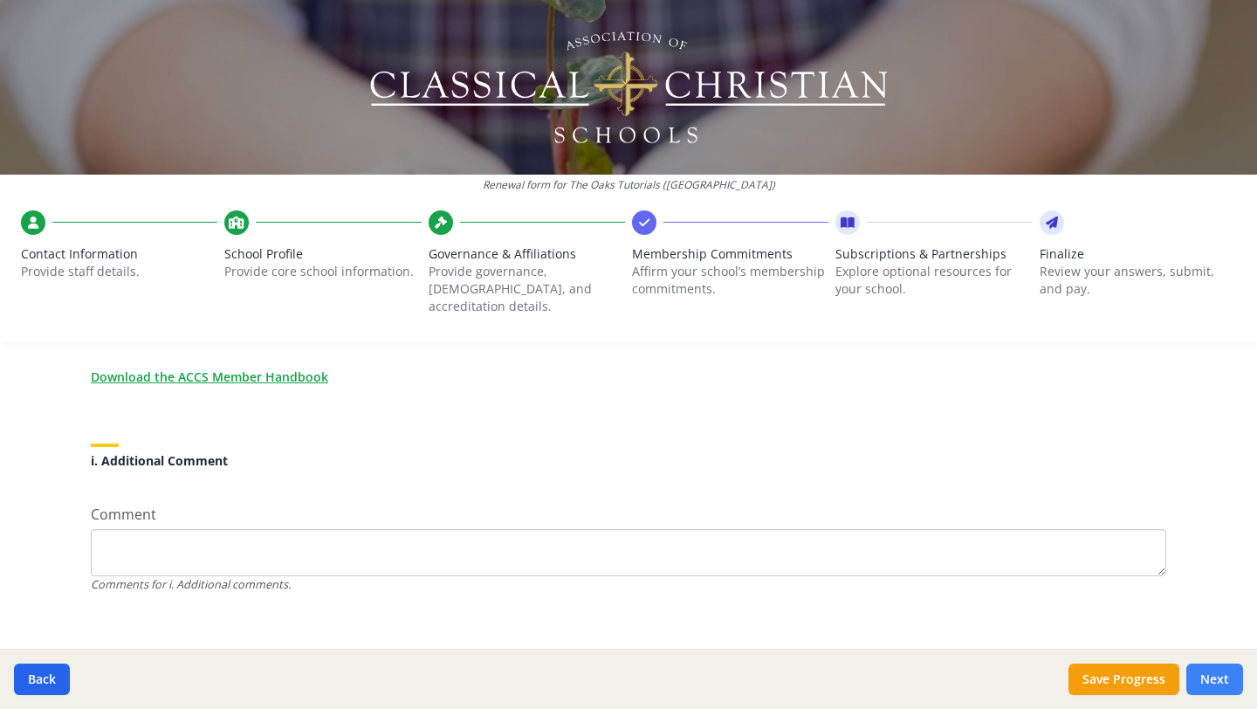
click at [1207, 677] on button "Next" at bounding box center [1214, 679] width 57 height 31
click at [1206, 684] on button "Next" at bounding box center [1214, 679] width 57 height 31
click at [230, 368] on link "Download the ACCS Member Handbook" at bounding box center [212, 377] width 237 height 18
click at [1207, 675] on button "Next" at bounding box center [1214, 679] width 57 height 31
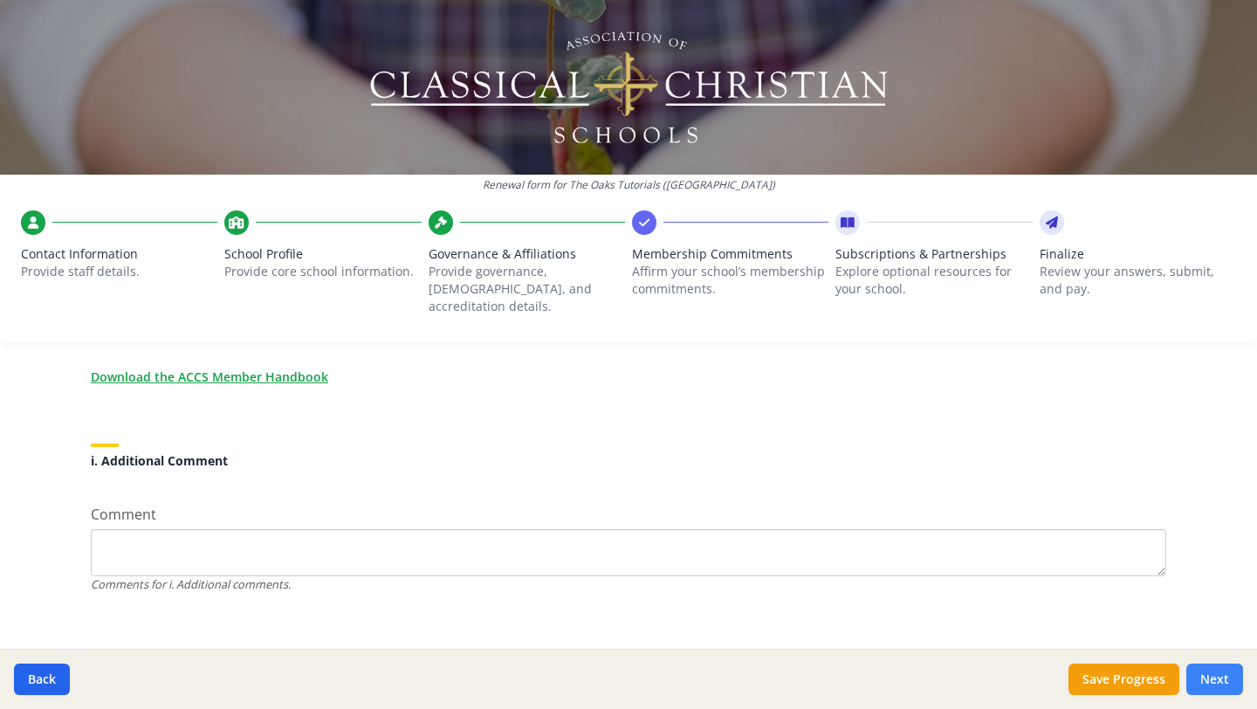
click at [1217, 672] on button "Next" at bounding box center [1214, 679] width 57 height 31
